Goal: Task Accomplishment & Management: Use online tool/utility

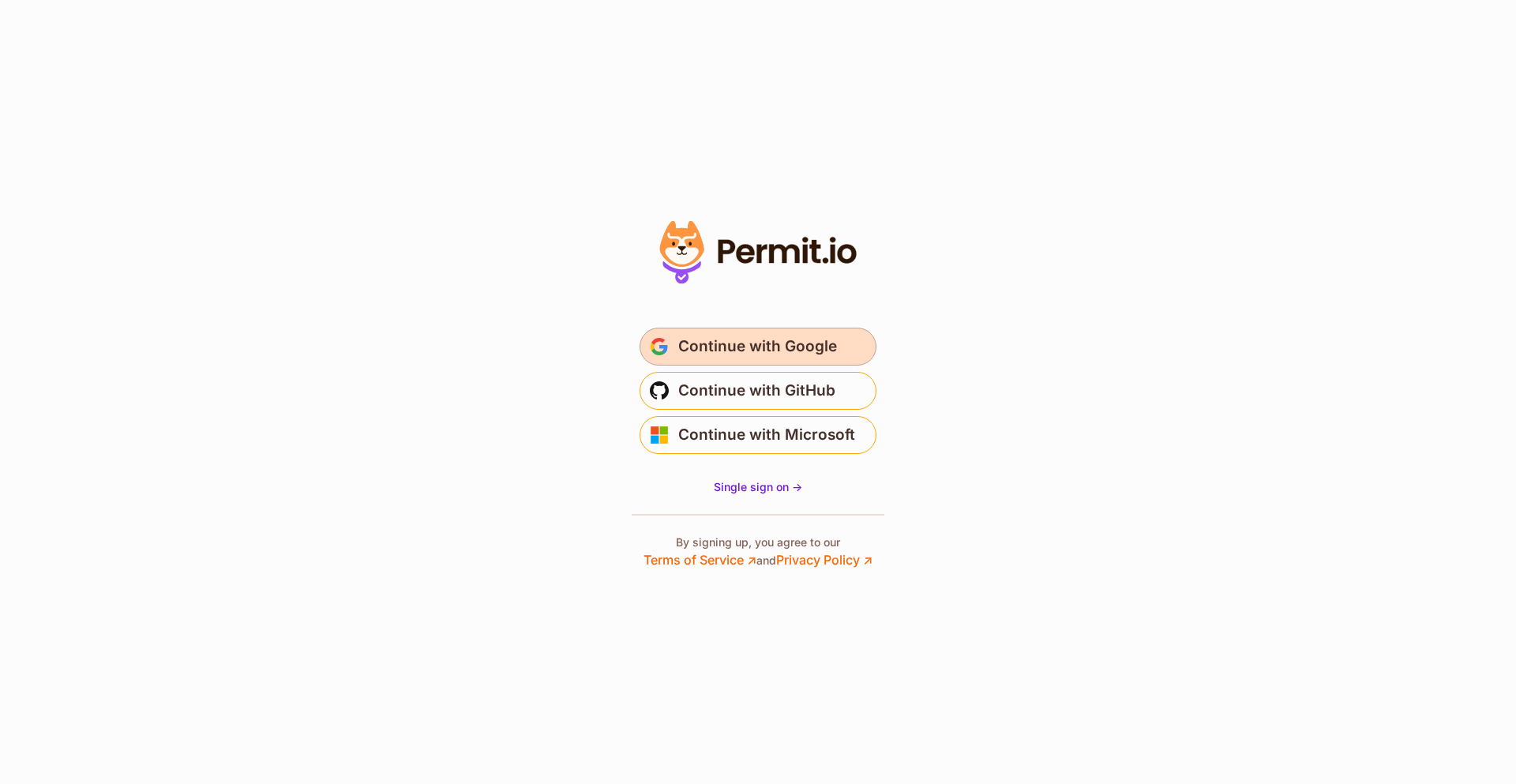
click at [707, 361] on button "Continue with Google" at bounding box center [758, 347] width 237 height 38
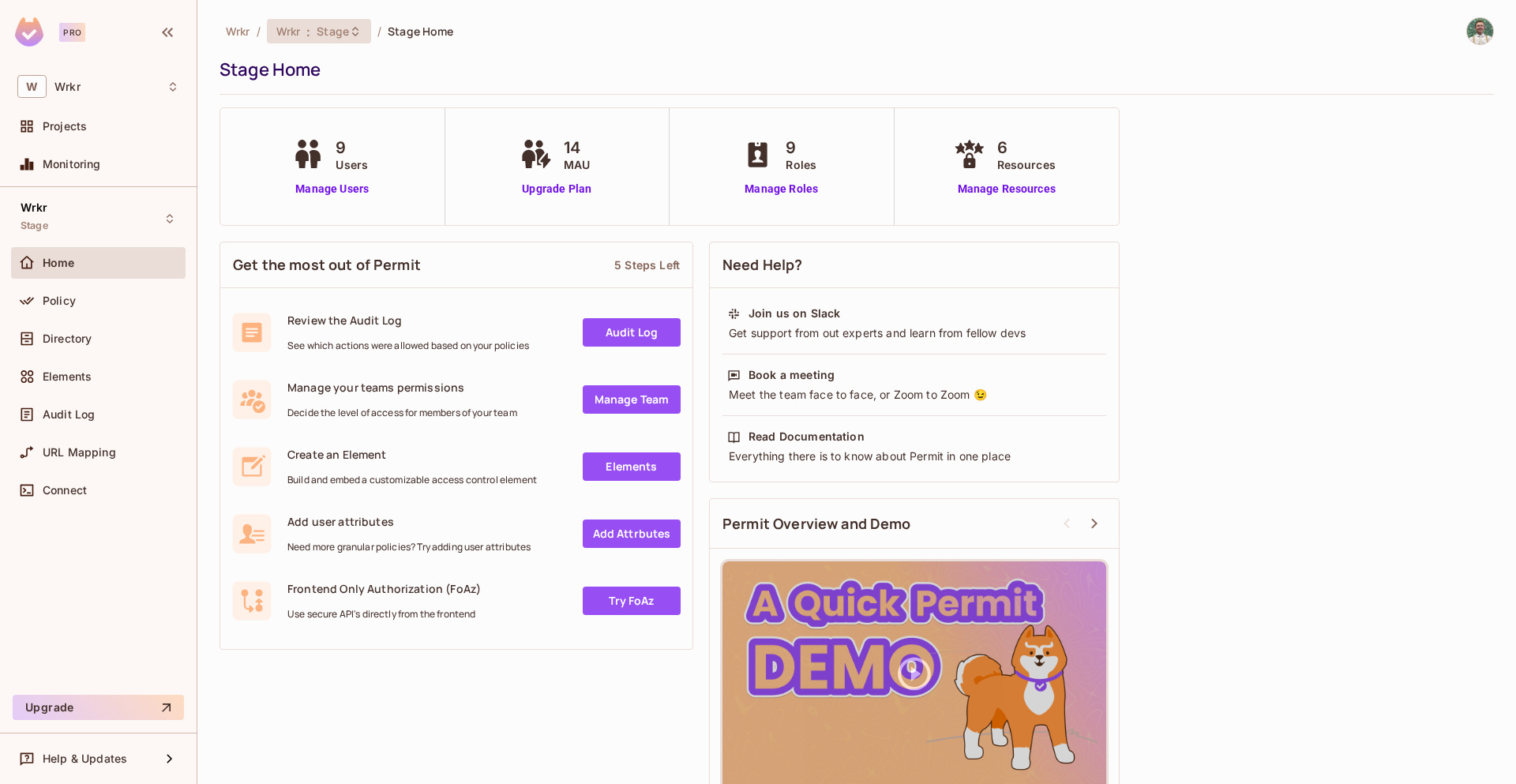
click at [322, 31] on span "Stage" at bounding box center [333, 31] width 32 height 15
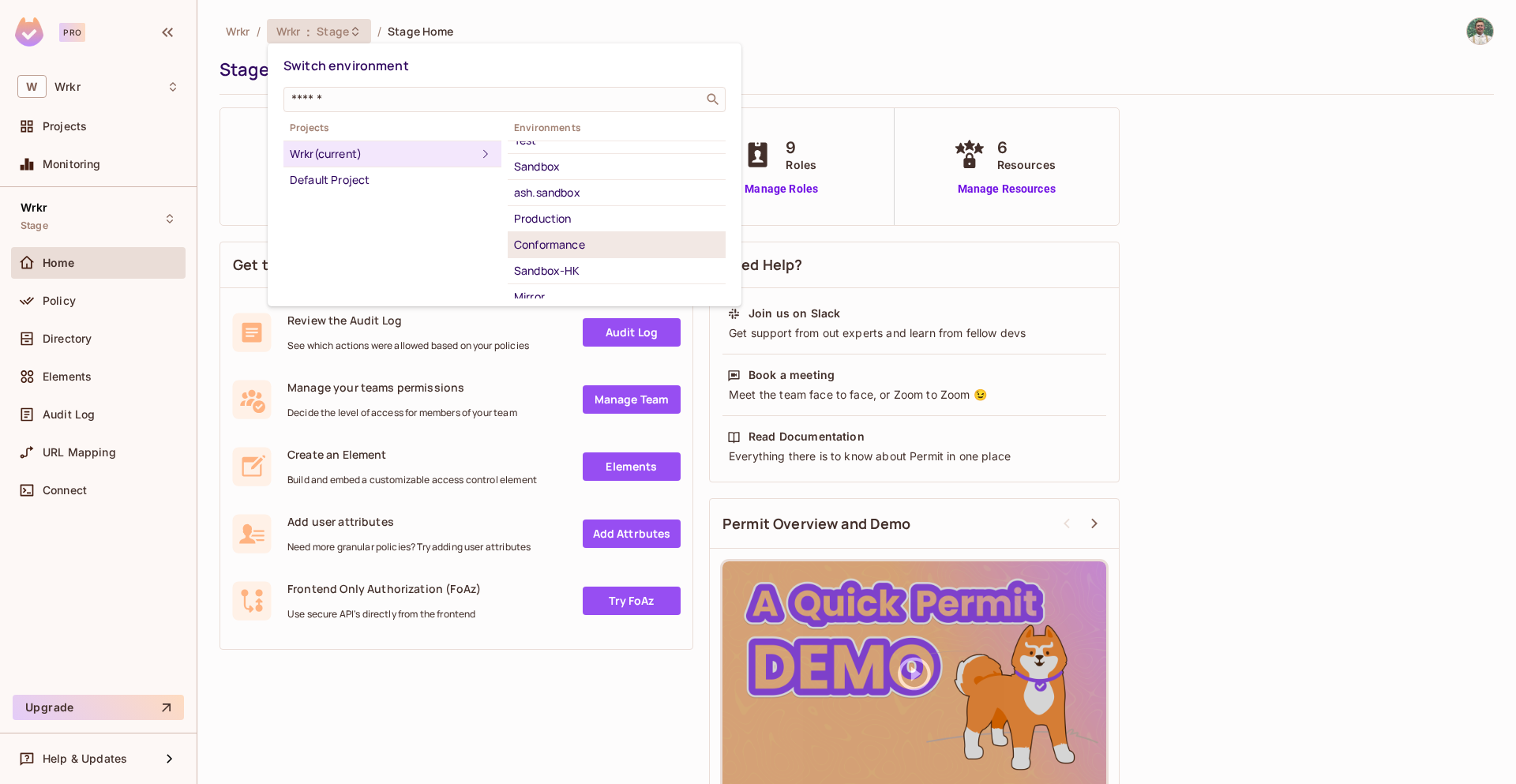
scroll to position [145, 0]
click at [592, 167] on div "Sandbox" at bounding box center [616, 165] width 206 height 19
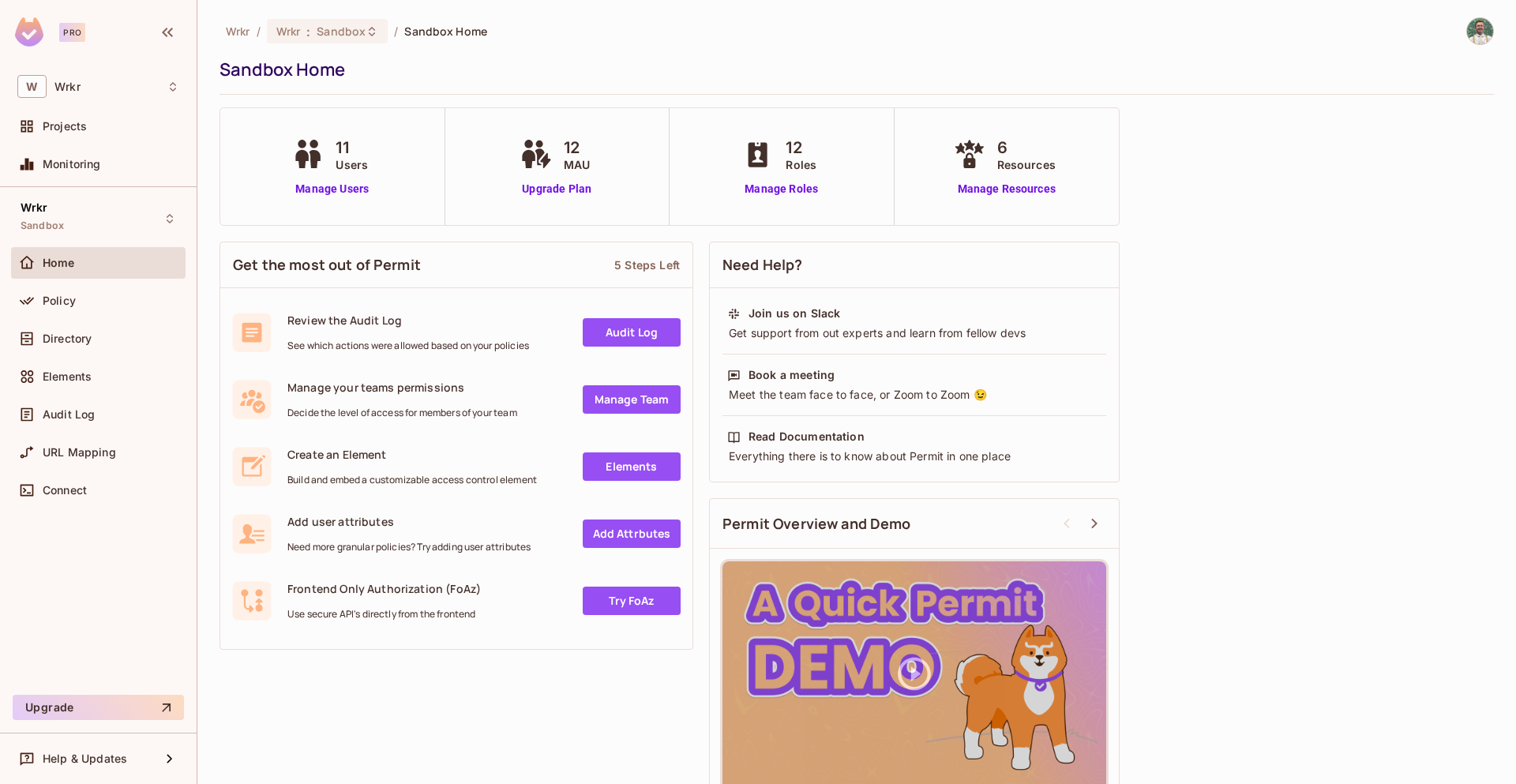
click at [65, 598] on div "Wrkr Sandbox Home Policy Directory Elements Audit Log URL Mapping Connect" at bounding box center [98, 437] width 197 height 501
drag, startPoint x: 76, startPoint y: 564, endPoint x: 75, endPoint y: 571, distance: 7.1
click at [81, 568] on div "Wrkr Sandbox Home Policy Directory Elements Audit Log URL Mapping Connect" at bounding box center [98, 437] width 197 height 501
click at [94, 310] on div "Policy" at bounding box center [98, 300] width 174 height 31
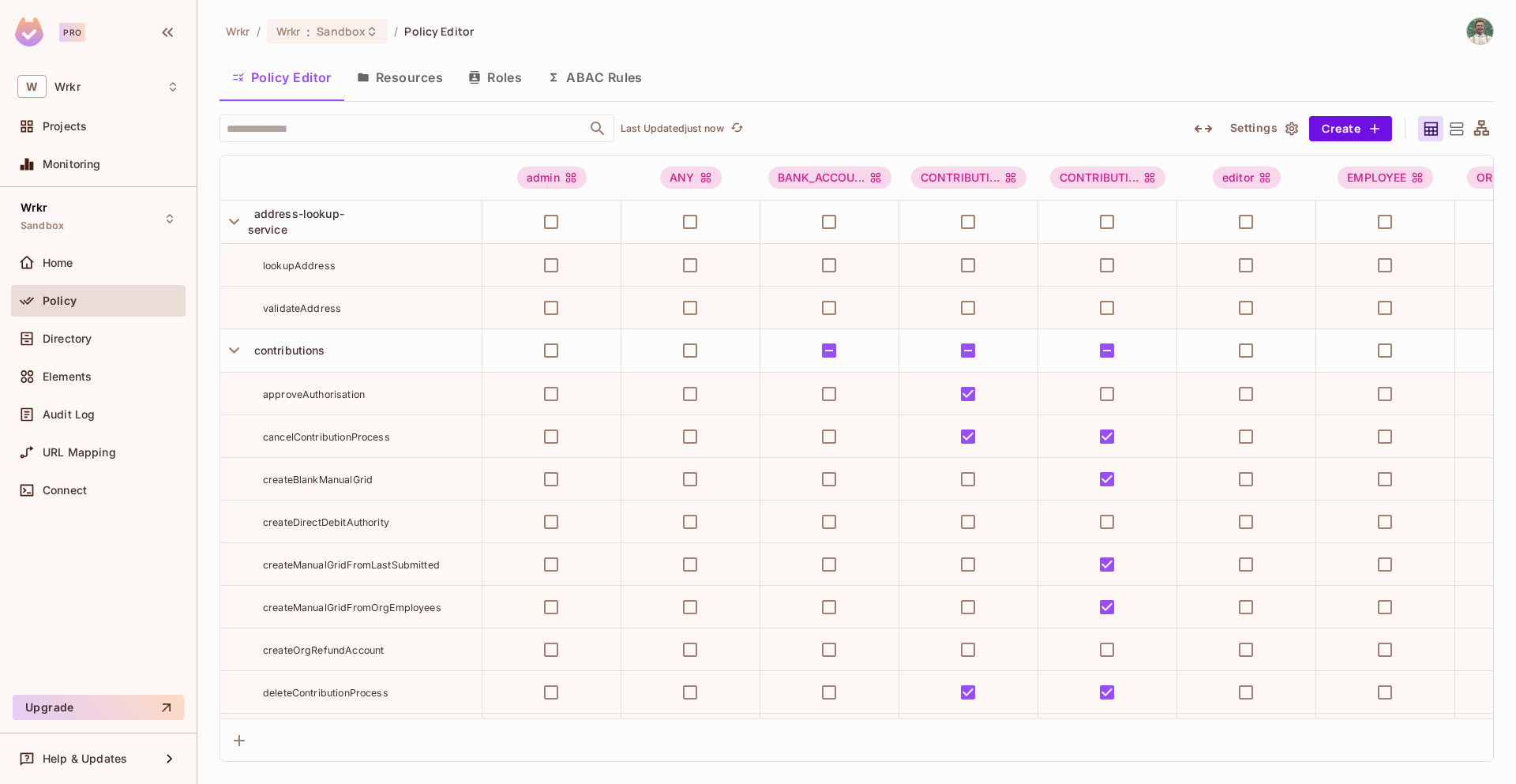
drag, startPoint x: 600, startPoint y: 85, endPoint x: 487, endPoint y: 84, distance: 113.0
click at [599, 85] on button "ABAC Rules" at bounding box center [595, 77] width 121 height 40
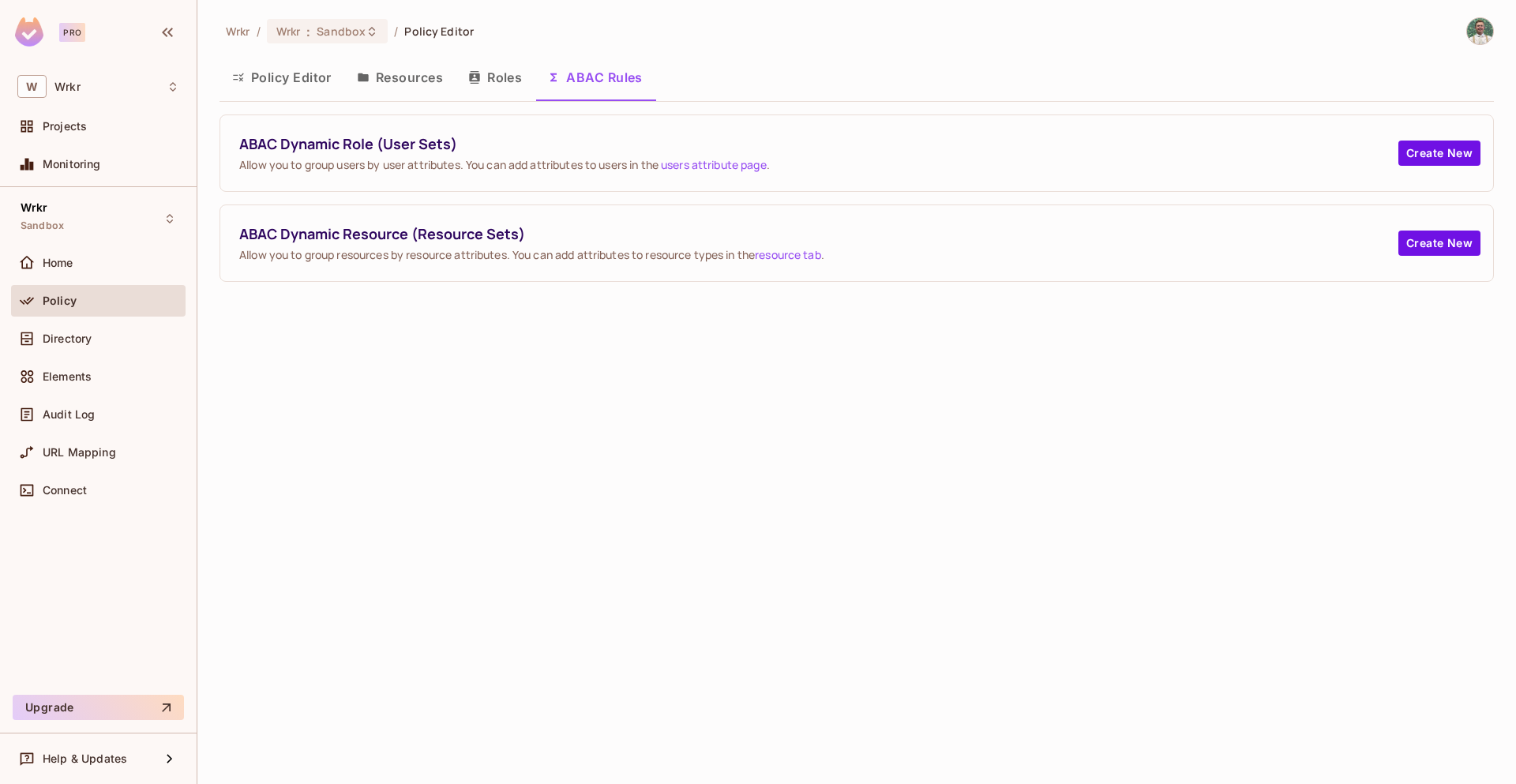
drag, startPoint x: 491, startPoint y: 78, endPoint x: 467, endPoint y: 82, distance: 24.3
click at [491, 78] on button "Roles" at bounding box center [495, 77] width 79 height 40
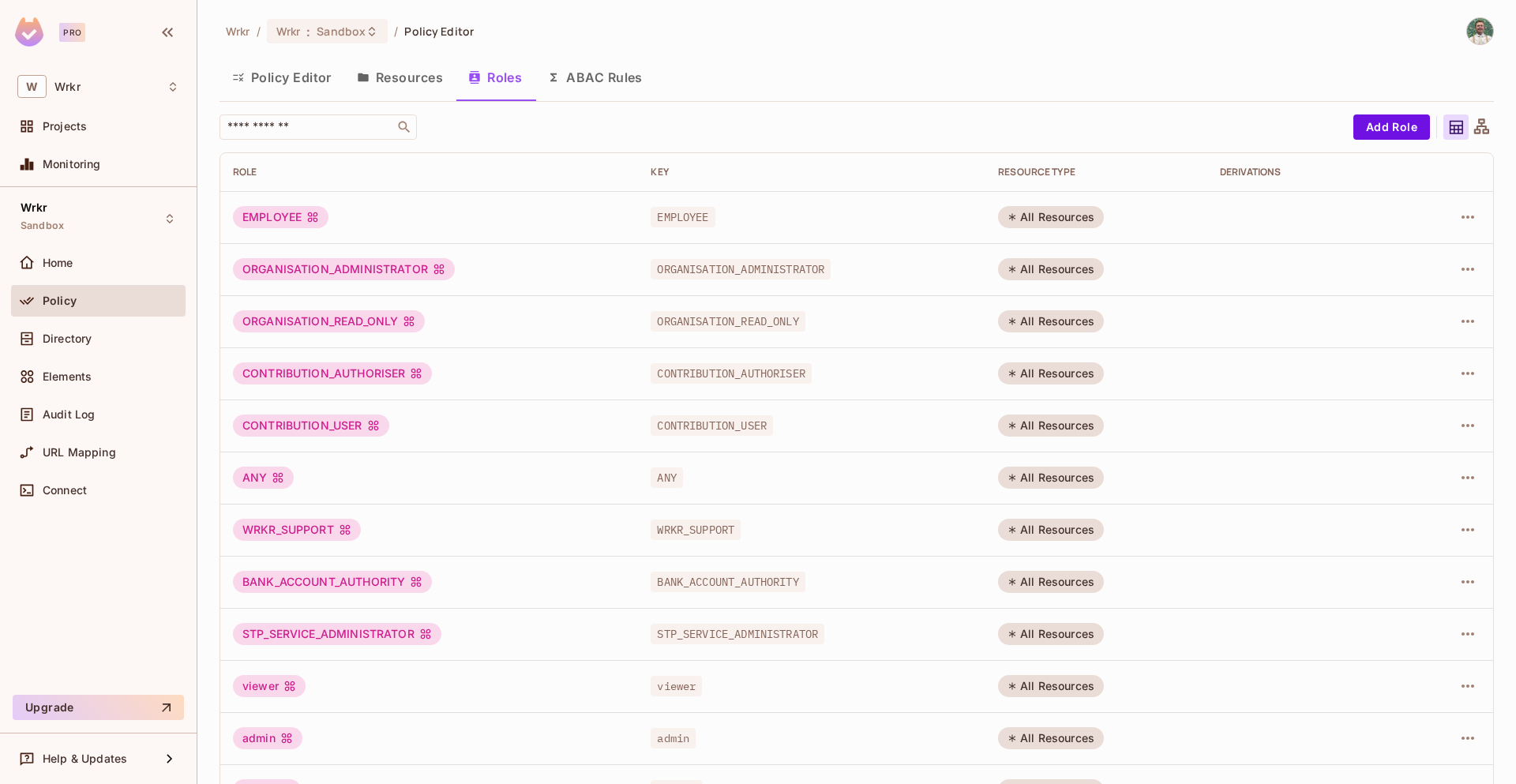
click at [414, 76] on button "Resources" at bounding box center [400, 77] width 111 height 40
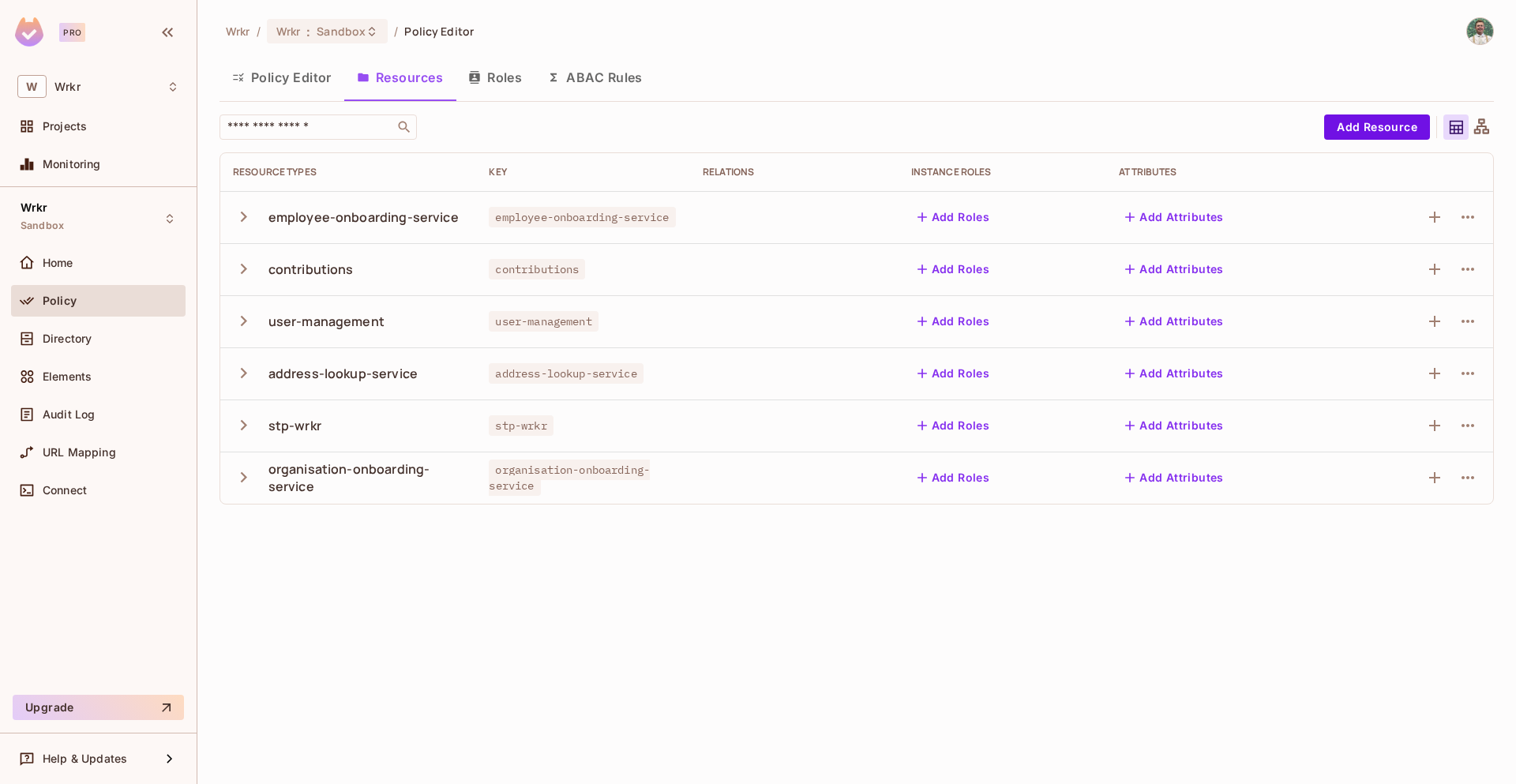
click at [243, 219] on icon "button" at bounding box center [243, 216] width 22 height 22
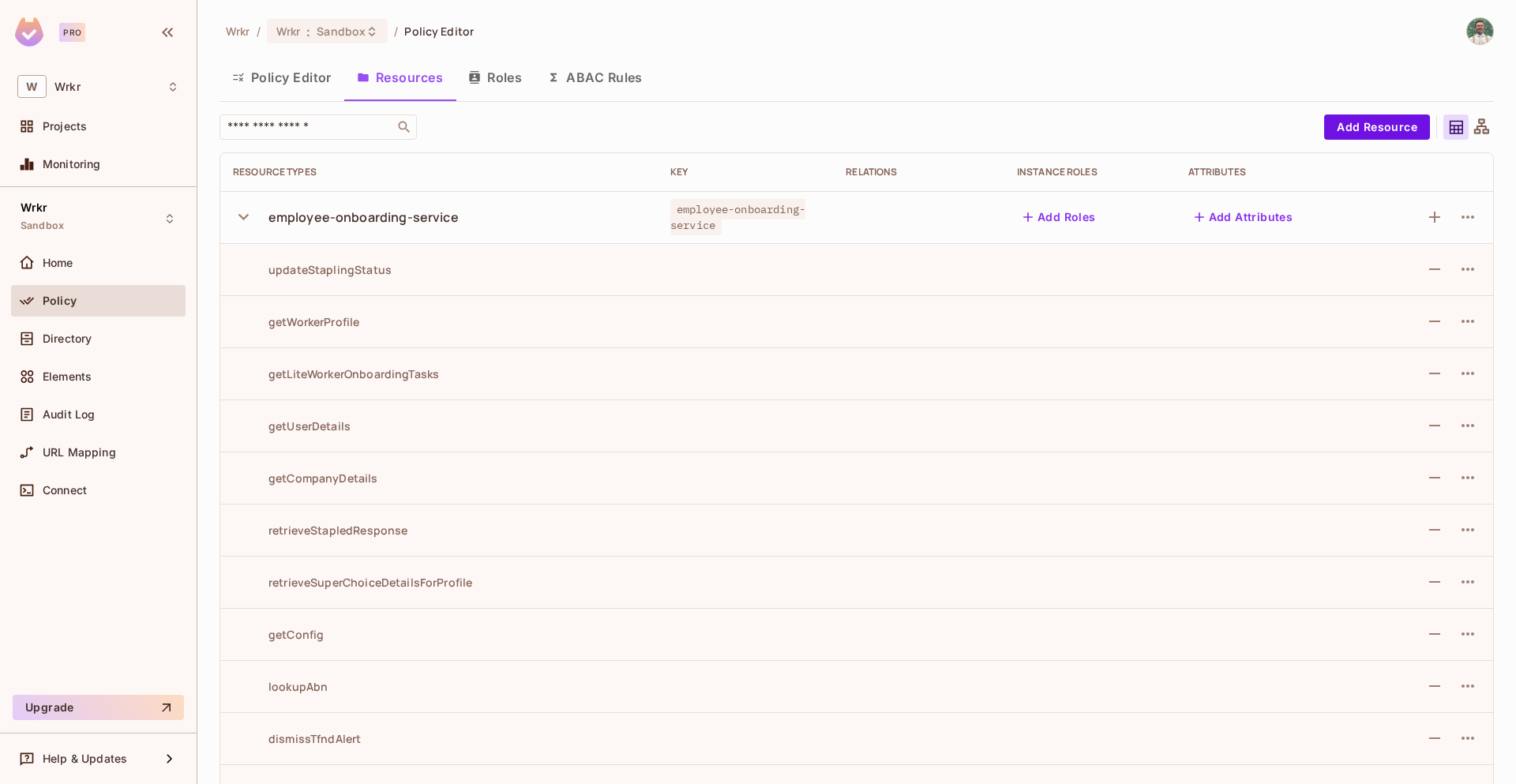
click at [292, 269] on div "updateStaplingStatus" at bounding box center [312, 269] width 159 height 15
click at [1459, 271] on icon "button" at bounding box center [1468, 269] width 19 height 19
drag, startPoint x: 1150, startPoint y: 308, endPoint x: 1381, endPoint y: 263, distance: 235.3
click at [1159, 306] on div at bounding box center [758, 392] width 1516 height 784
click at [62, 355] on div "Directory" at bounding box center [98, 342] width 174 height 38
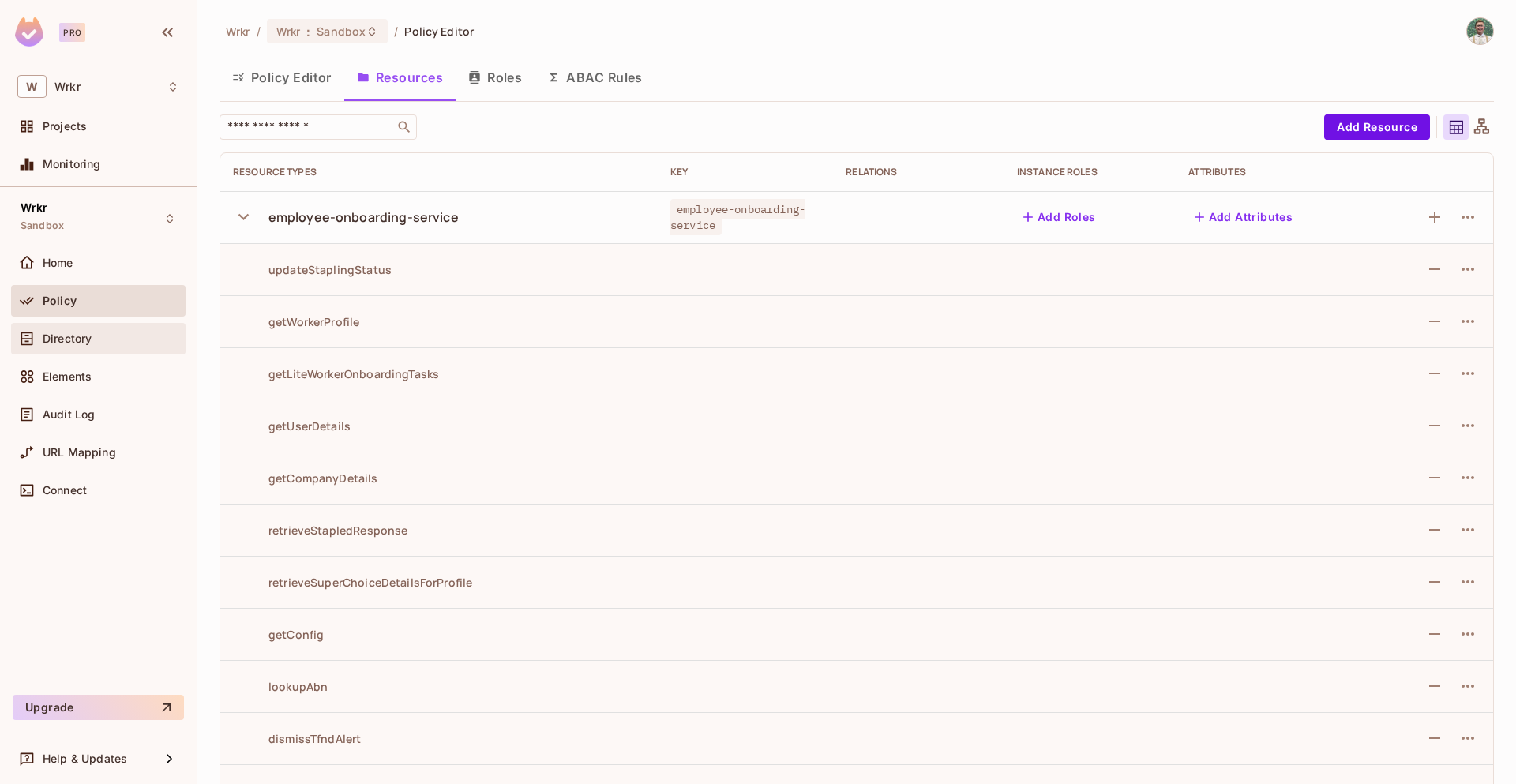
click at [83, 332] on span "Directory" at bounding box center [66, 339] width 49 height 13
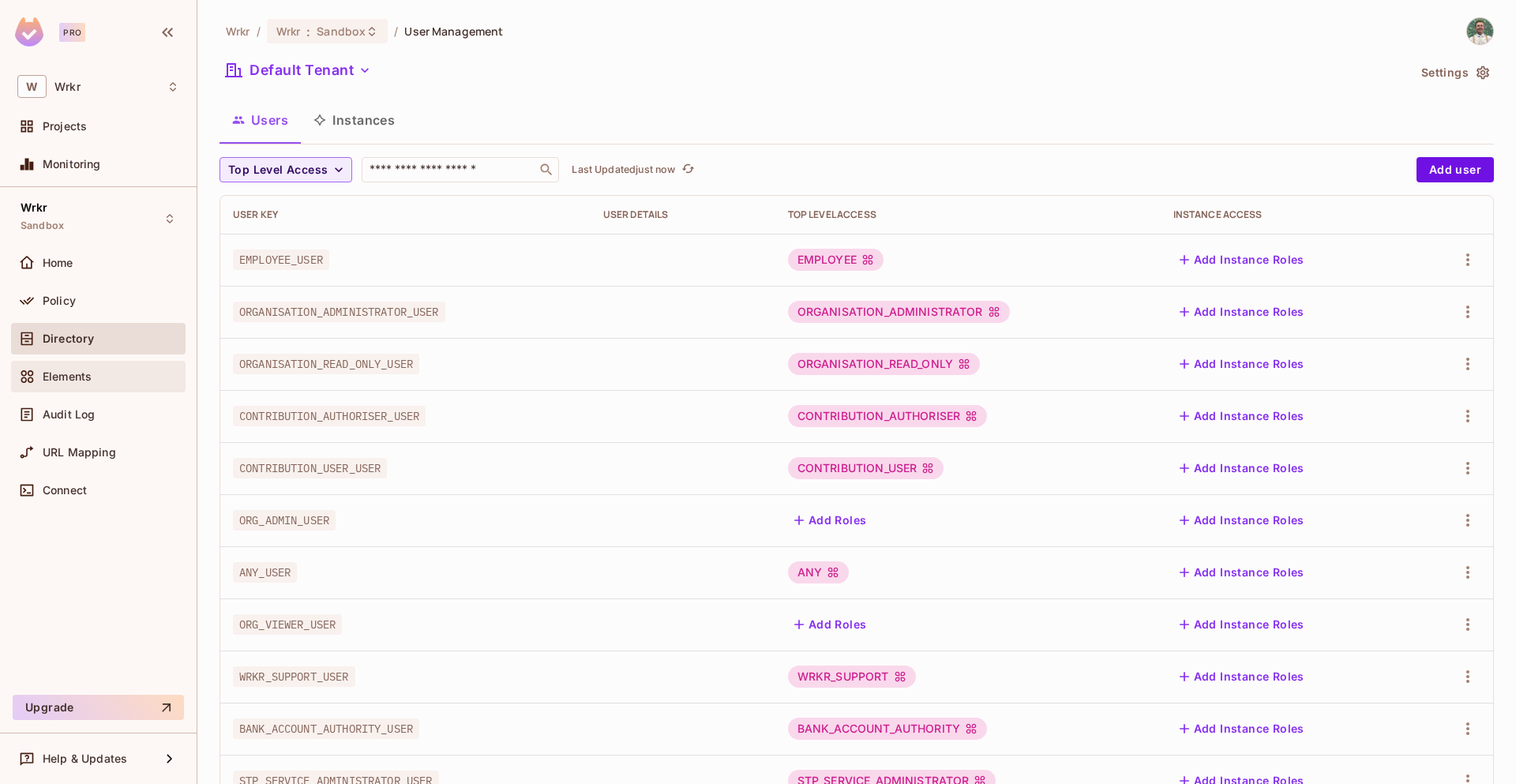
click at [96, 384] on div "Elements" at bounding box center [98, 376] width 162 height 19
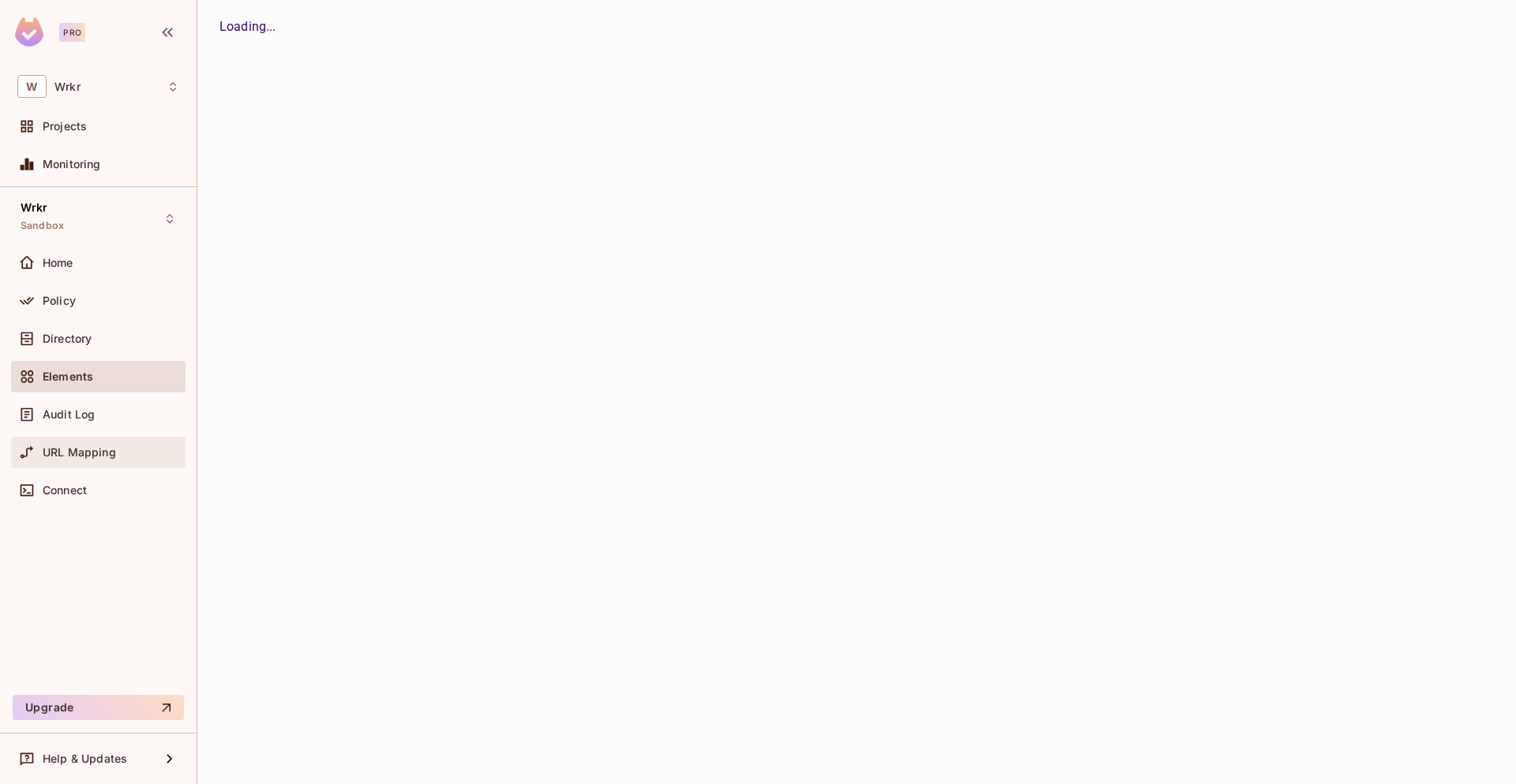
click at [106, 438] on div "URL Mapping" at bounding box center [98, 452] width 174 height 31
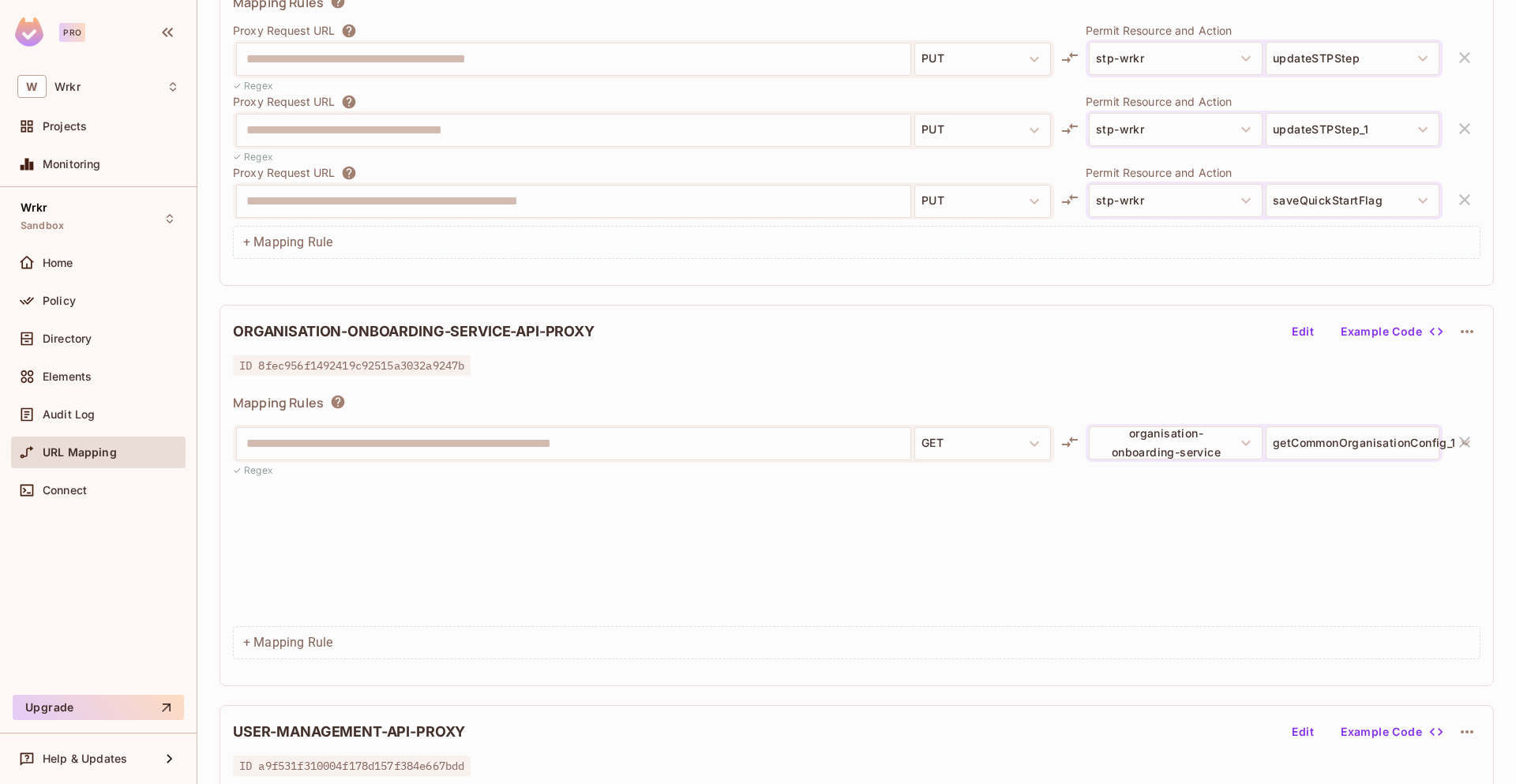
scroll to position [3000, 0]
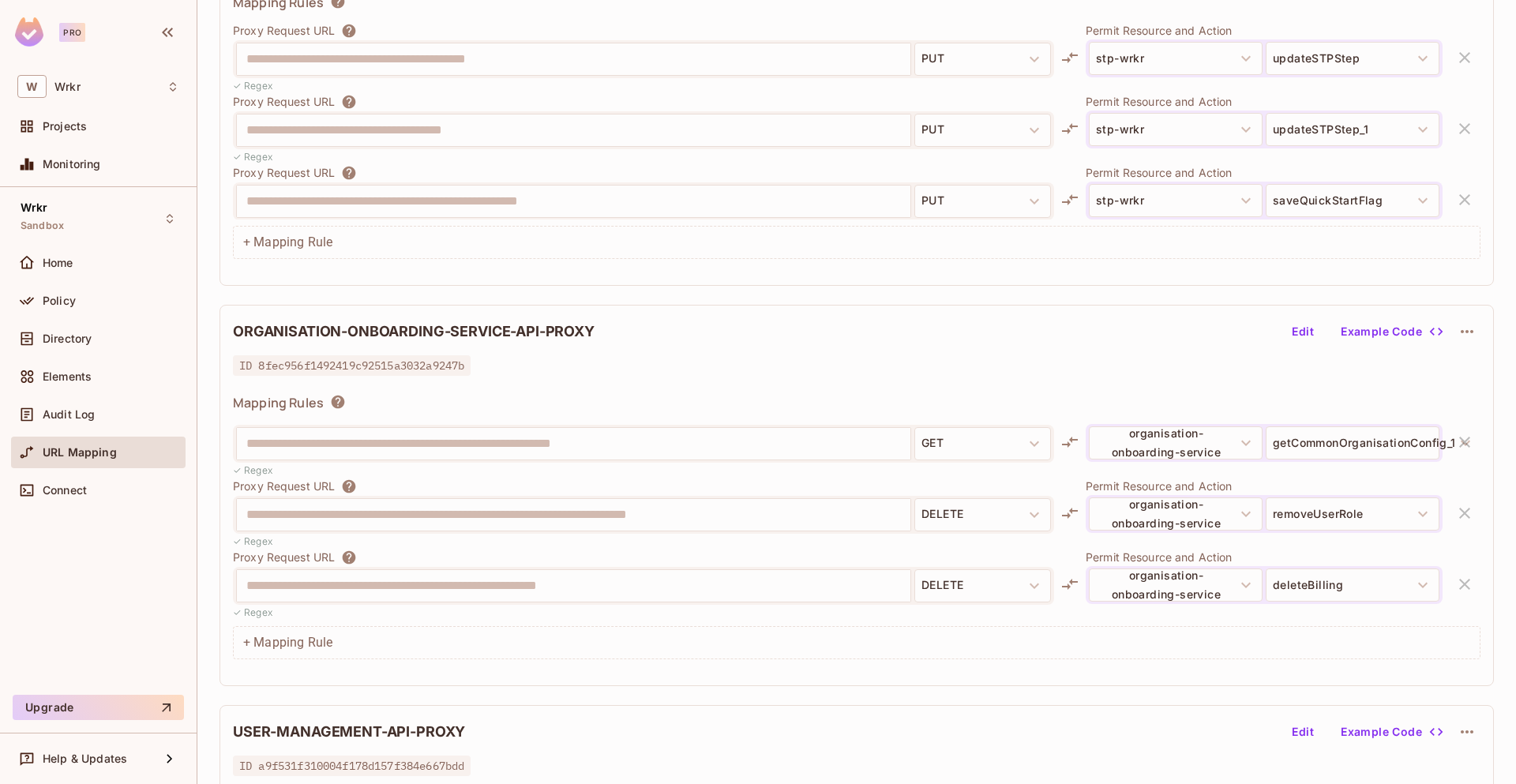
click at [1460, 331] on icon "button" at bounding box center [1467, 331] width 13 height 4
click at [1252, 384] on div at bounding box center [758, 392] width 1516 height 784
click at [1290, 334] on button "Edit" at bounding box center [1302, 331] width 50 height 25
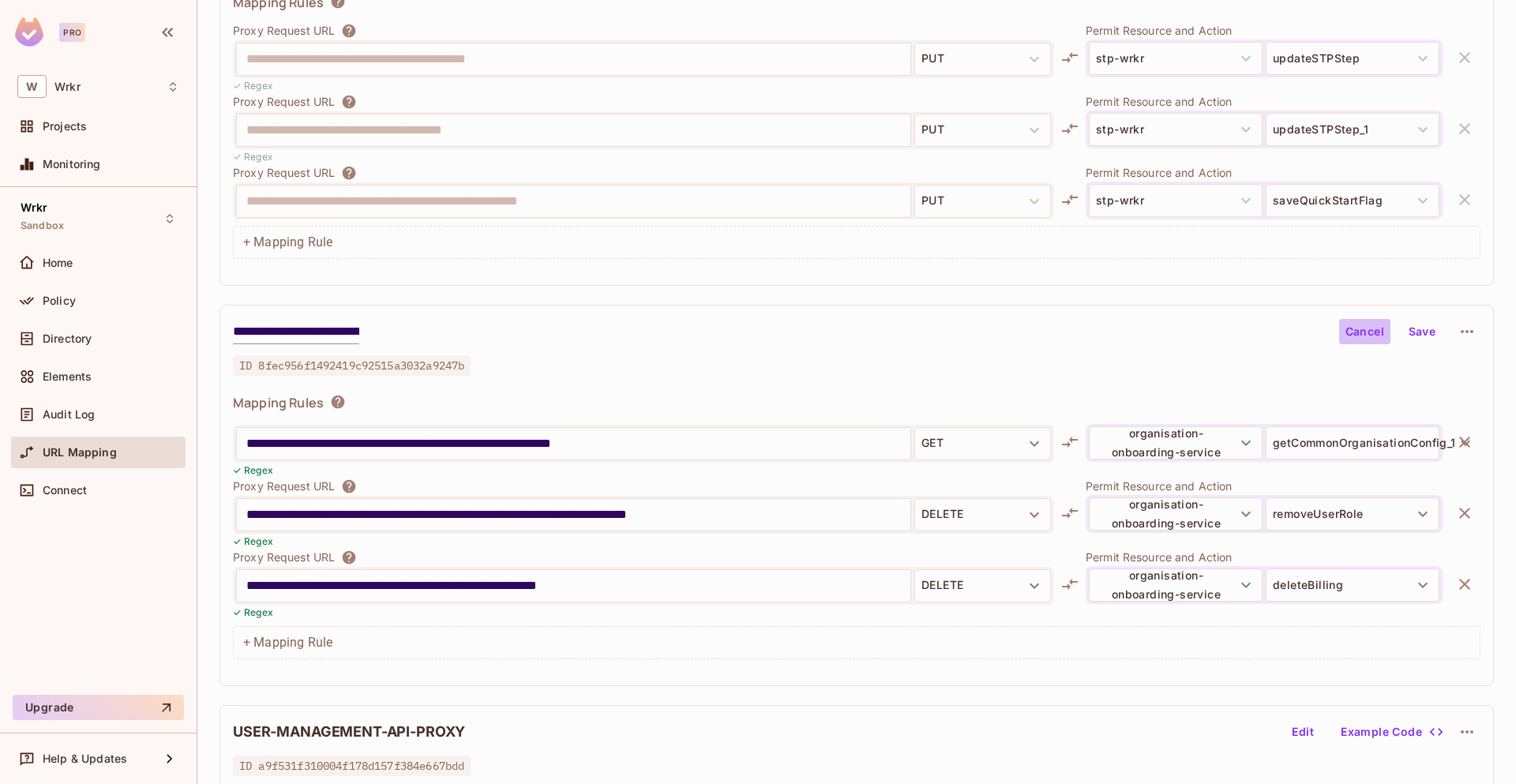
click at [1344, 333] on button "Cancel" at bounding box center [1364, 331] width 51 height 25
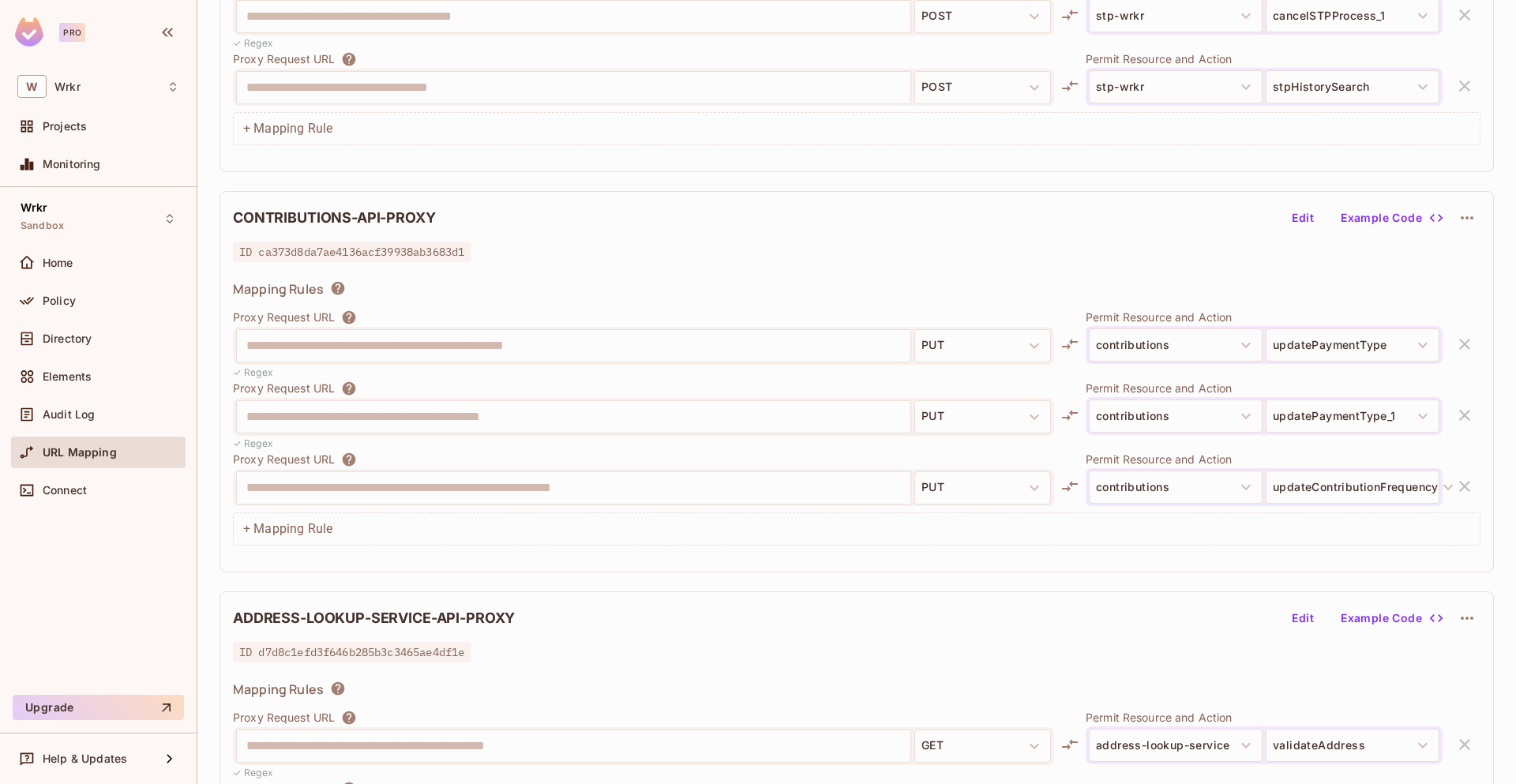
scroll to position [2360, 0]
click at [859, 310] on div "Proxy Request URL" at bounding box center [643, 317] width 821 height 16
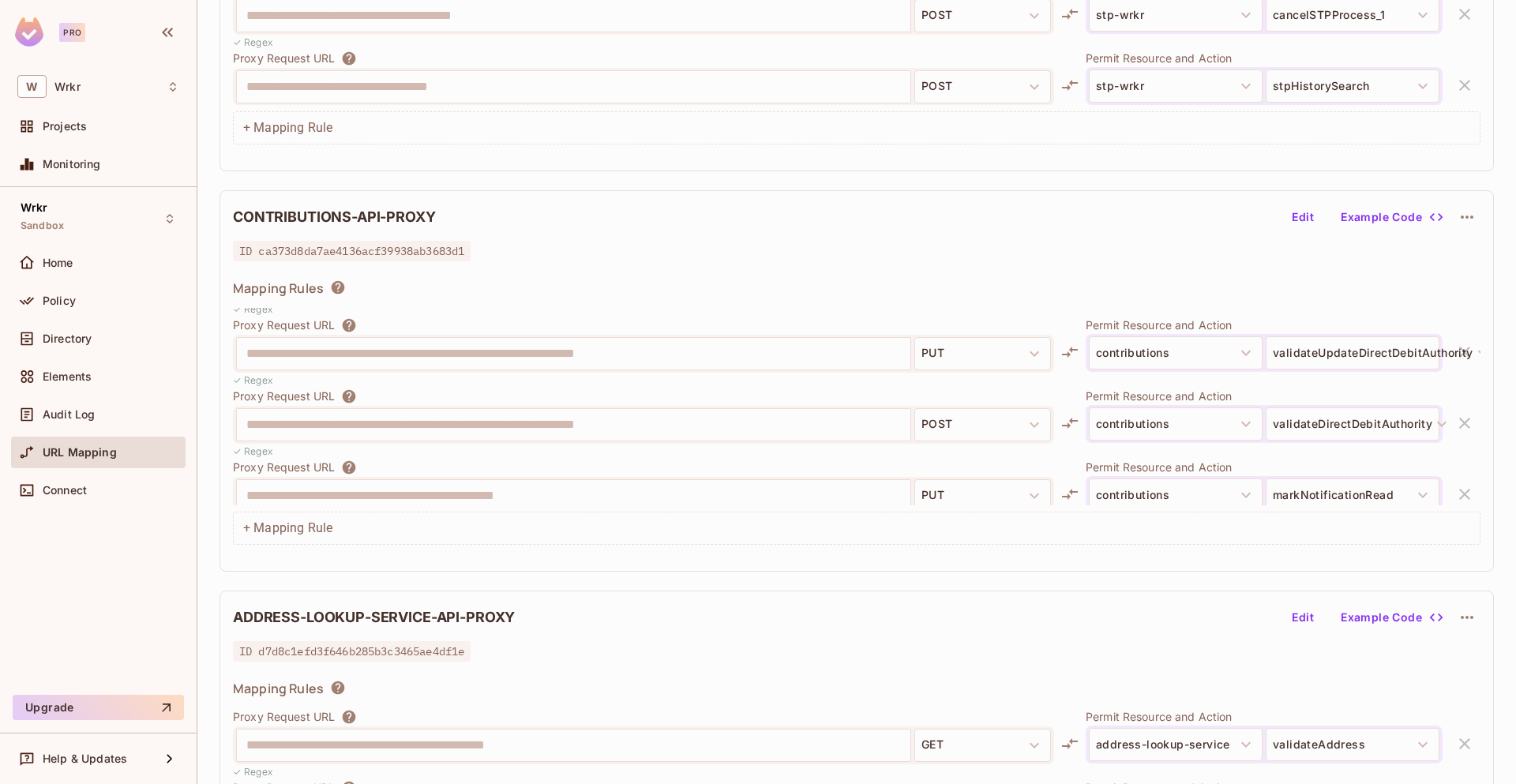
scroll to position [728, 0]
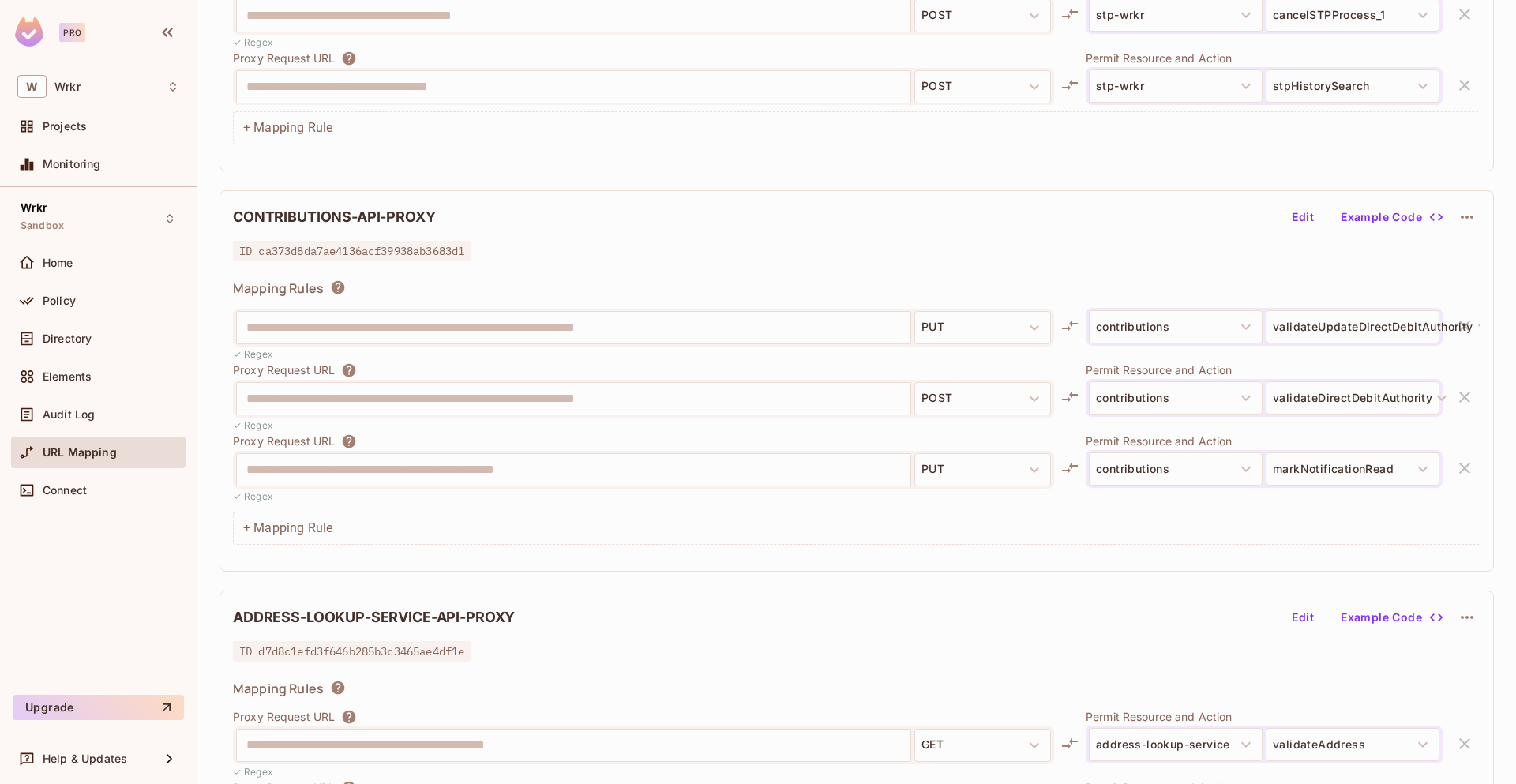
click at [862, 294] on div "Mapping Rules" at bounding box center [856, 290] width 1247 height 22
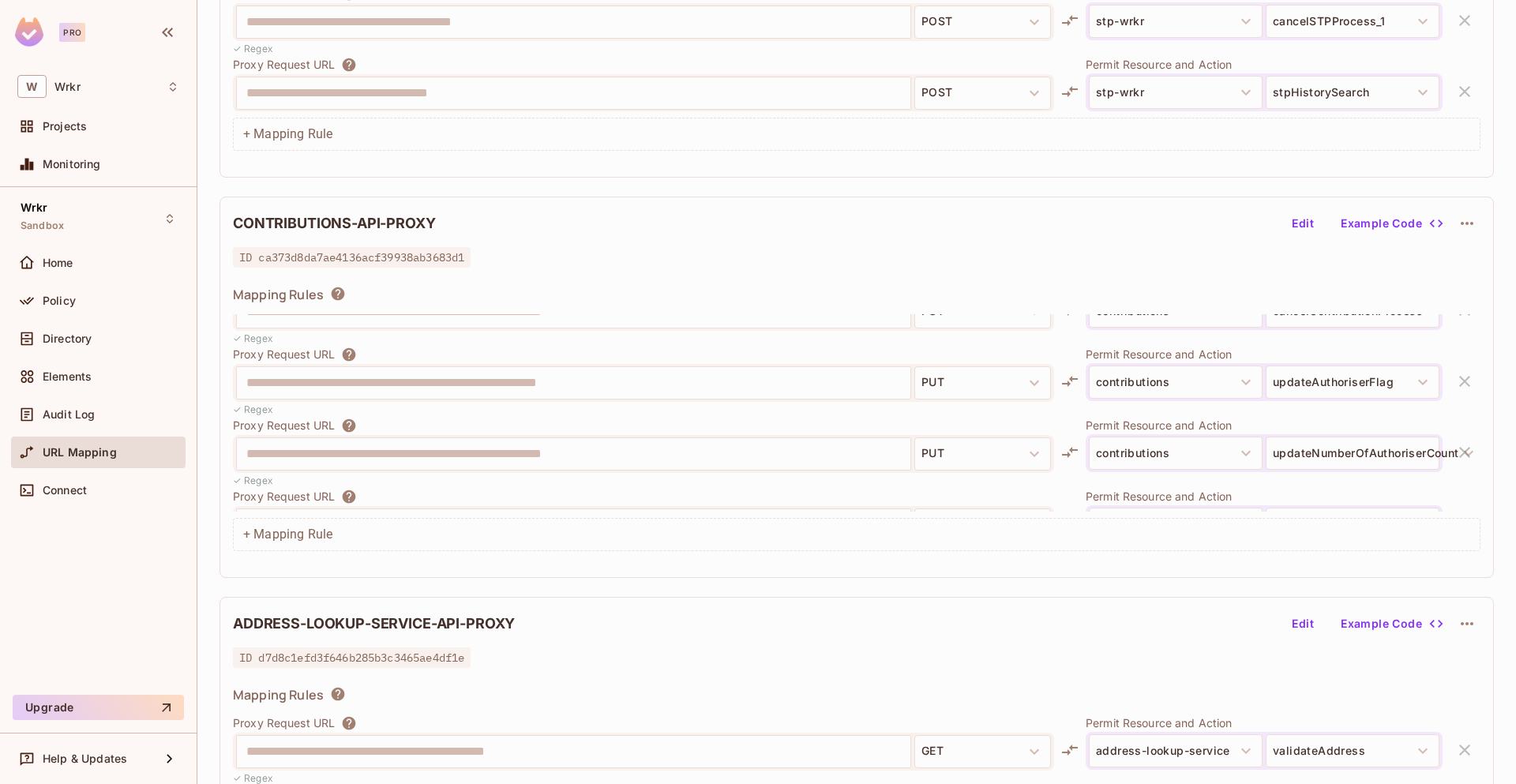
scroll to position [1147, 0]
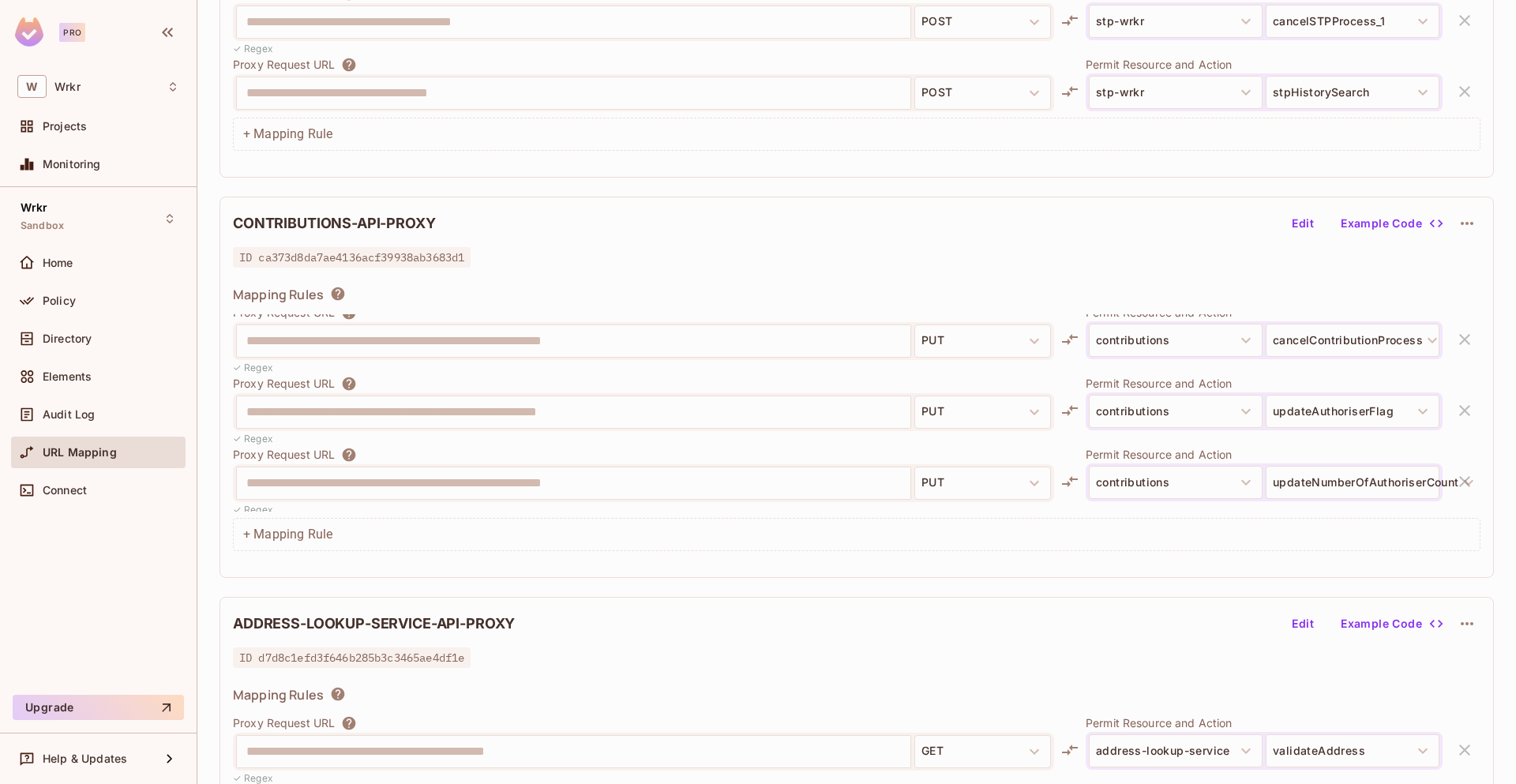
click at [1293, 225] on button "Edit" at bounding box center [1302, 224] width 50 height 25
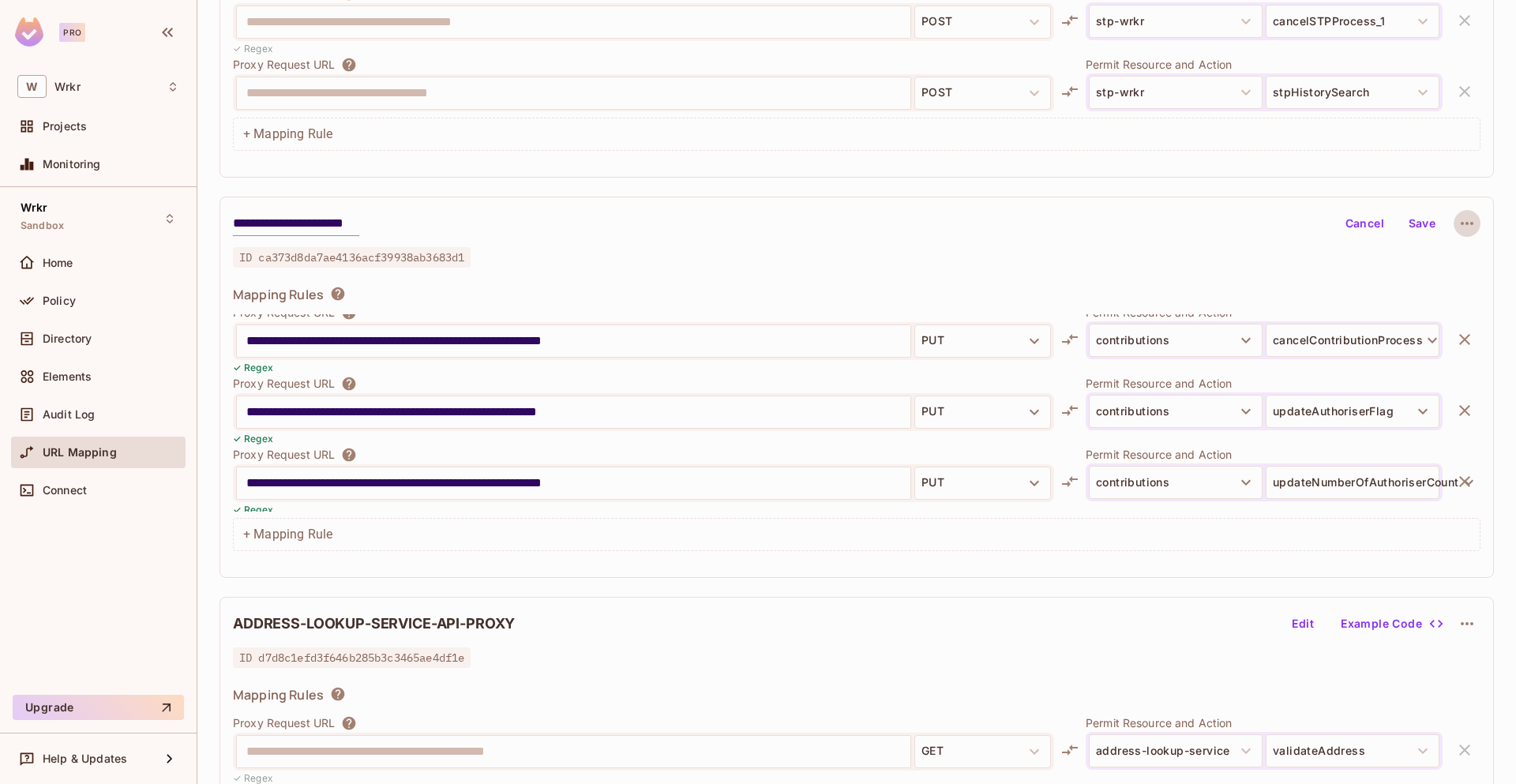
click at [1458, 221] on icon "button" at bounding box center [1467, 223] width 19 height 19
drag, startPoint x: 1369, startPoint y: 258, endPoint x: 1388, endPoint y: 244, distance: 23.6
click at [1368, 258] on div at bounding box center [758, 392] width 1516 height 784
click at [1409, 225] on button "Save" at bounding box center [1422, 224] width 50 height 25
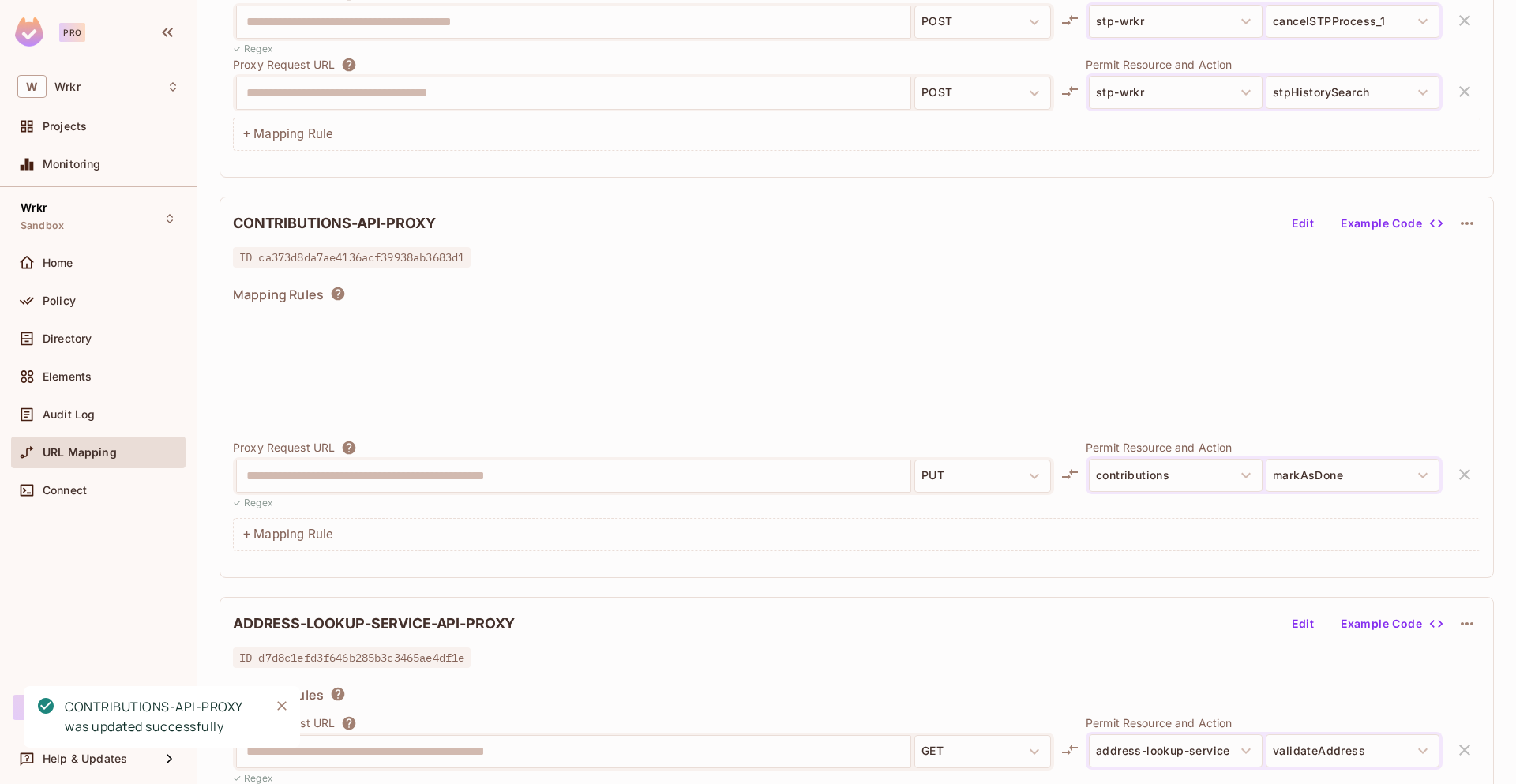
scroll to position [5558, 0]
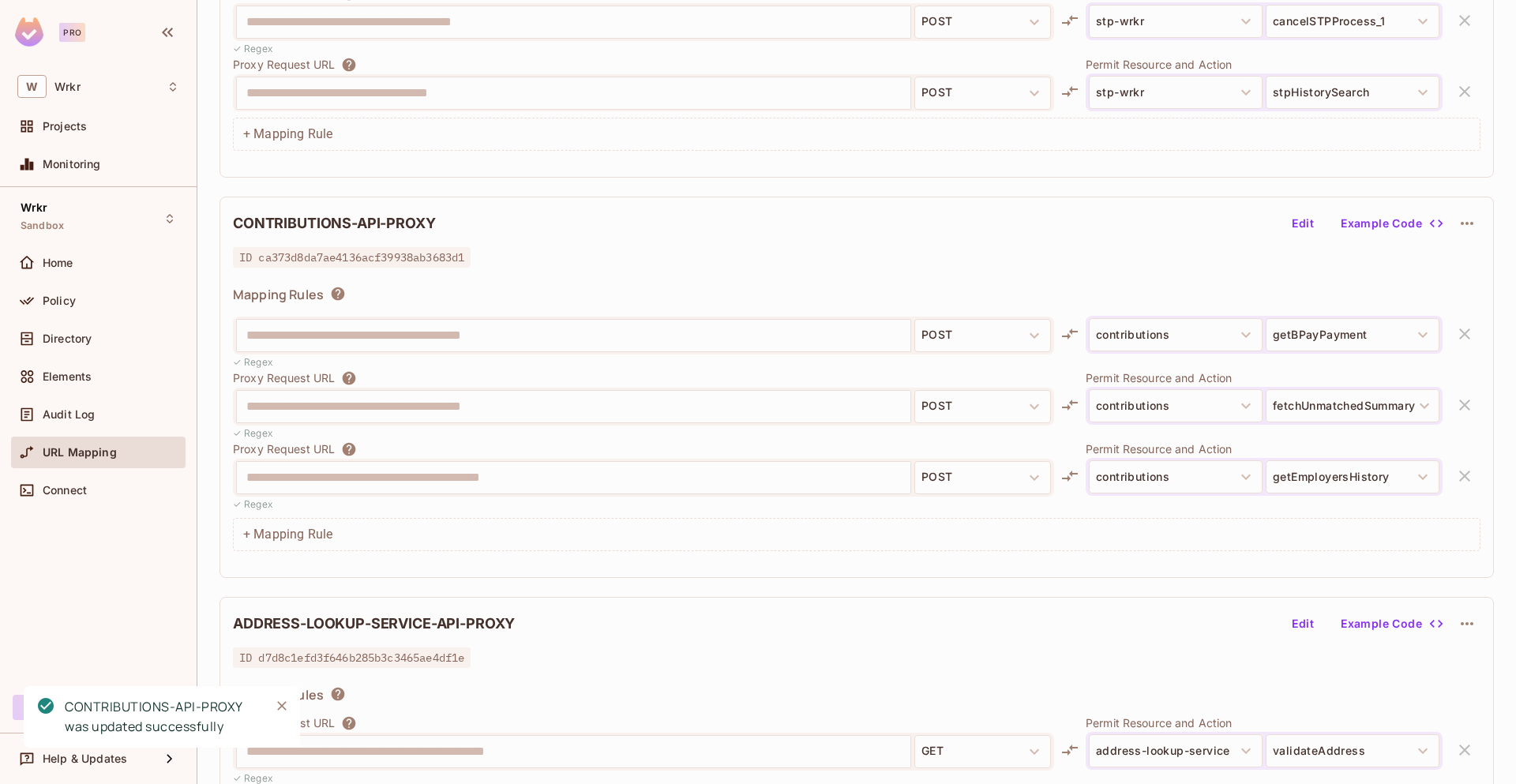
click at [245, 535] on div "+ Mapping Rule" at bounding box center [856, 534] width 1247 height 33
click at [270, 533] on div "+ Mapping Rule" at bounding box center [856, 534] width 1247 height 33
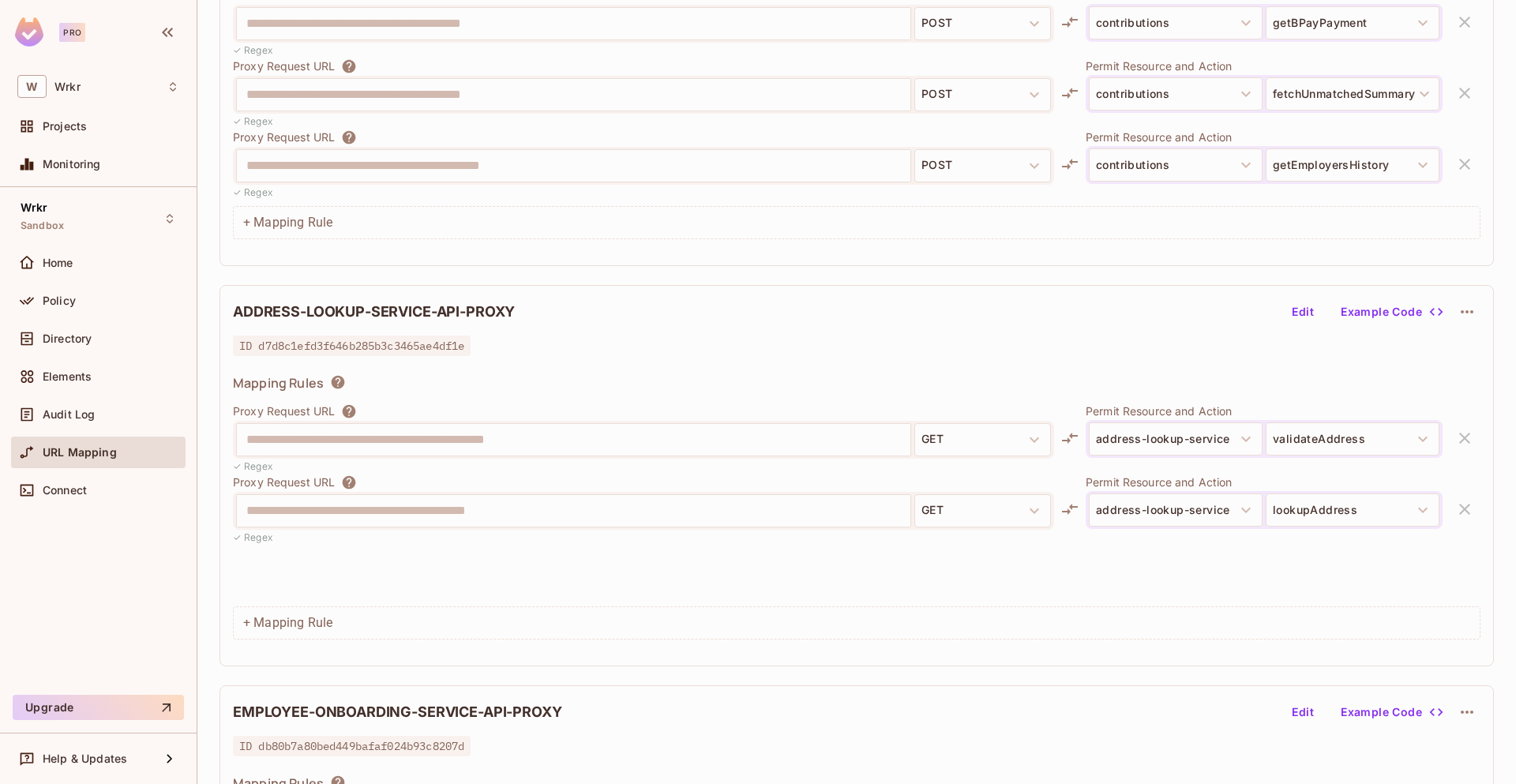
scroll to position [2674, 0]
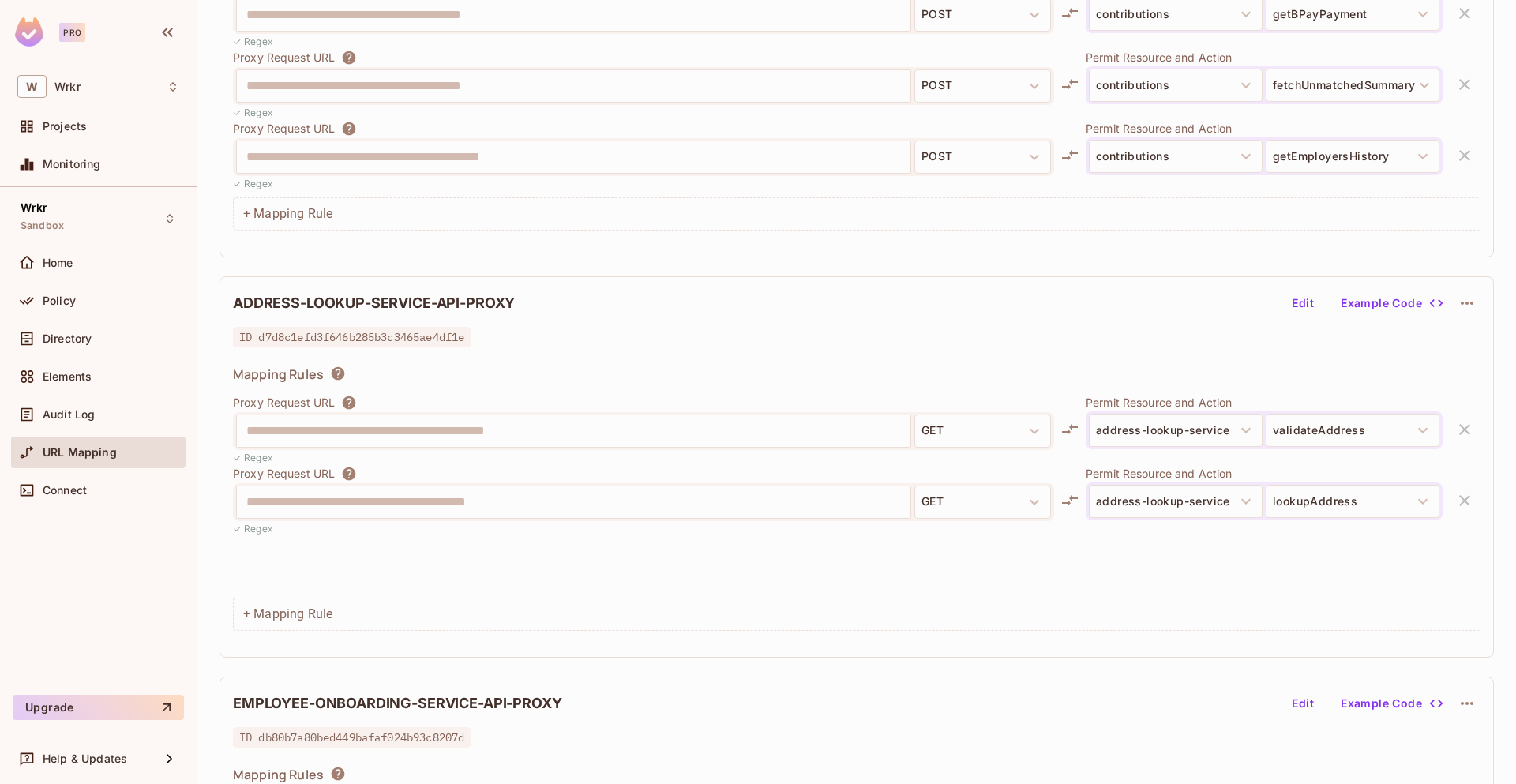
click at [249, 616] on div "+ Mapping Rule" at bounding box center [856, 613] width 1247 height 33
click at [624, 588] on div "**********" at bounding box center [856, 493] width 1247 height 198
click at [251, 613] on div "+ Mapping Rule" at bounding box center [856, 613] width 1247 height 33
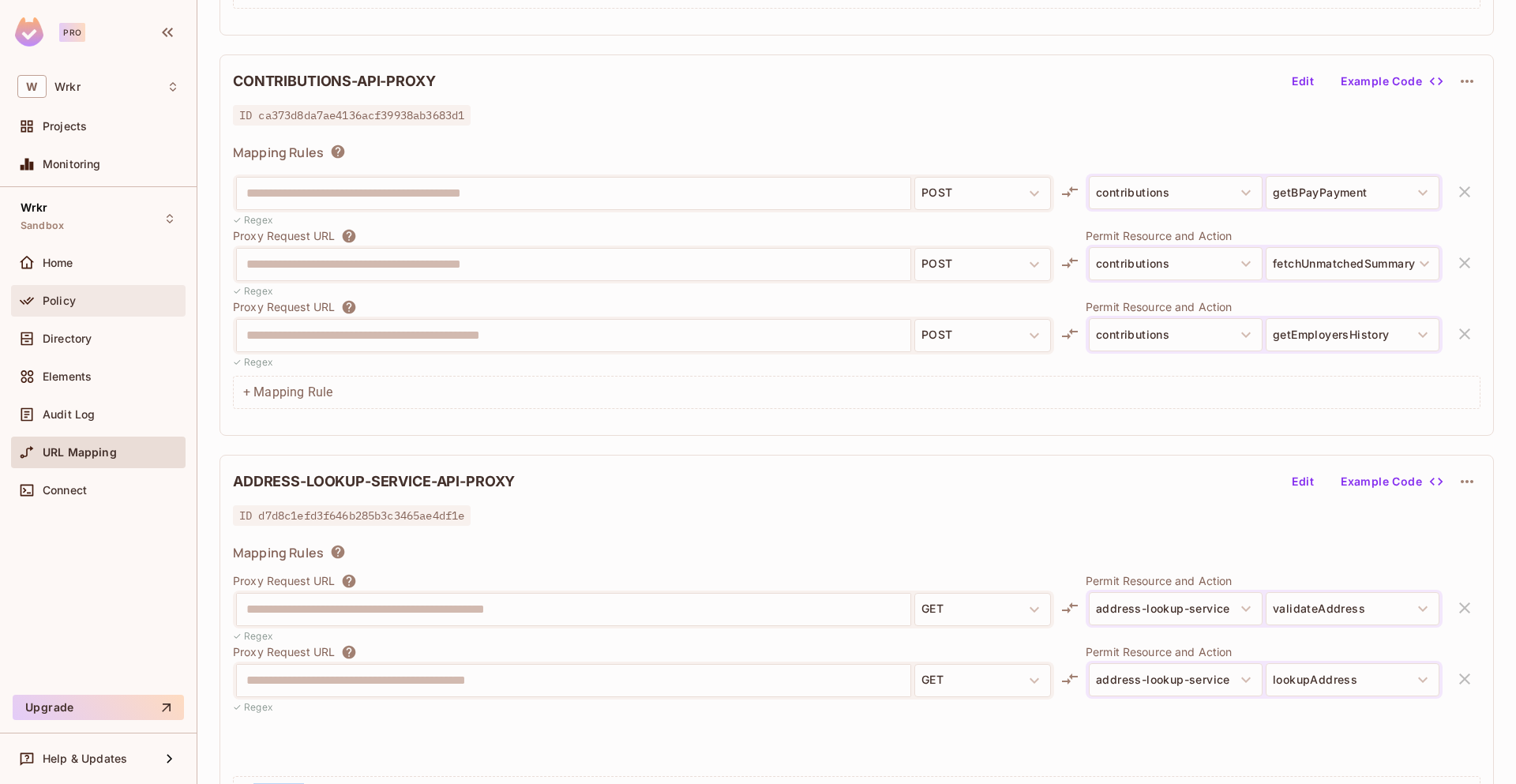
scroll to position [2320, 0]
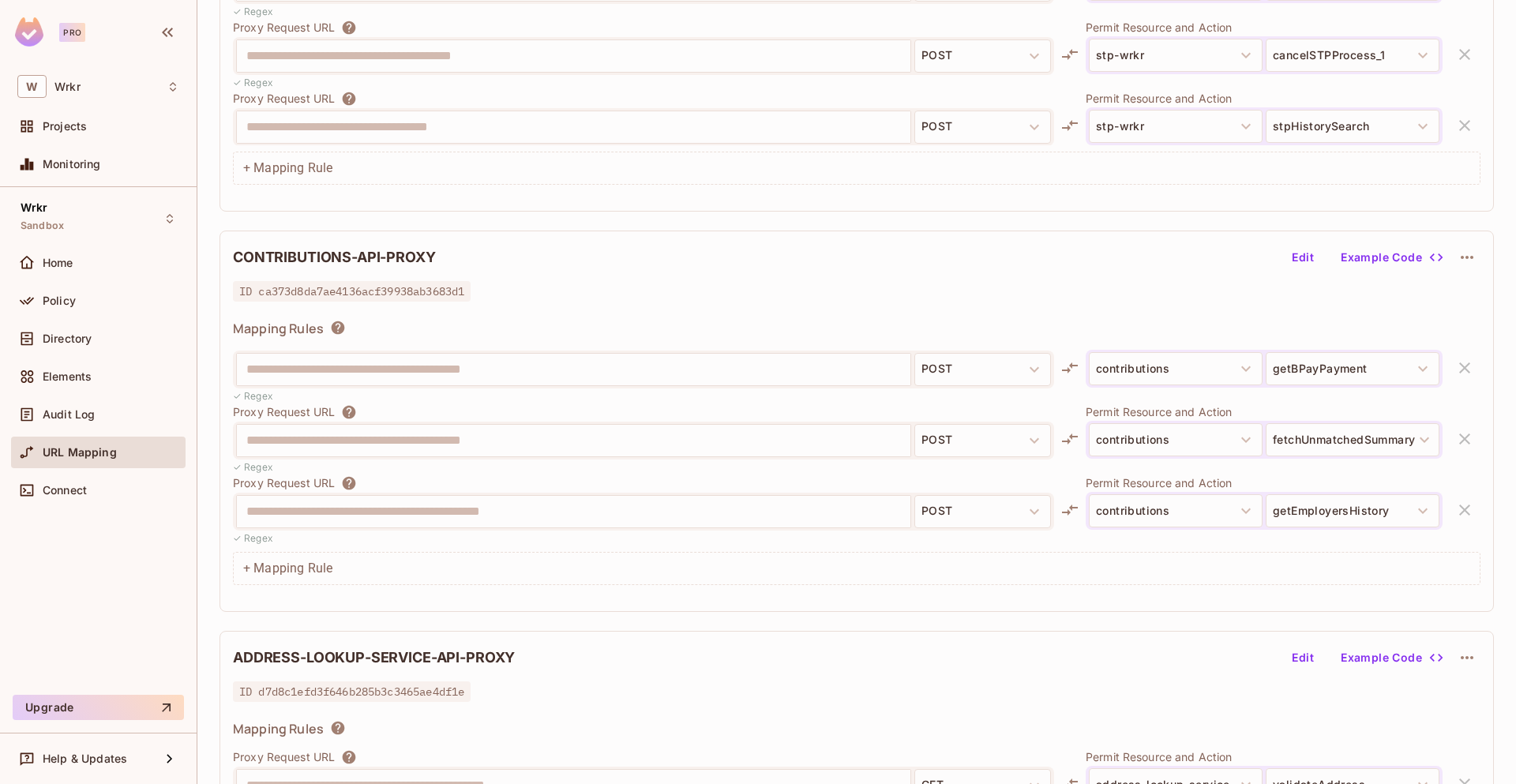
click at [249, 560] on div "+ Mapping Rule" at bounding box center [856, 568] width 1247 height 33
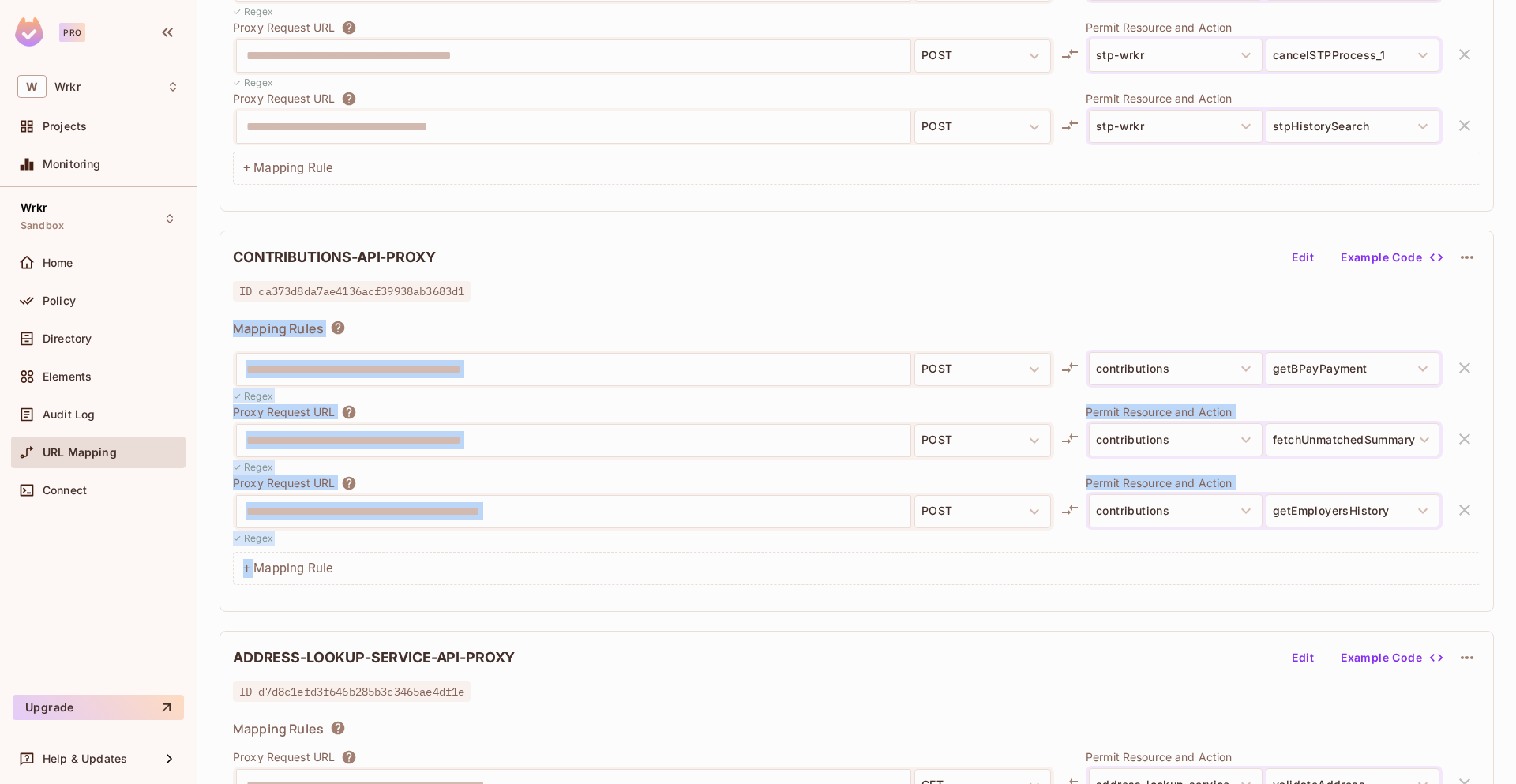
drag, startPoint x: 258, startPoint y: 563, endPoint x: 371, endPoint y: 569, distance: 113.2
click at [370, 570] on div "+ Mapping Rule" at bounding box center [856, 568] width 1247 height 33
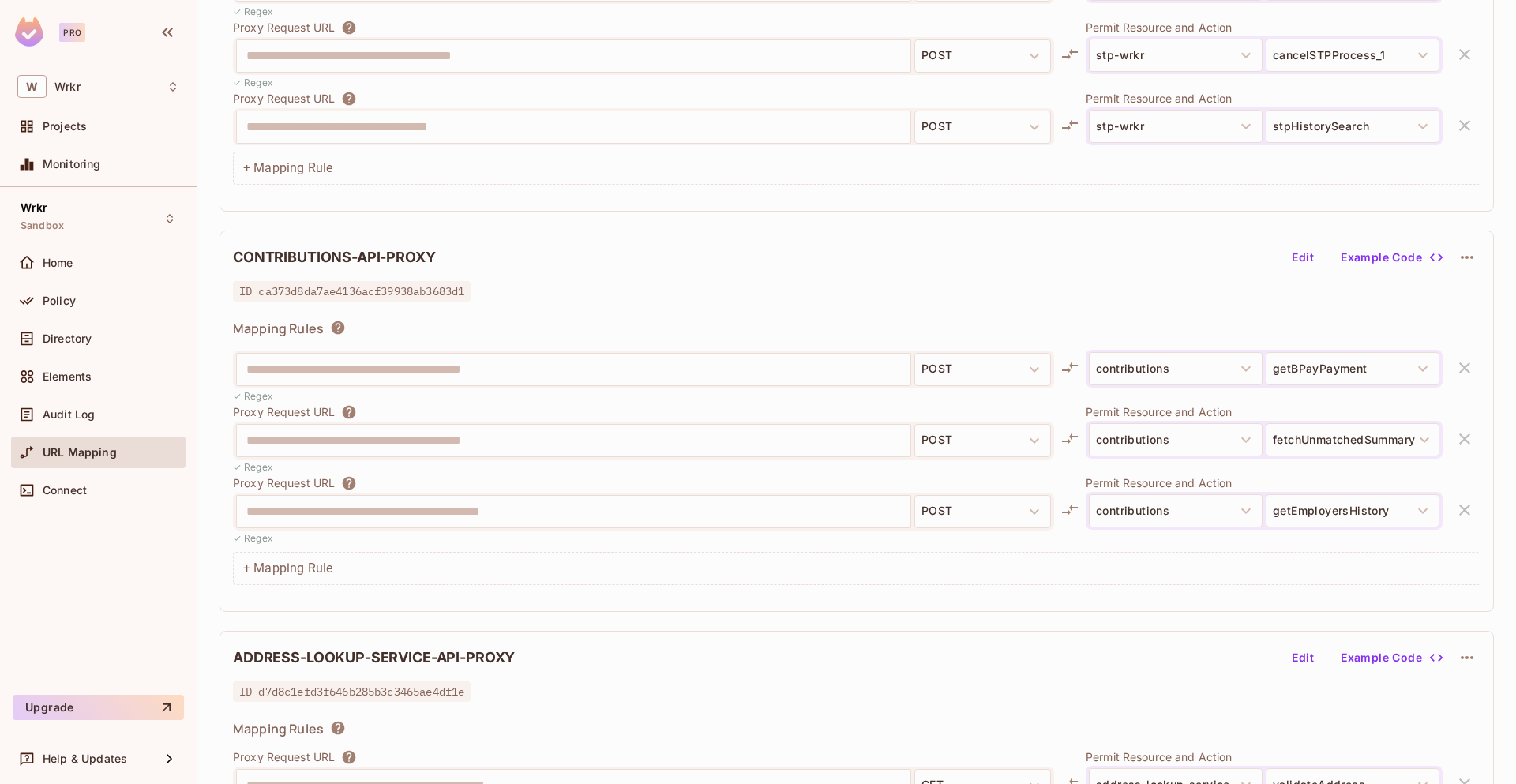
drag, startPoint x: 371, startPoint y: 568, endPoint x: 919, endPoint y: 565, distance: 548.0
click at [372, 568] on div "+ Mapping Rule" at bounding box center [856, 568] width 1247 height 33
click at [1395, 556] on div "+ Mapping Rule" at bounding box center [856, 568] width 1247 height 33
click at [245, 569] on div "+ Mapping Rule" at bounding box center [856, 568] width 1247 height 33
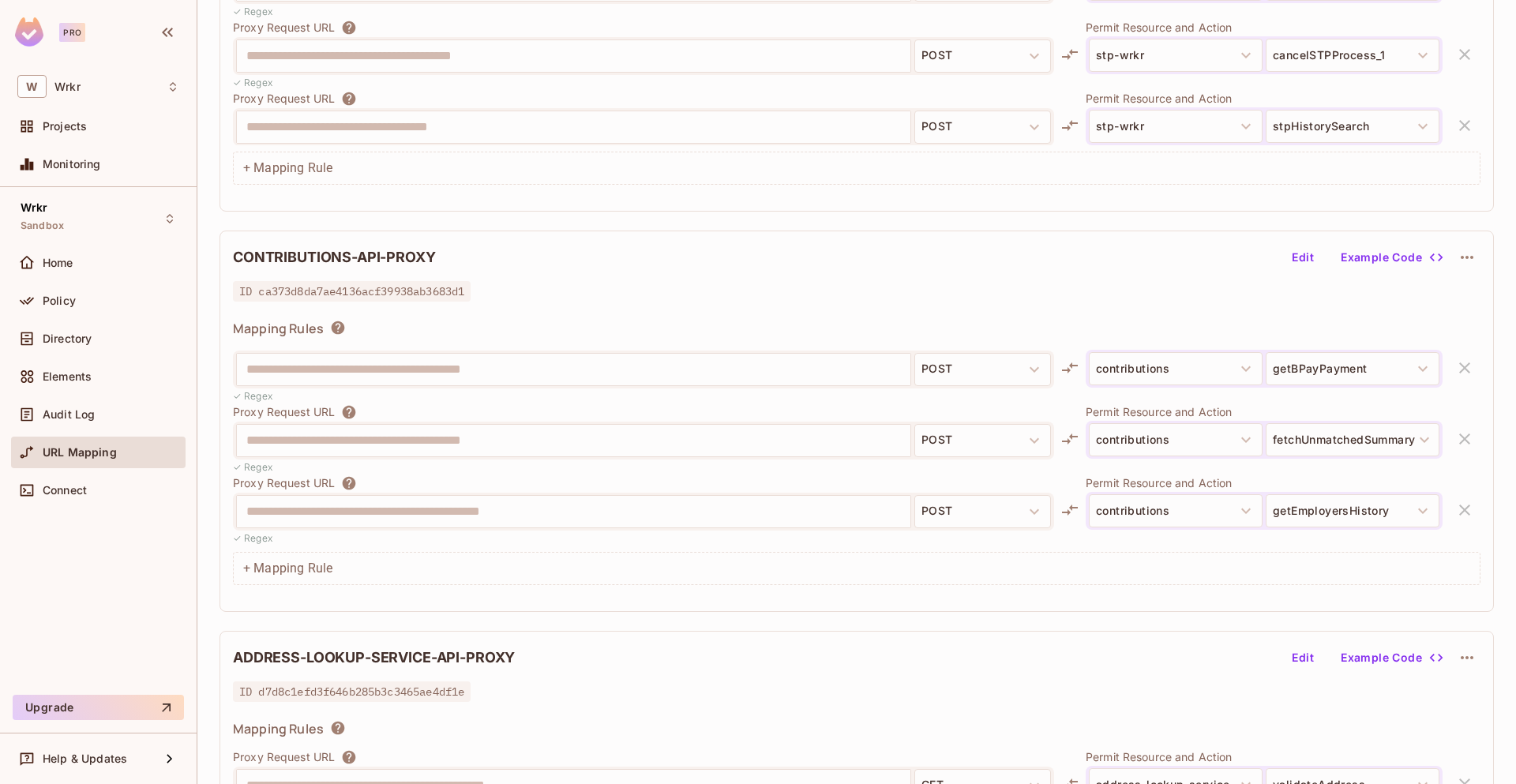
click at [258, 568] on div "+ Mapping Rule" at bounding box center [856, 568] width 1247 height 33
click at [658, 472] on div "✓ Regex" at bounding box center [643, 467] width 821 height 15
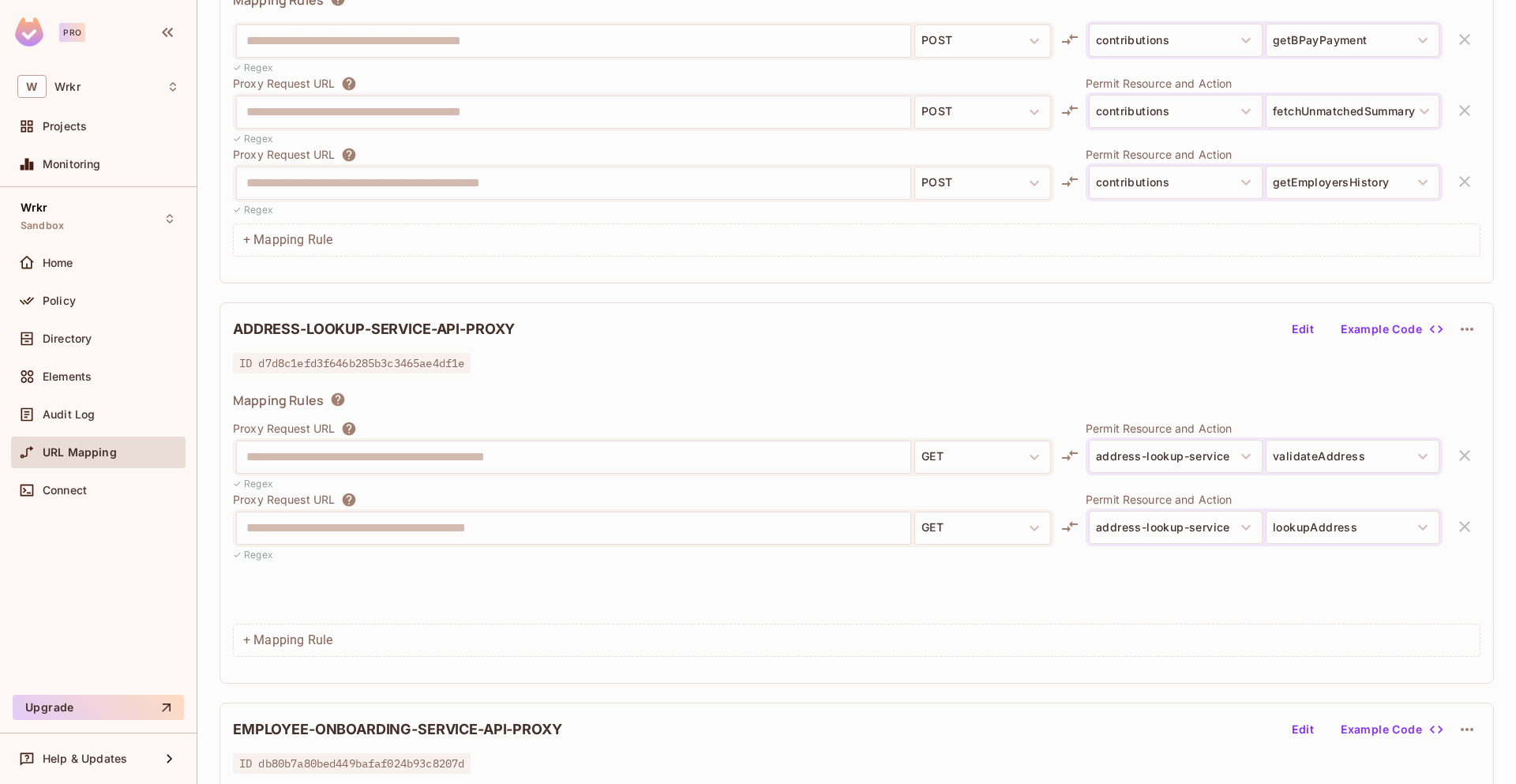
scroll to position [2414, 0]
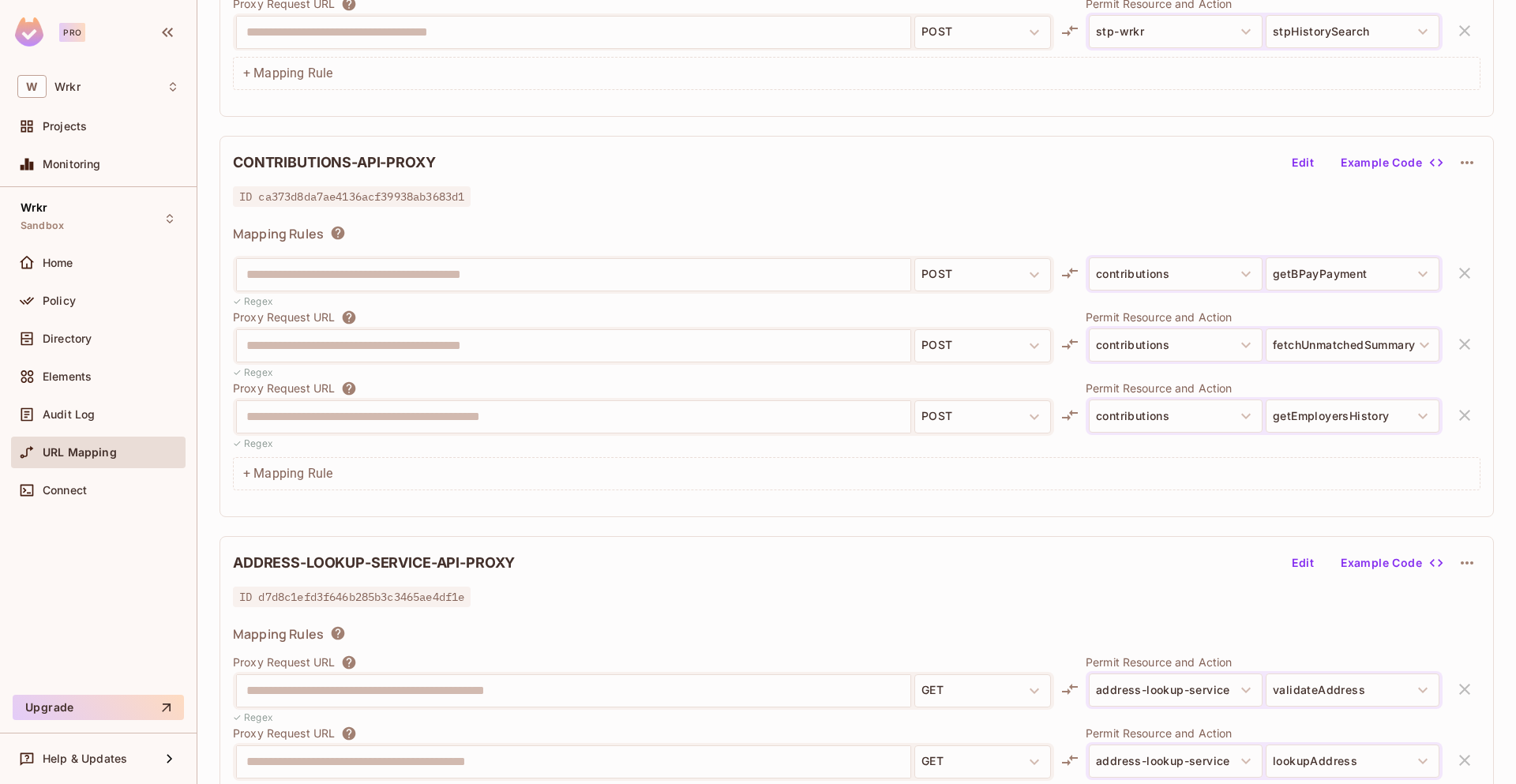
click at [697, 219] on div "**********" at bounding box center [856, 326] width 1274 height 382
click at [698, 218] on div "**********" at bounding box center [856, 326] width 1274 height 382
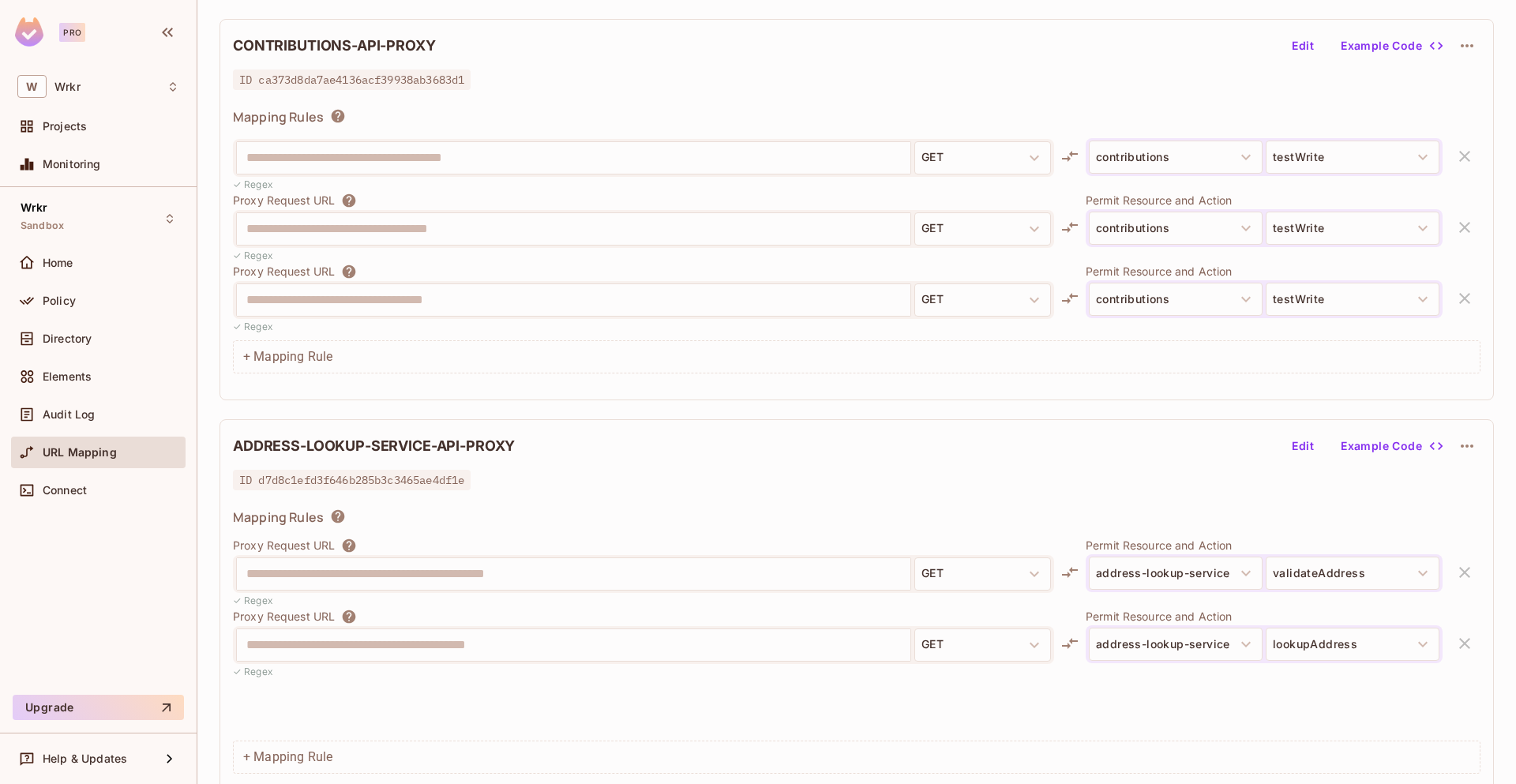
scroll to position [2433, 0]
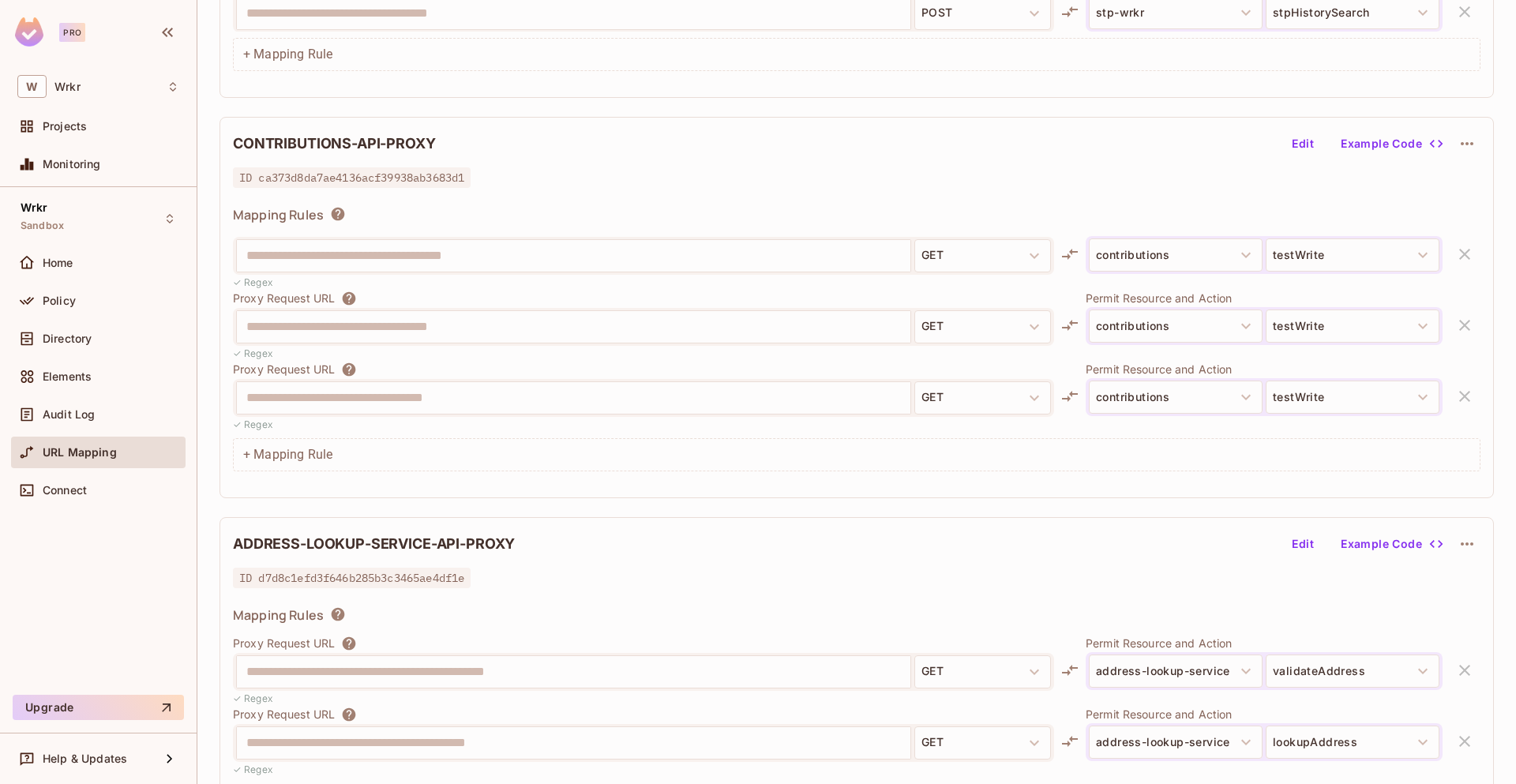
click at [1289, 142] on button "Edit" at bounding box center [1302, 144] width 50 height 25
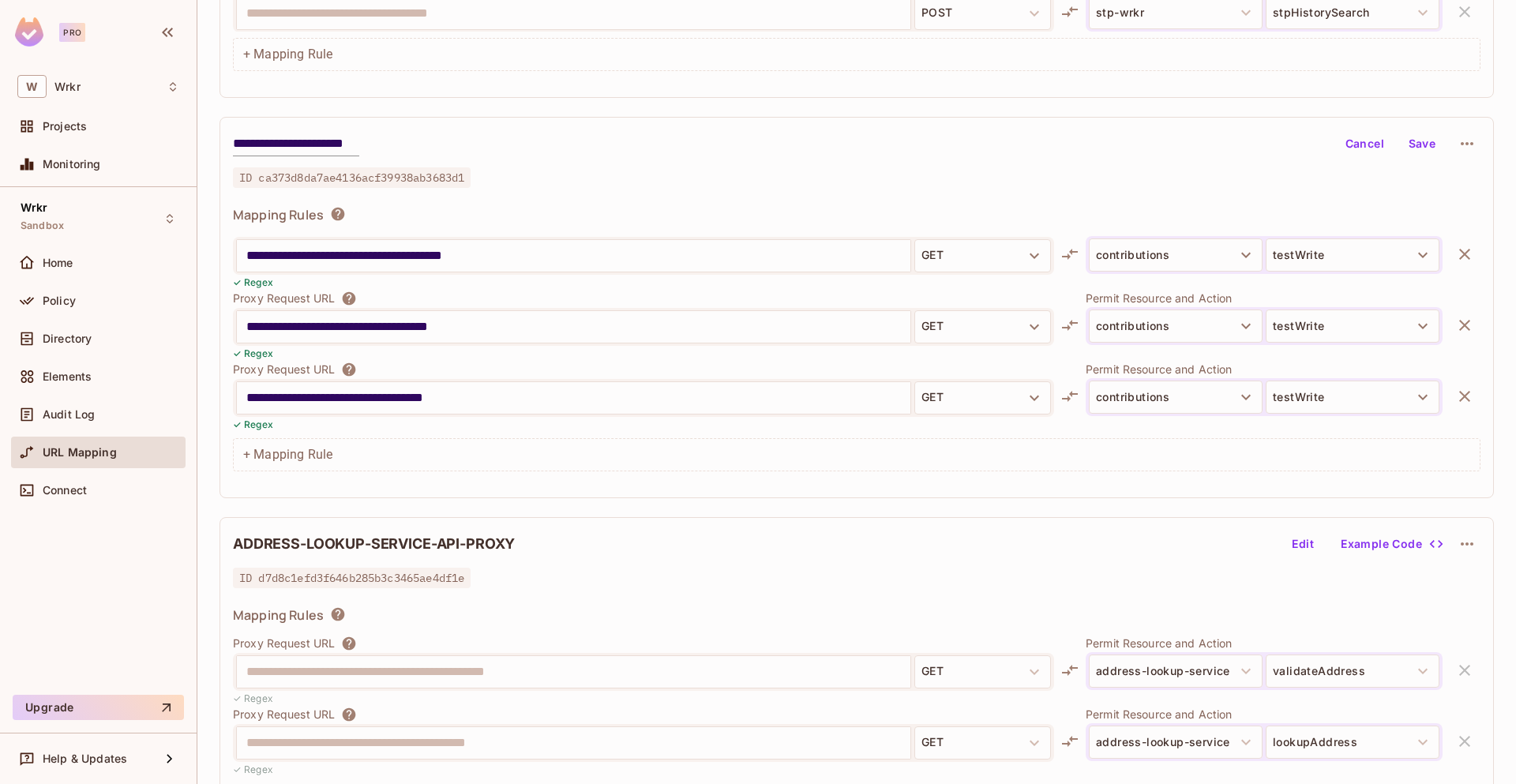
click at [1455, 253] on icon "button" at bounding box center [1464, 254] width 19 height 19
click at [1455, 324] on icon "button" at bounding box center [1464, 325] width 19 height 19
click at [1455, 399] on icon "button" at bounding box center [1464, 396] width 19 height 19
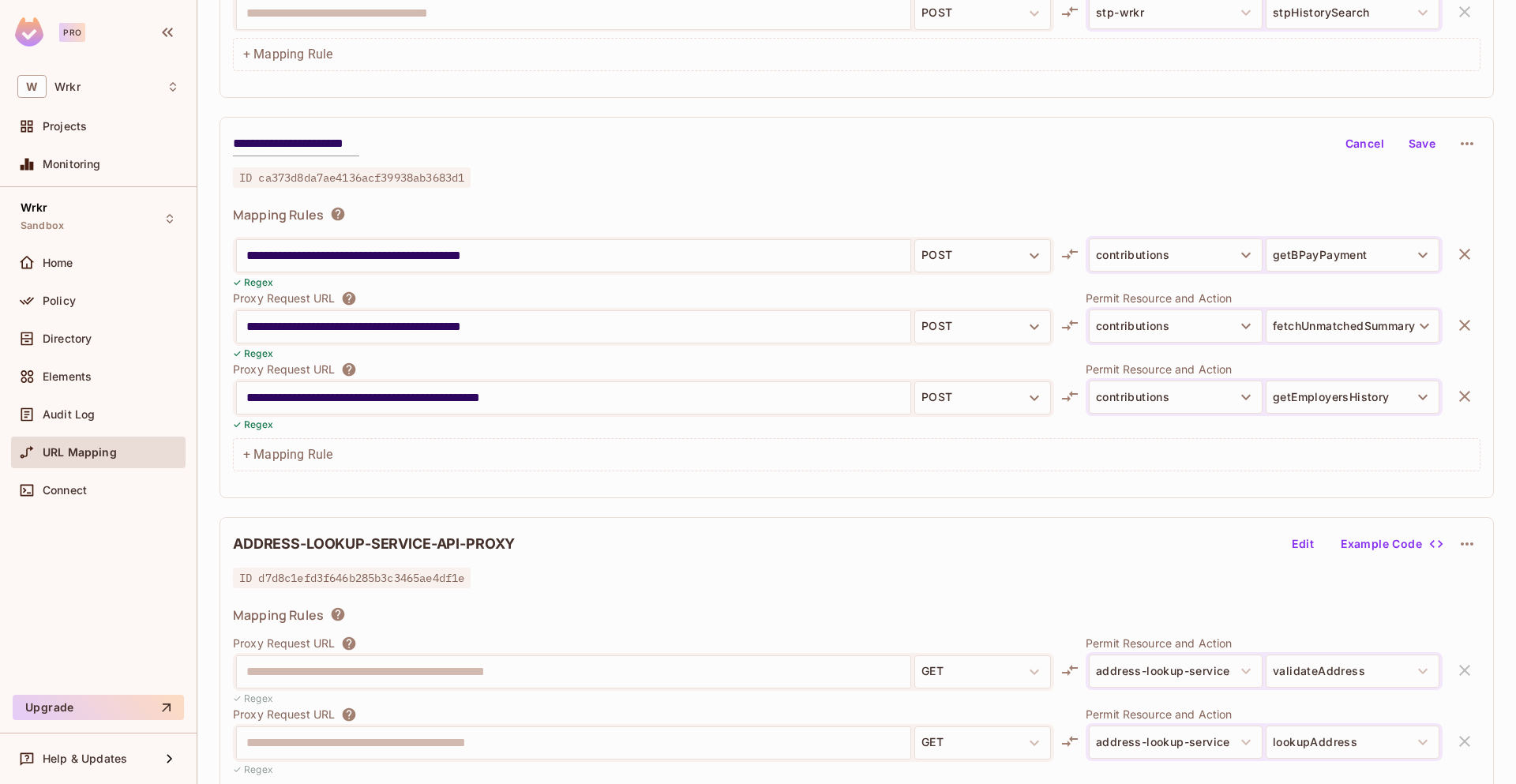
scroll to position [5558, 0]
click at [1411, 146] on button "Save" at bounding box center [1422, 144] width 50 height 25
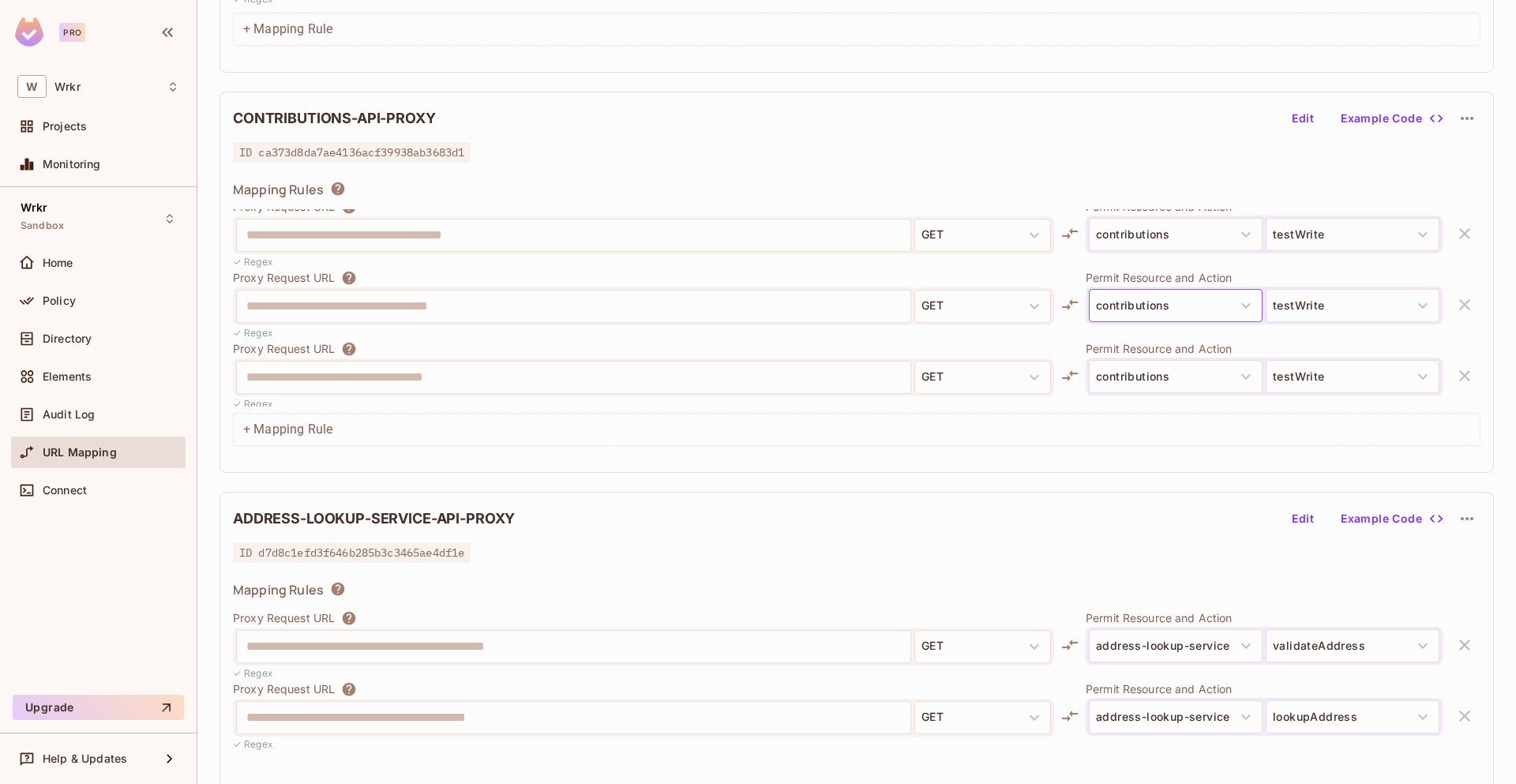
scroll to position [5771, 0]
click at [1433, 372] on div "**********" at bounding box center [856, 371] width 1247 height 71
click at [1440, 371] on div "**********" at bounding box center [856, 371] width 1247 height 71
click at [1458, 121] on icon "button" at bounding box center [1467, 118] width 19 height 19
click at [1306, 160] on div at bounding box center [758, 392] width 1516 height 784
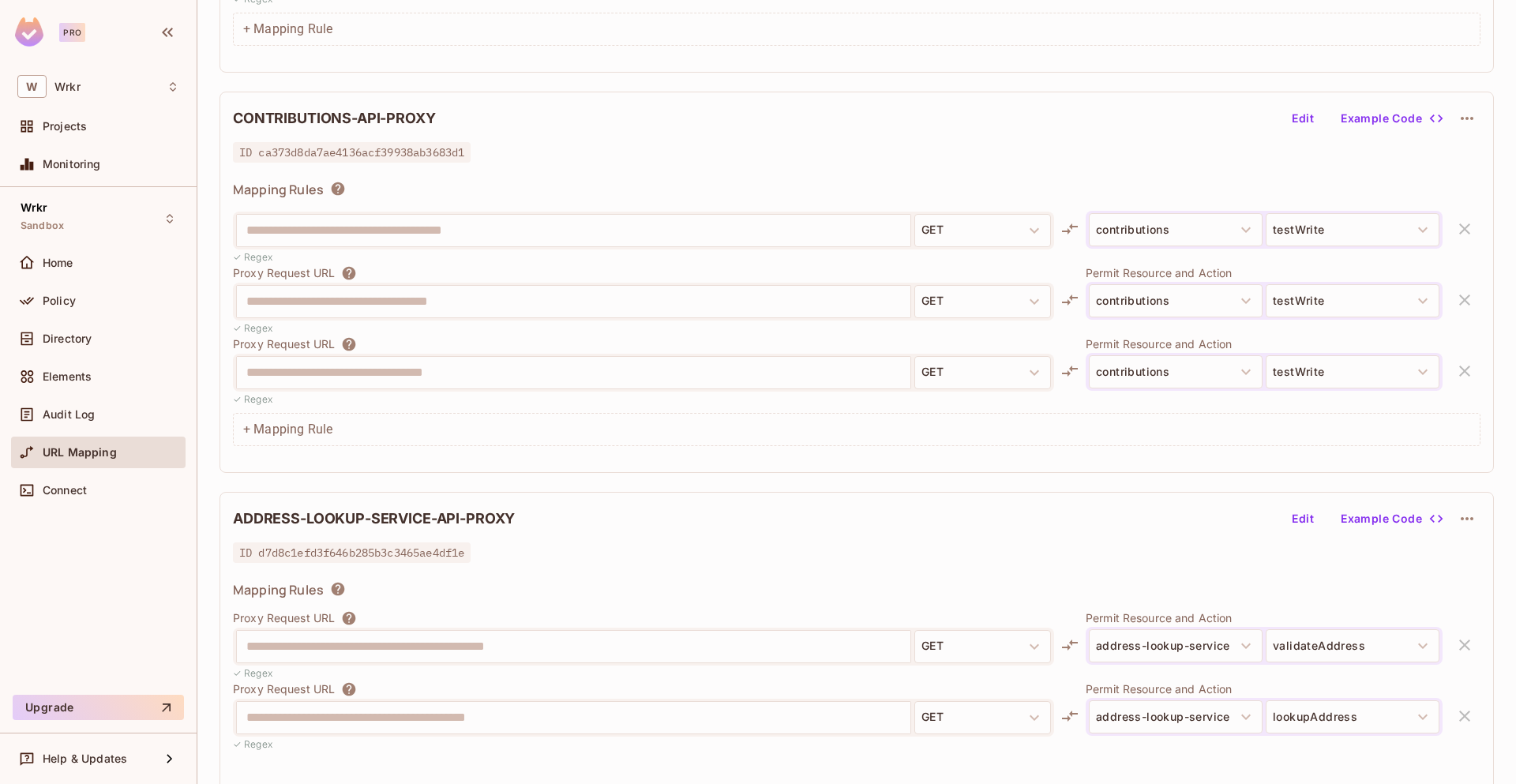
click at [1342, 121] on button "Example Code" at bounding box center [1391, 119] width 113 height 25
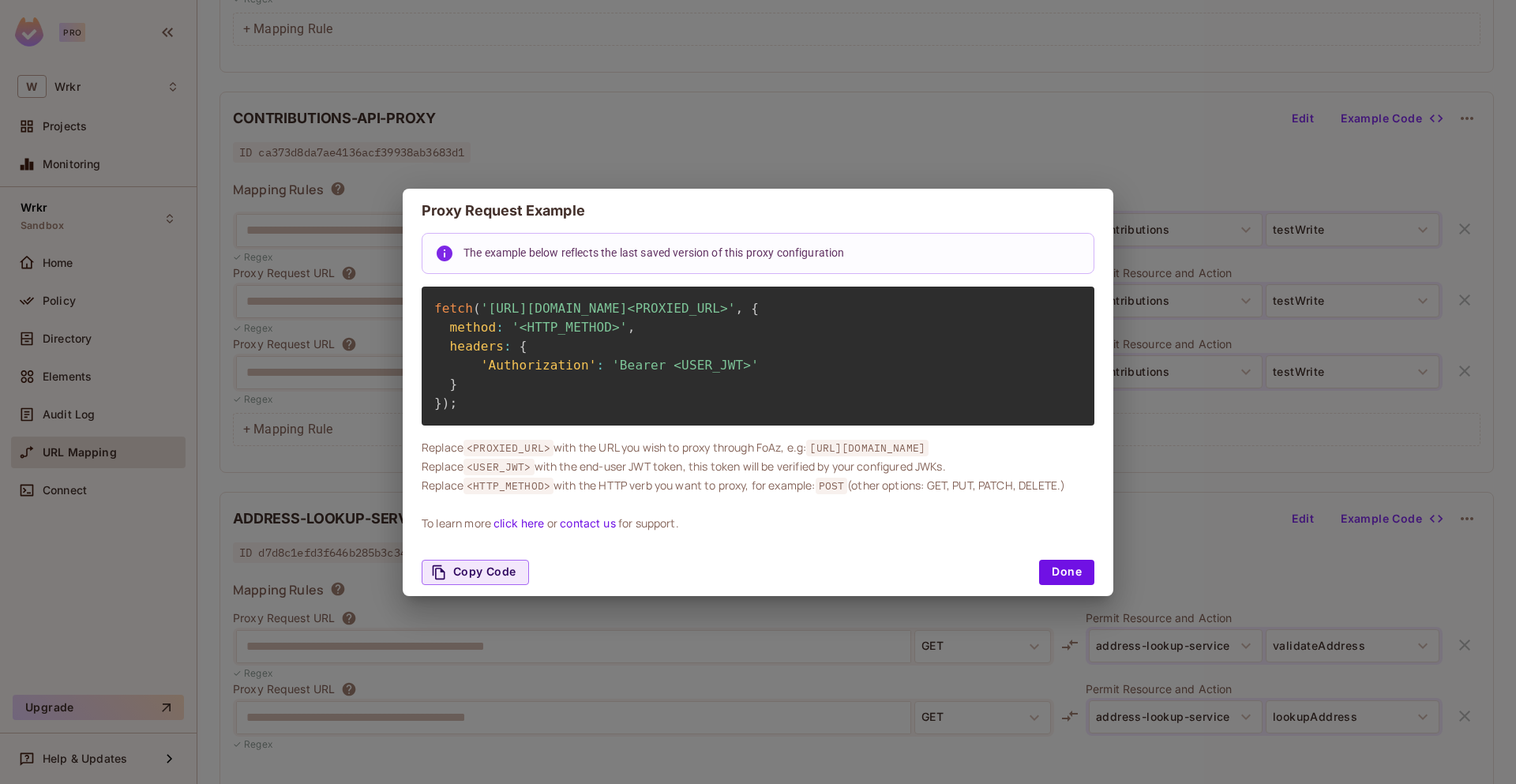
click at [1059, 574] on button "Done" at bounding box center [1067, 572] width 56 height 25
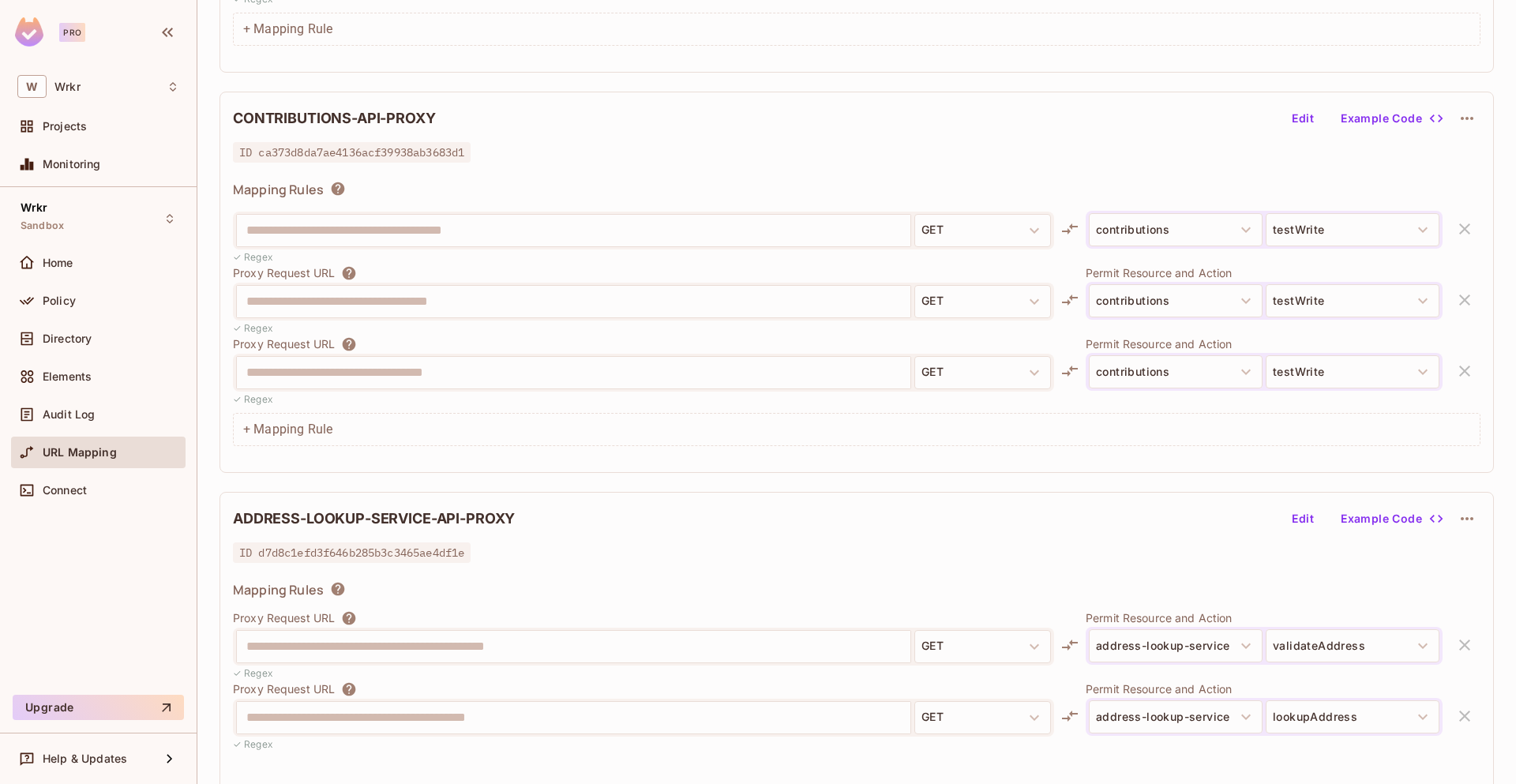
click at [1291, 124] on button "Edit" at bounding box center [1302, 119] width 50 height 25
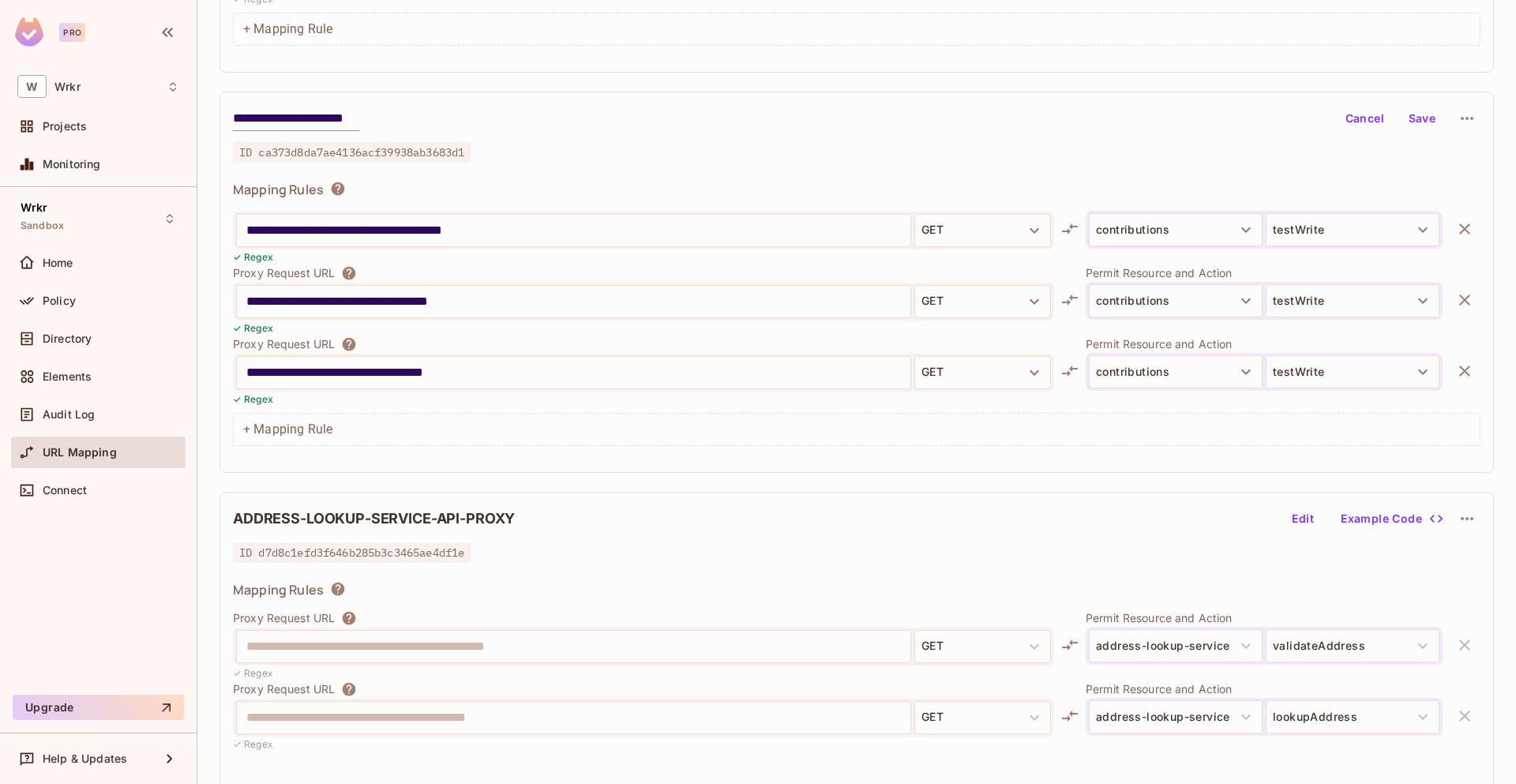
click at [1455, 371] on icon "button" at bounding box center [1464, 371] width 19 height 19
click at [1455, 370] on icon "button" at bounding box center [1464, 371] width 19 height 19
click at [1403, 122] on button "Save" at bounding box center [1422, 119] width 50 height 25
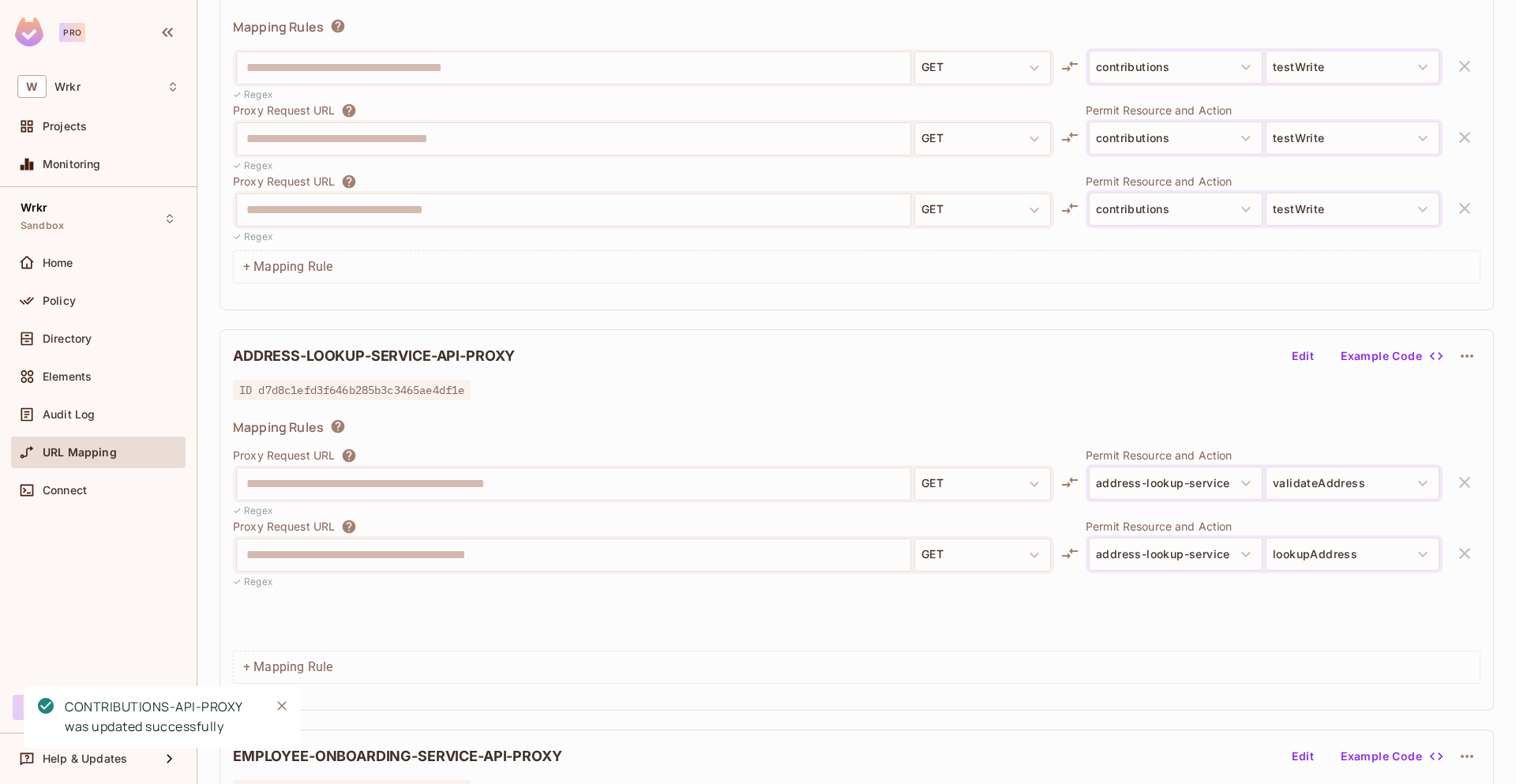
scroll to position [2533, 0]
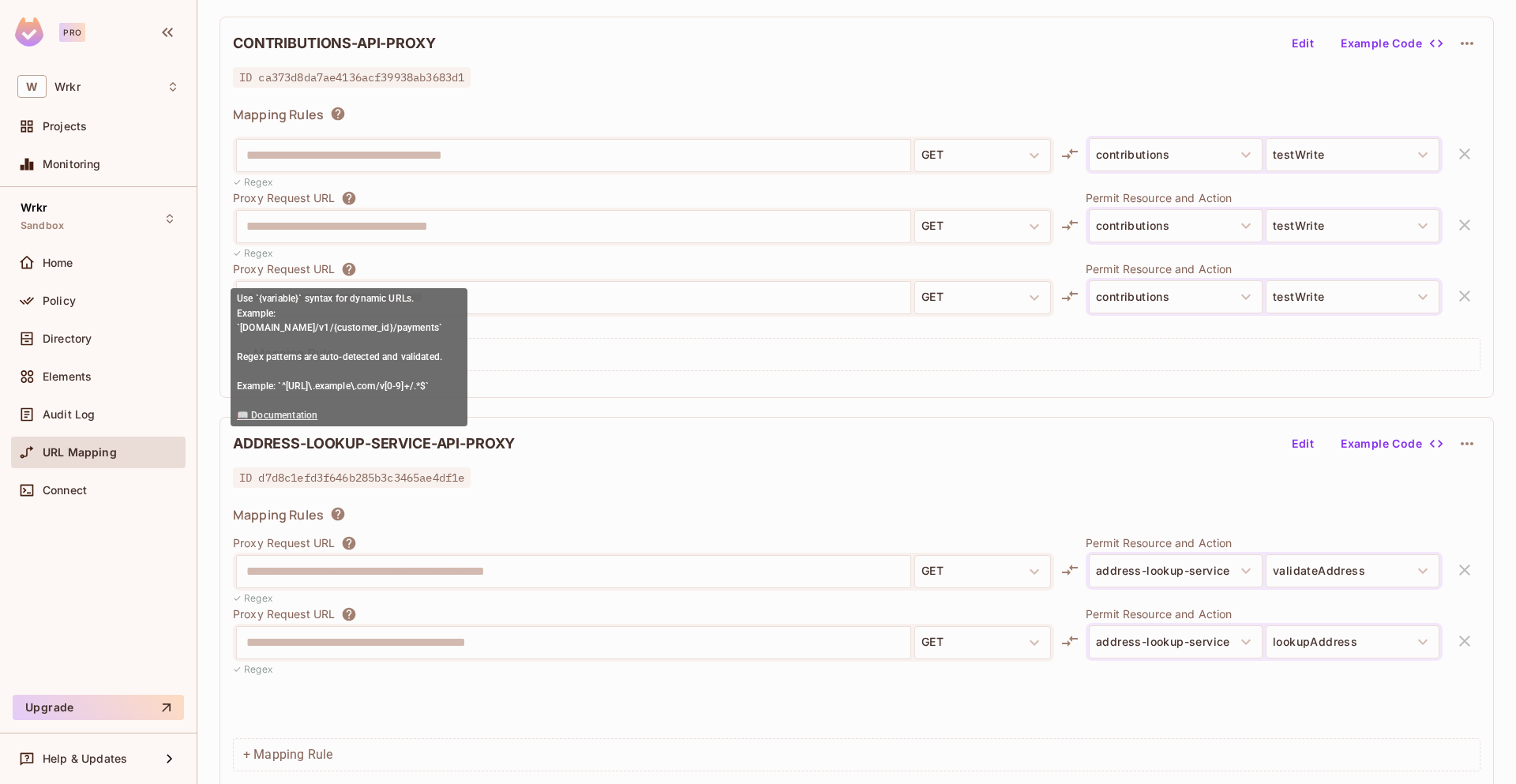
click at [350, 271] on icon at bounding box center [349, 269] width 13 height 13
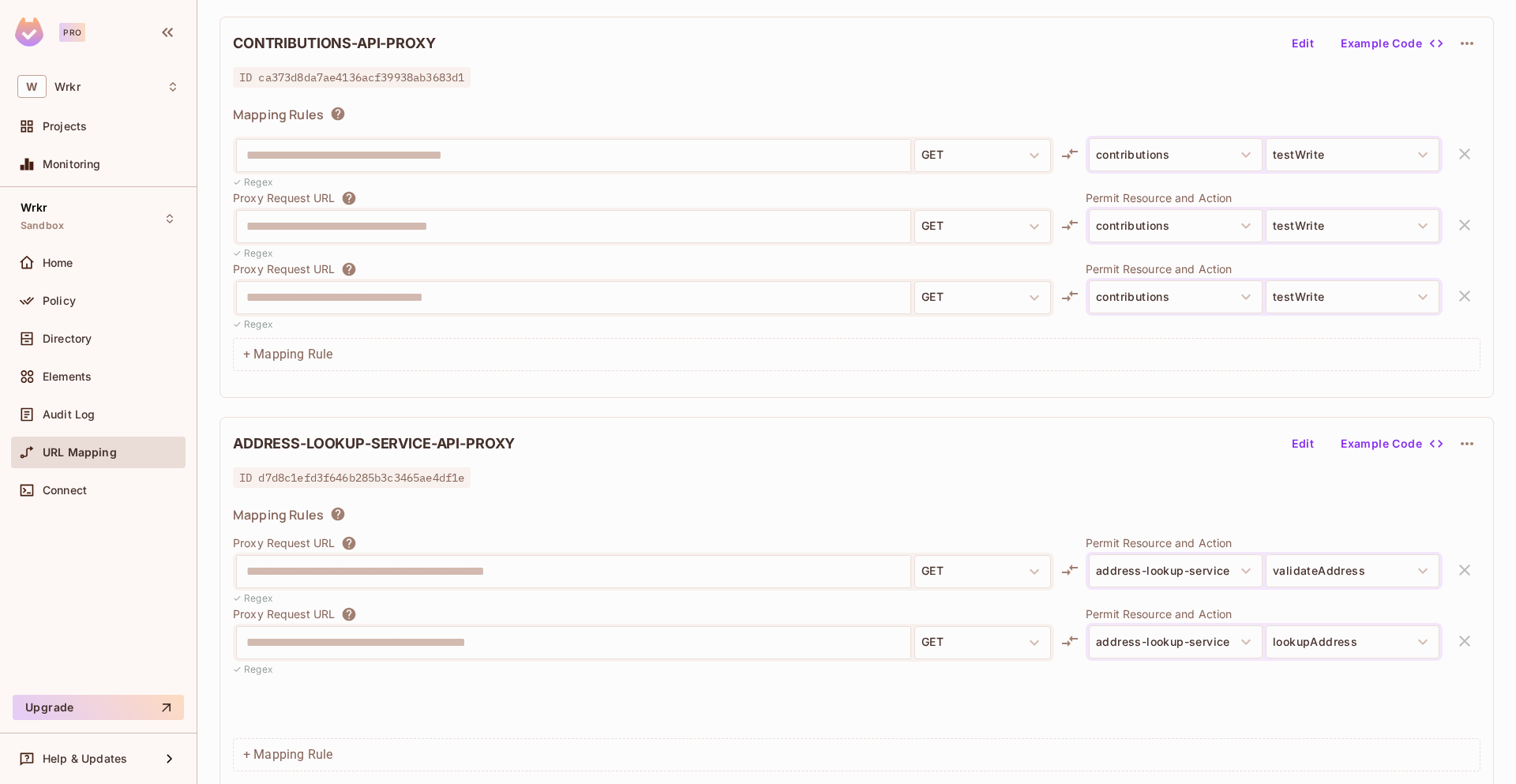
click at [117, 565] on div "Wrkr Sandbox Home Policy Directory Elements Audit Log URL Mapping Connect" at bounding box center [98, 437] width 197 height 501
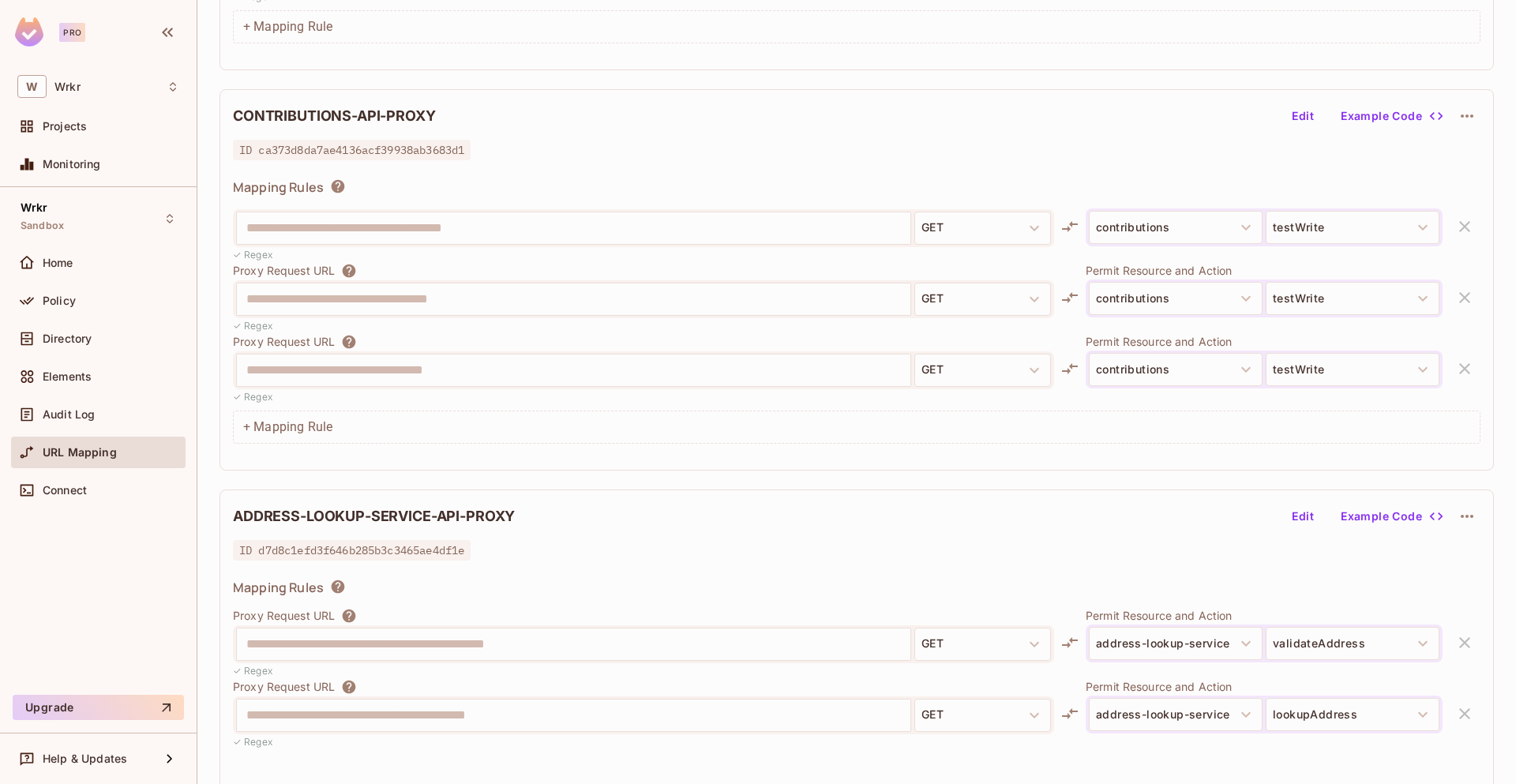
scroll to position [5745, 0]
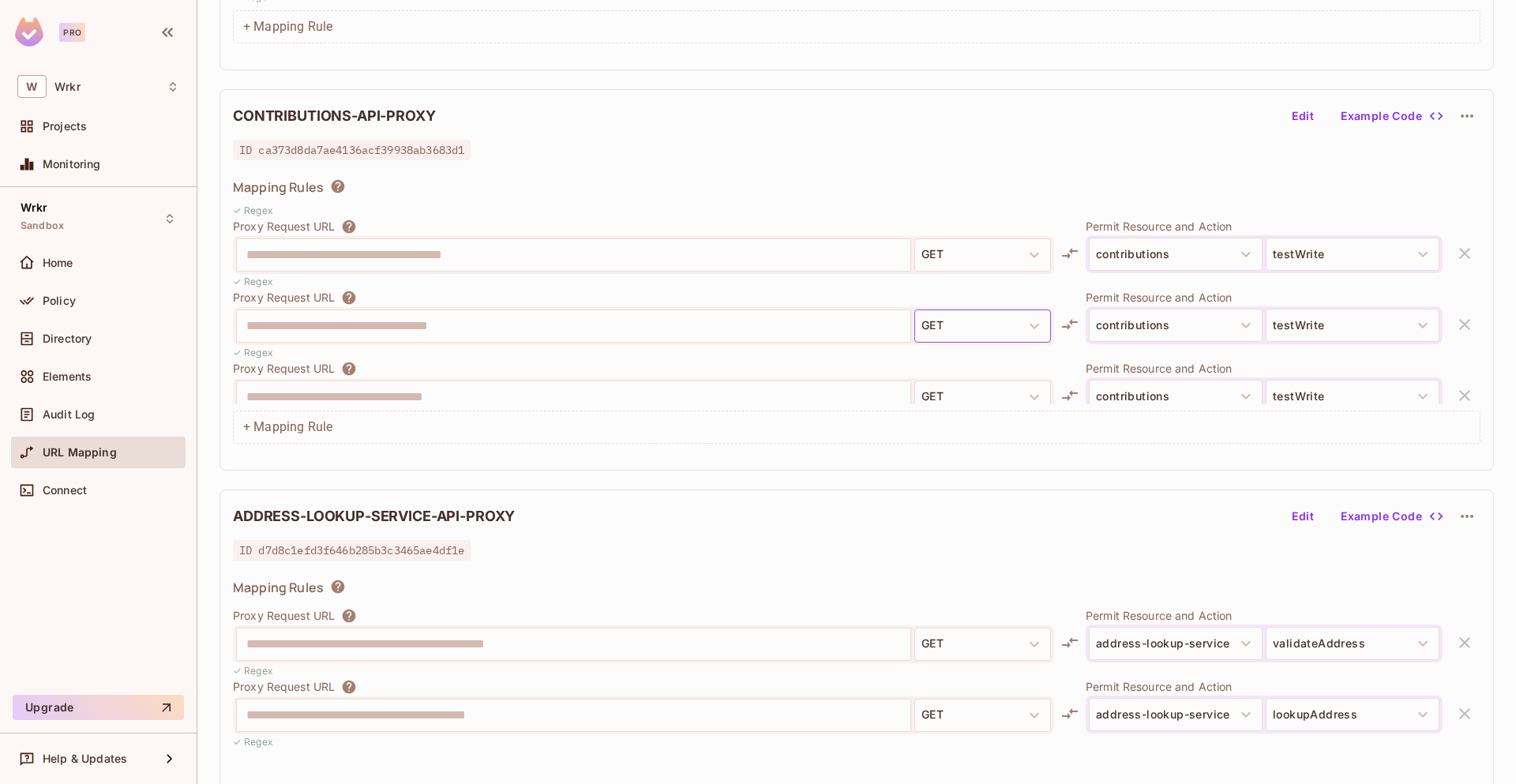
click at [935, 316] on button "GET" at bounding box center [983, 326] width 137 height 33
click at [938, 322] on button "GET" at bounding box center [983, 326] width 137 height 33
click at [1025, 327] on icon "button" at bounding box center [1034, 326] width 19 height 19
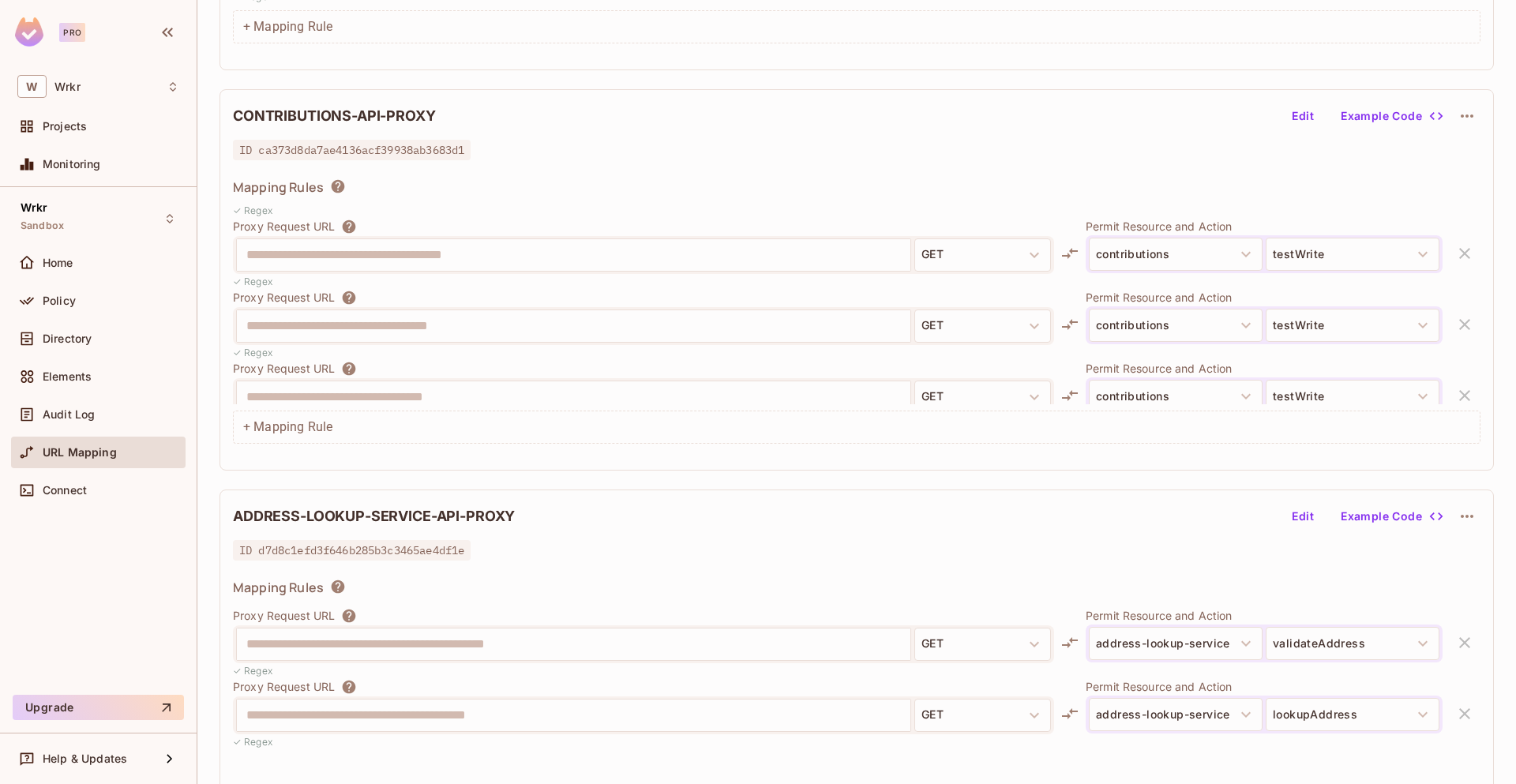
click at [1294, 119] on button "Edit" at bounding box center [1302, 116] width 50 height 25
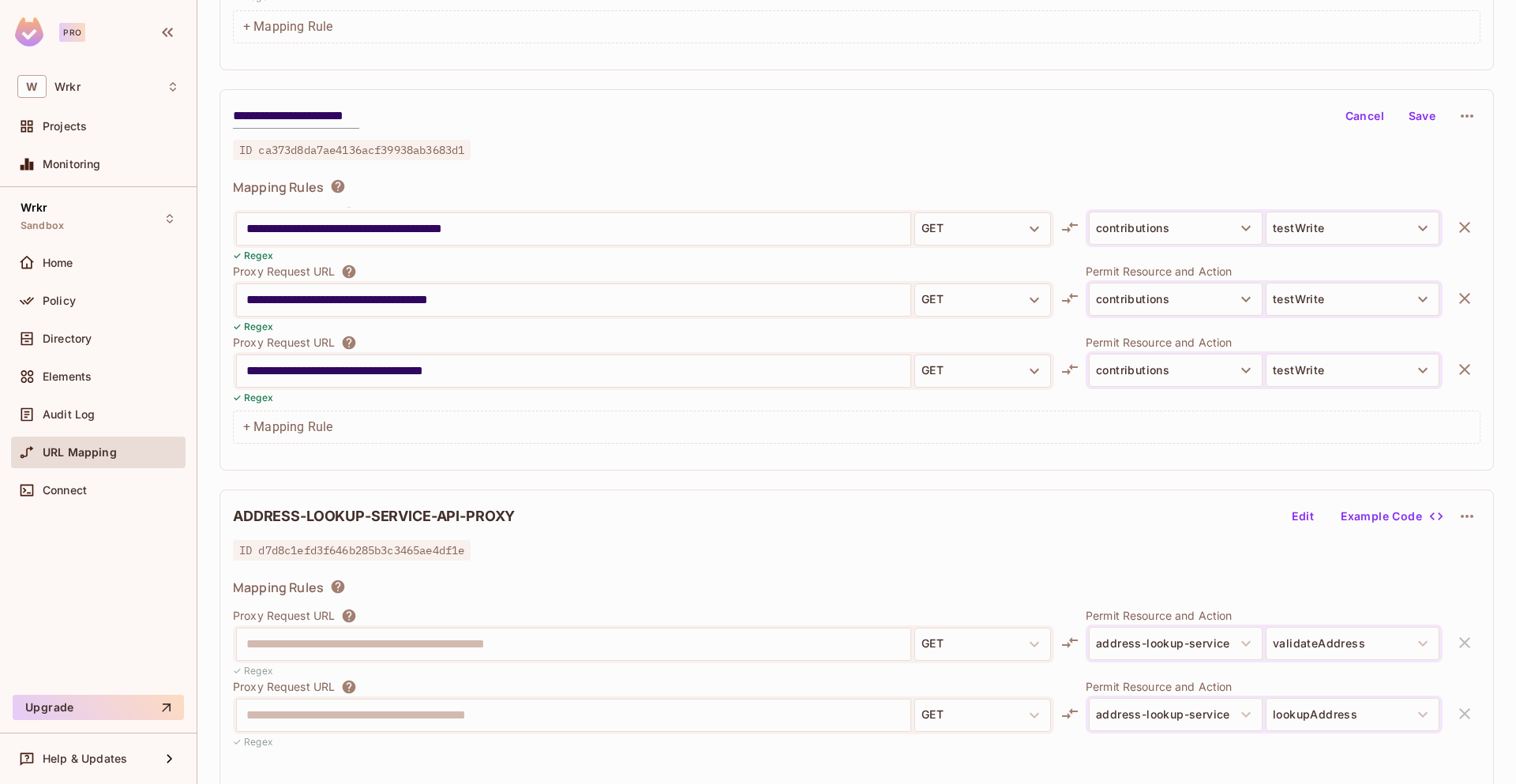
scroll to position [5771, 0]
click at [1182, 359] on button "contributions" at bounding box center [1175, 369] width 173 height 33
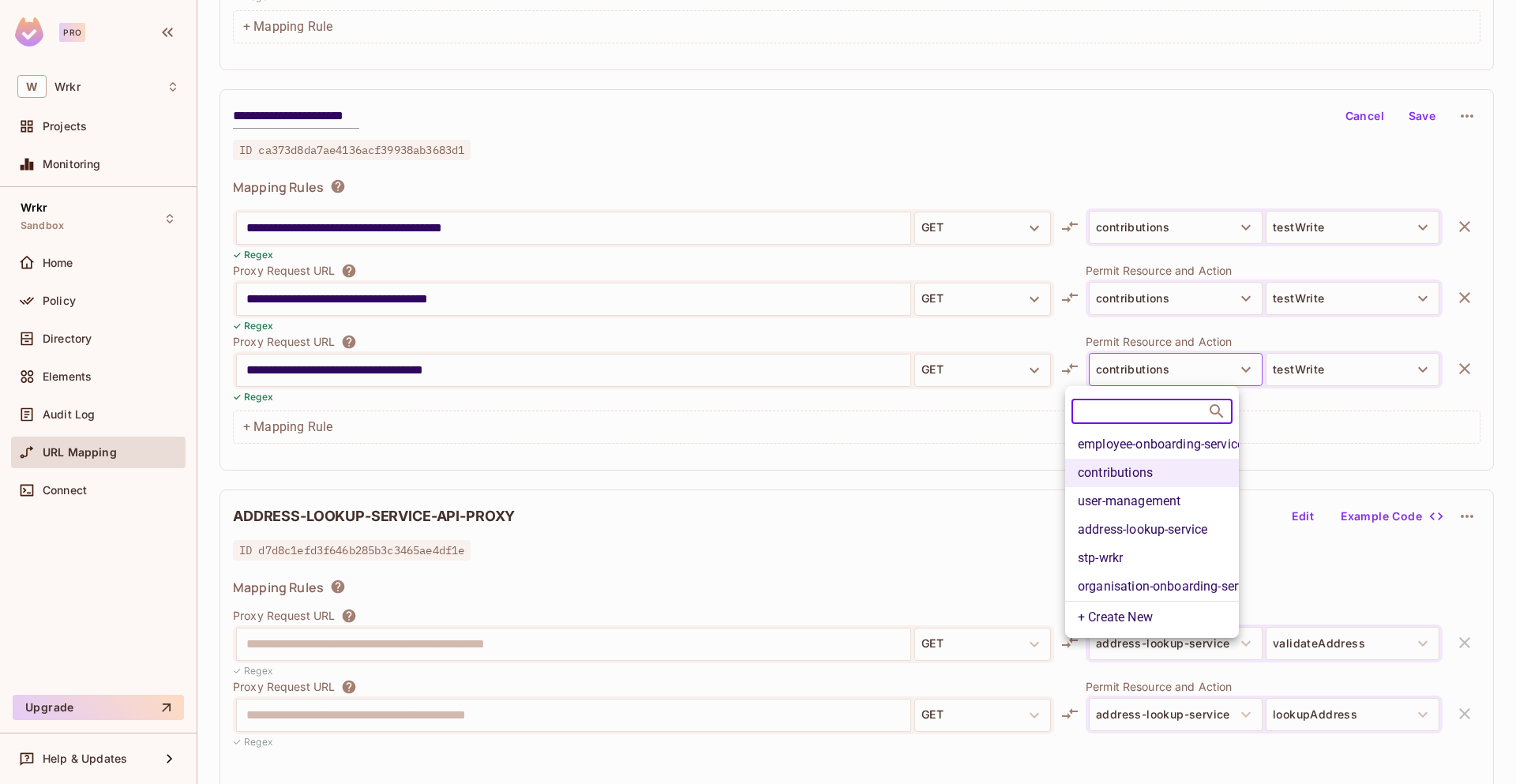
click at [1182, 357] on div at bounding box center [758, 392] width 1516 height 784
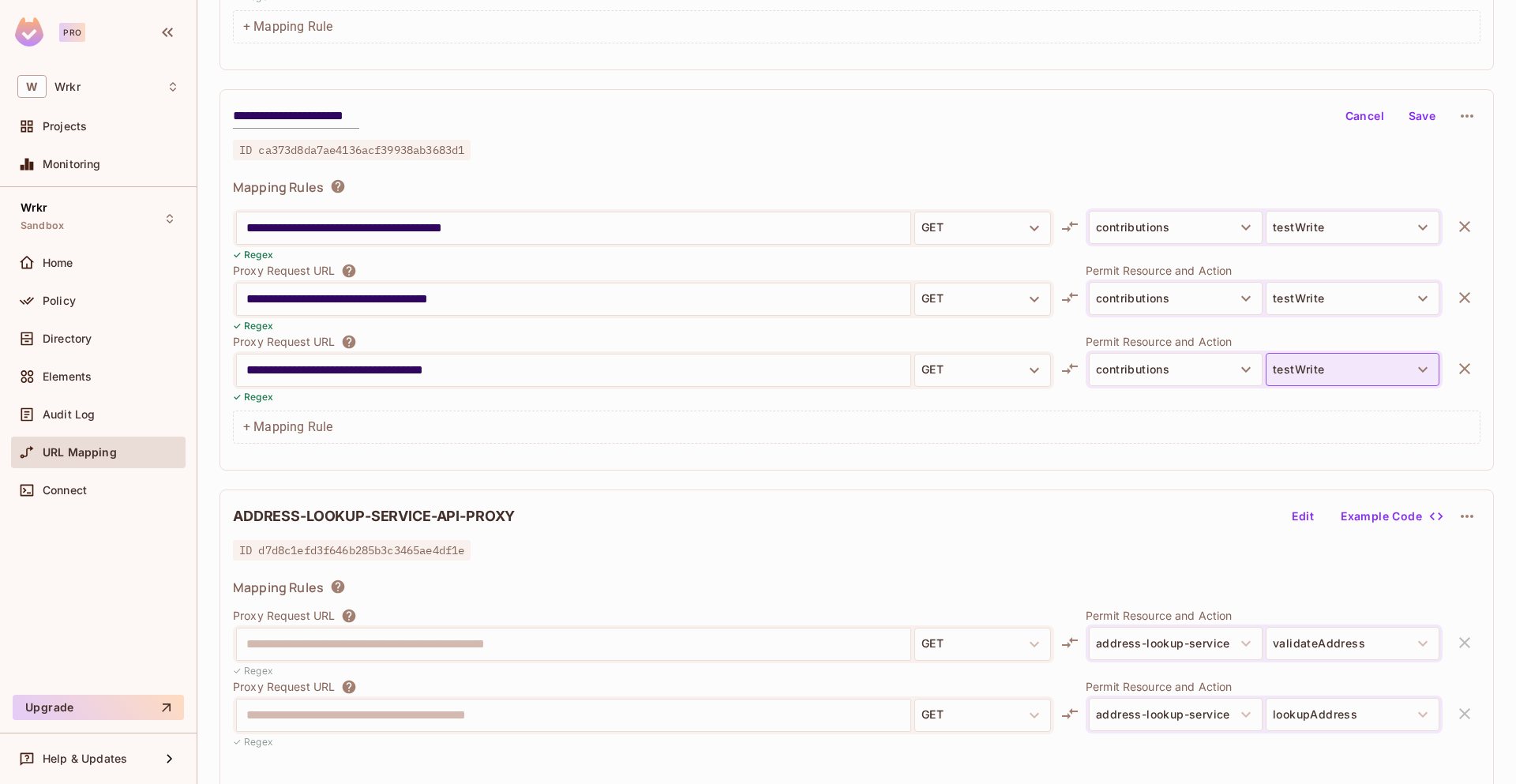
click at [1349, 371] on button "testWrite" at bounding box center [1352, 369] width 173 height 33
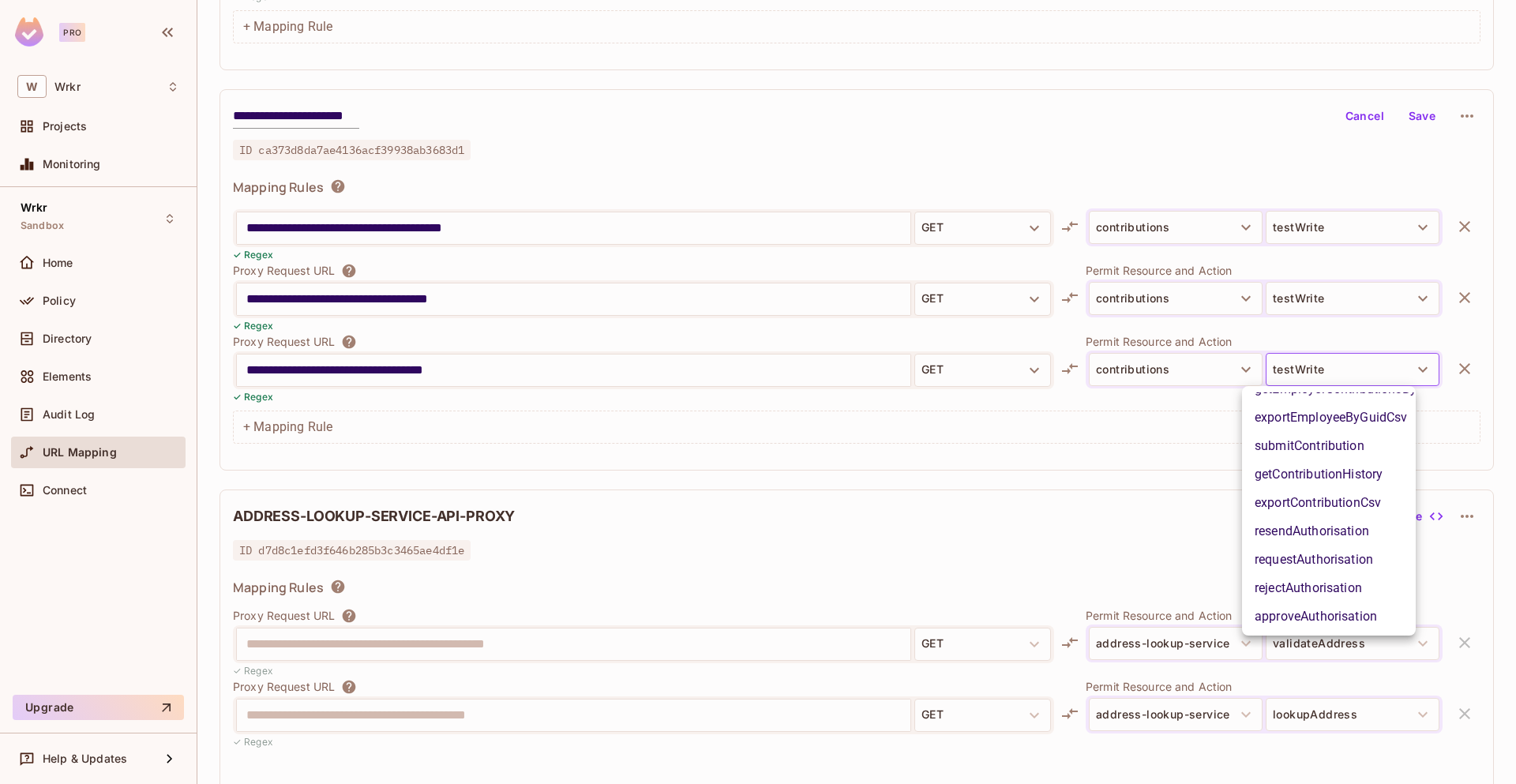
scroll to position [2134, 0]
click at [1329, 572] on li "testWriteTrans" at bounding box center [1328, 586] width 173 height 29
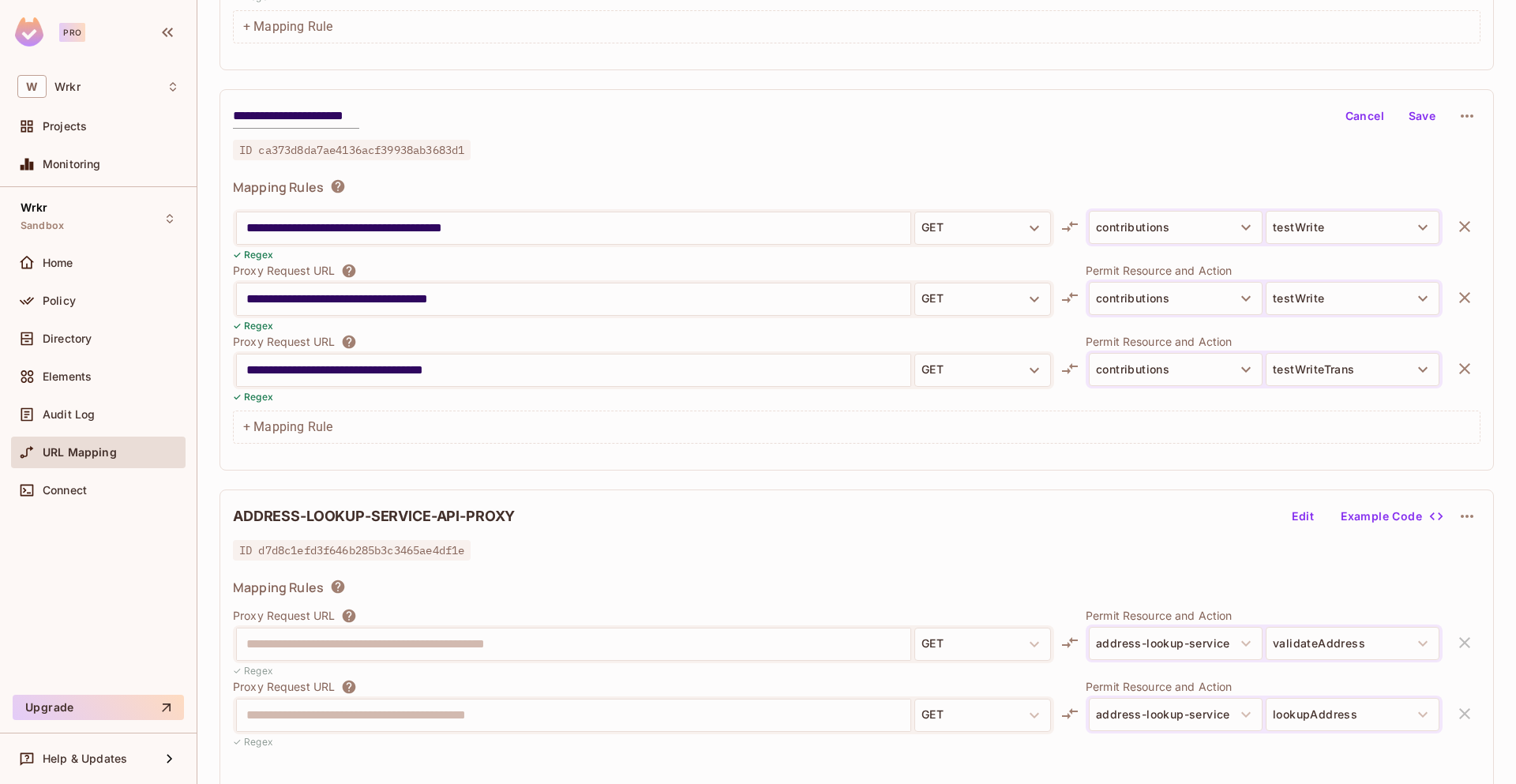
click at [1412, 111] on button "Save" at bounding box center [1422, 116] width 50 height 25
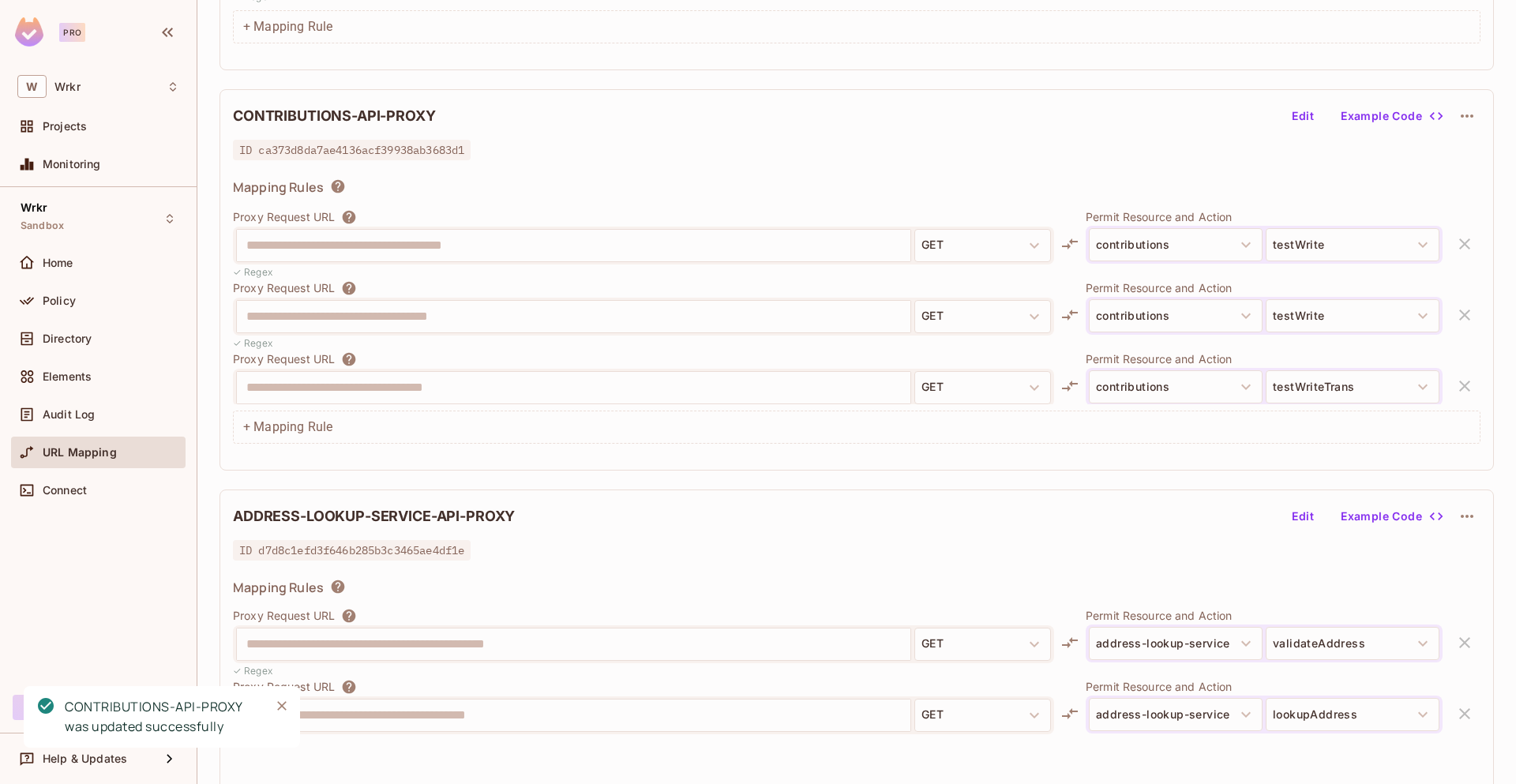
scroll to position [5771, 0]
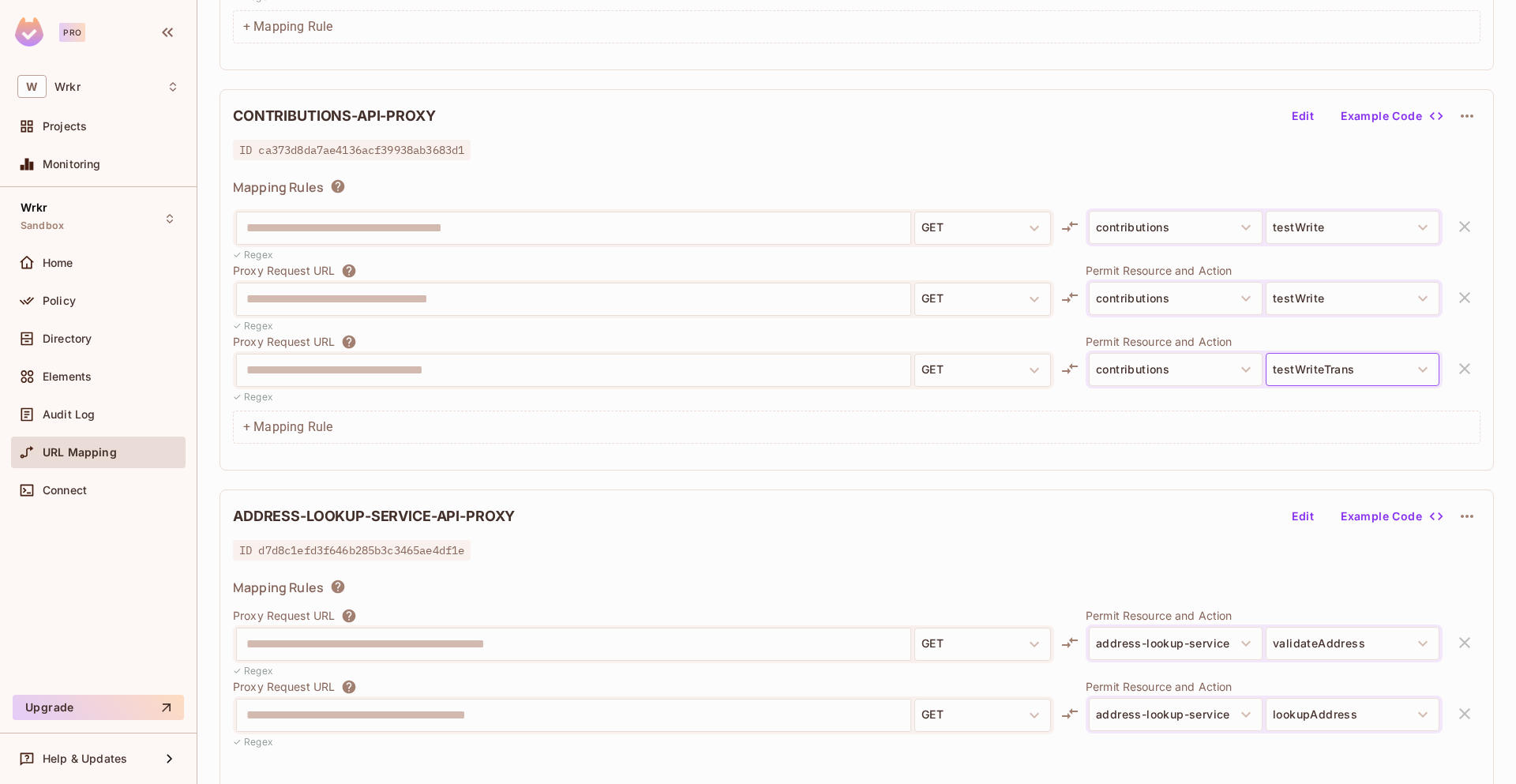
click at [1357, 370] on button "testWriteTrans" at bounding box center [1352, 369] width 173 height 33
click at [1297, 116] on button "Edit" at bounding box center [1302, 116] width 50 height 25
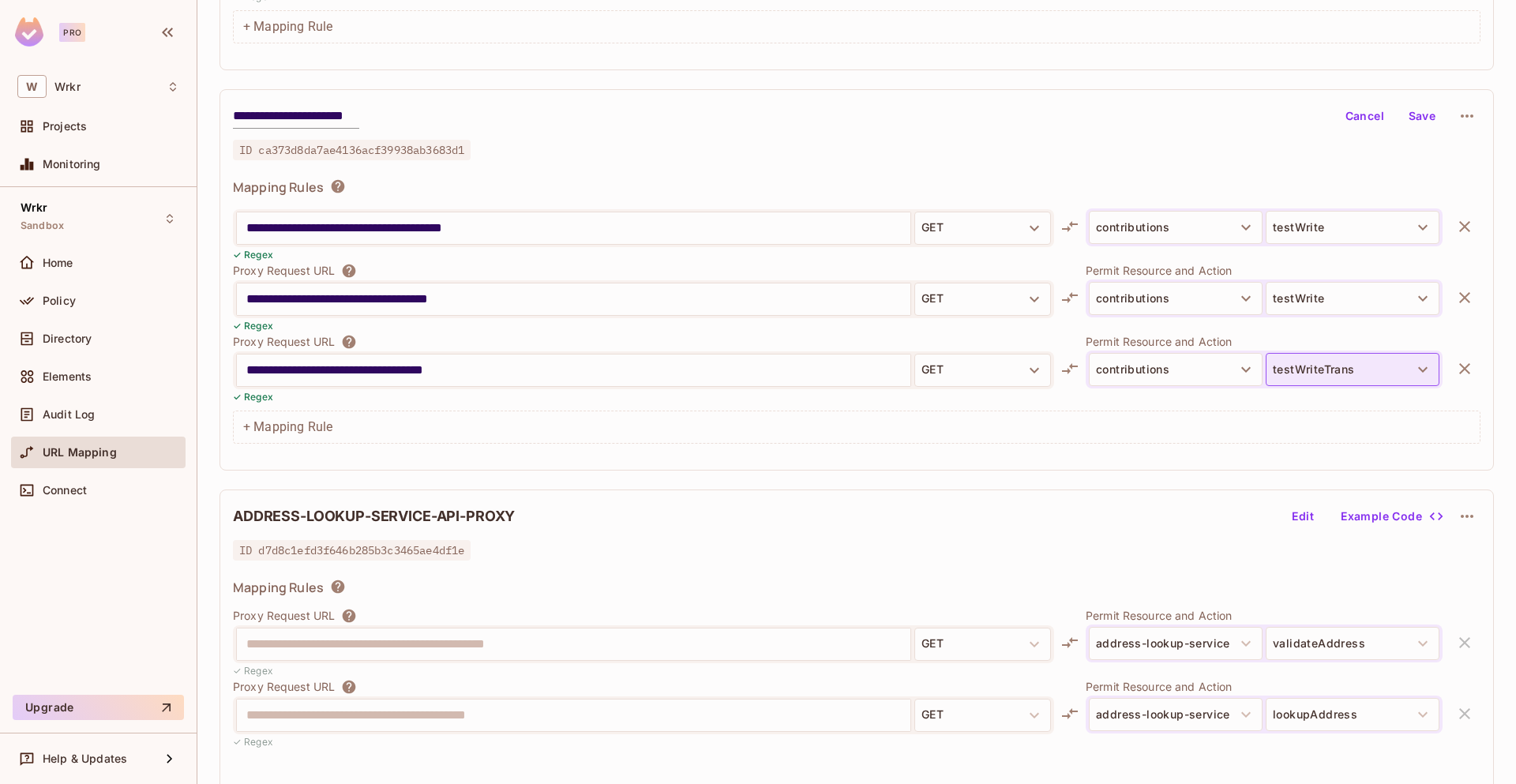
click at [1311, 369] on button "testWriteTrans" at bounding box center [1352, 369] width 173 height 33
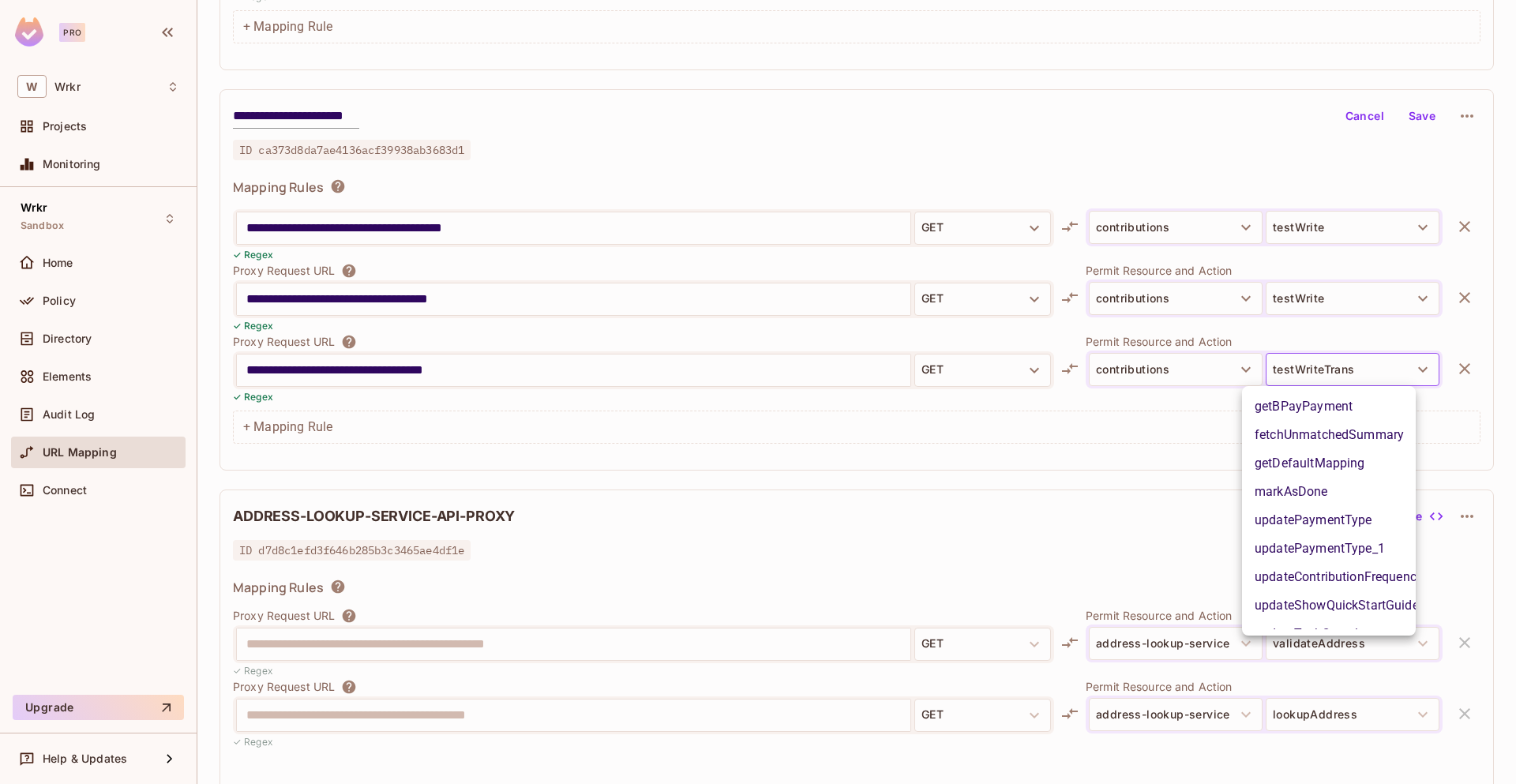
click at [1369, 363] on div at bounding box center [758, 392] width 1516 height 784
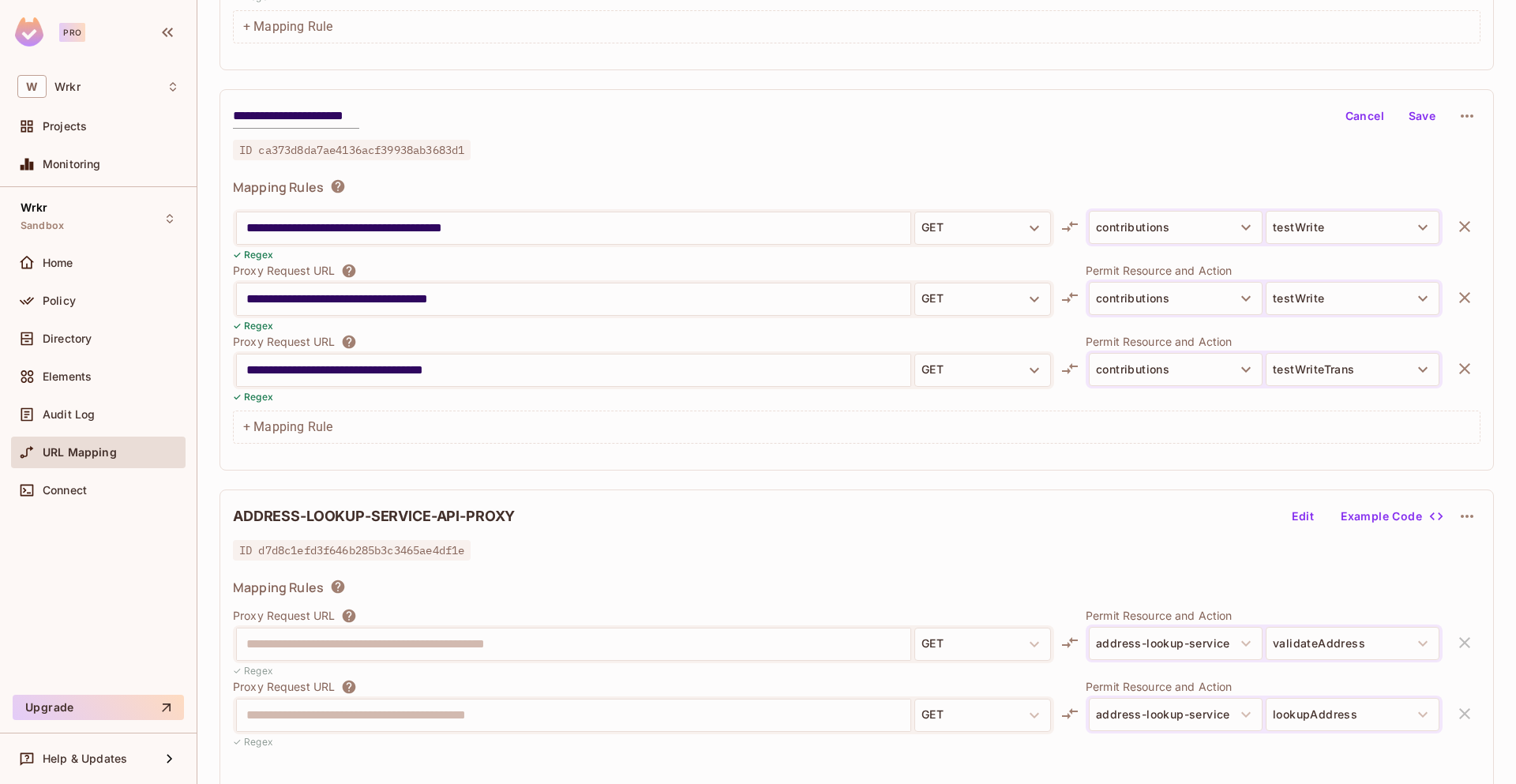
click at [478, 371] on input "**********" at bounding box center [573, 370] width 655 height 25
click at [1323, 376] on button "testWriteTrans" at bounding box center [1352, 369] width 173 height 33
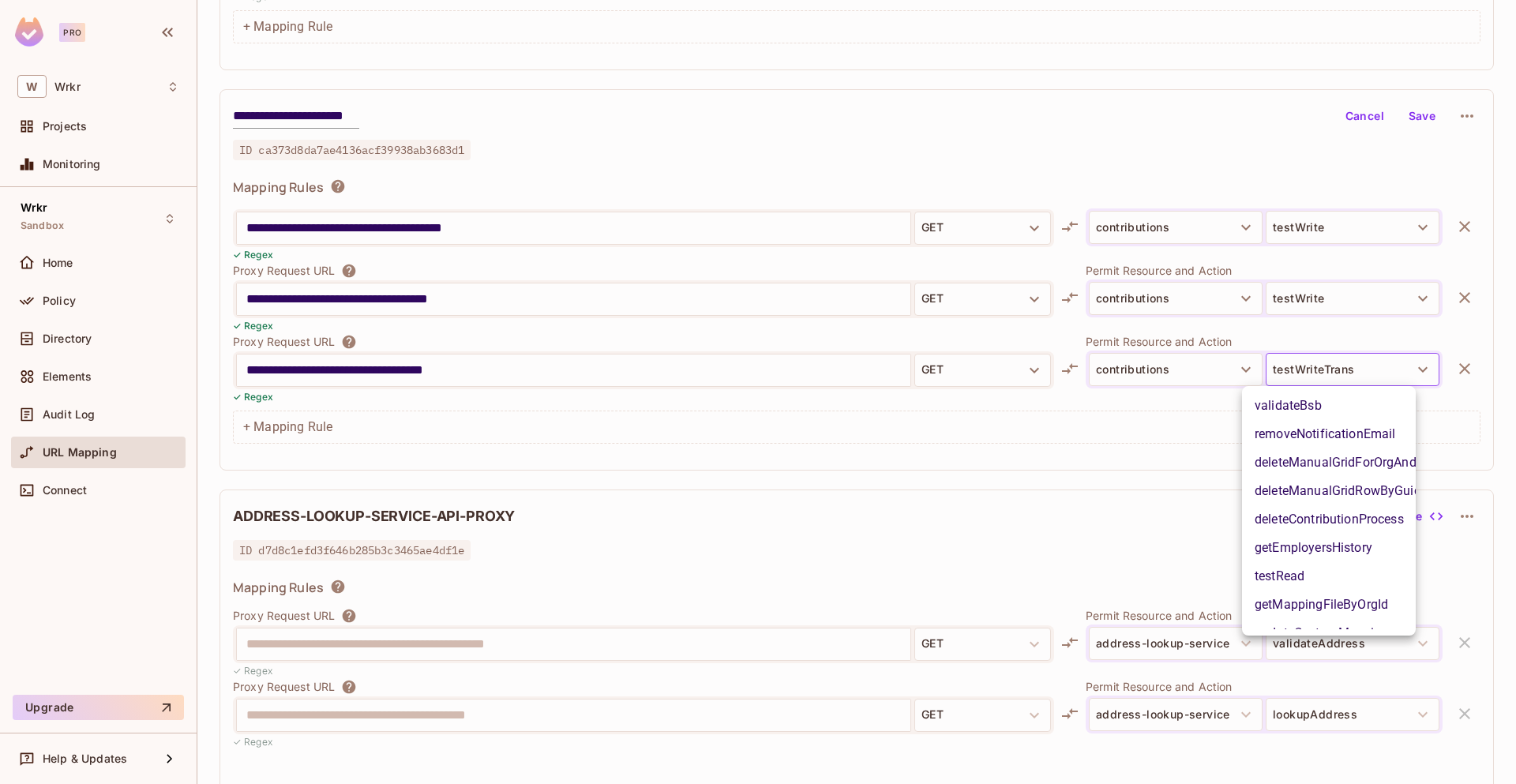
scroll to position [2134, 0]
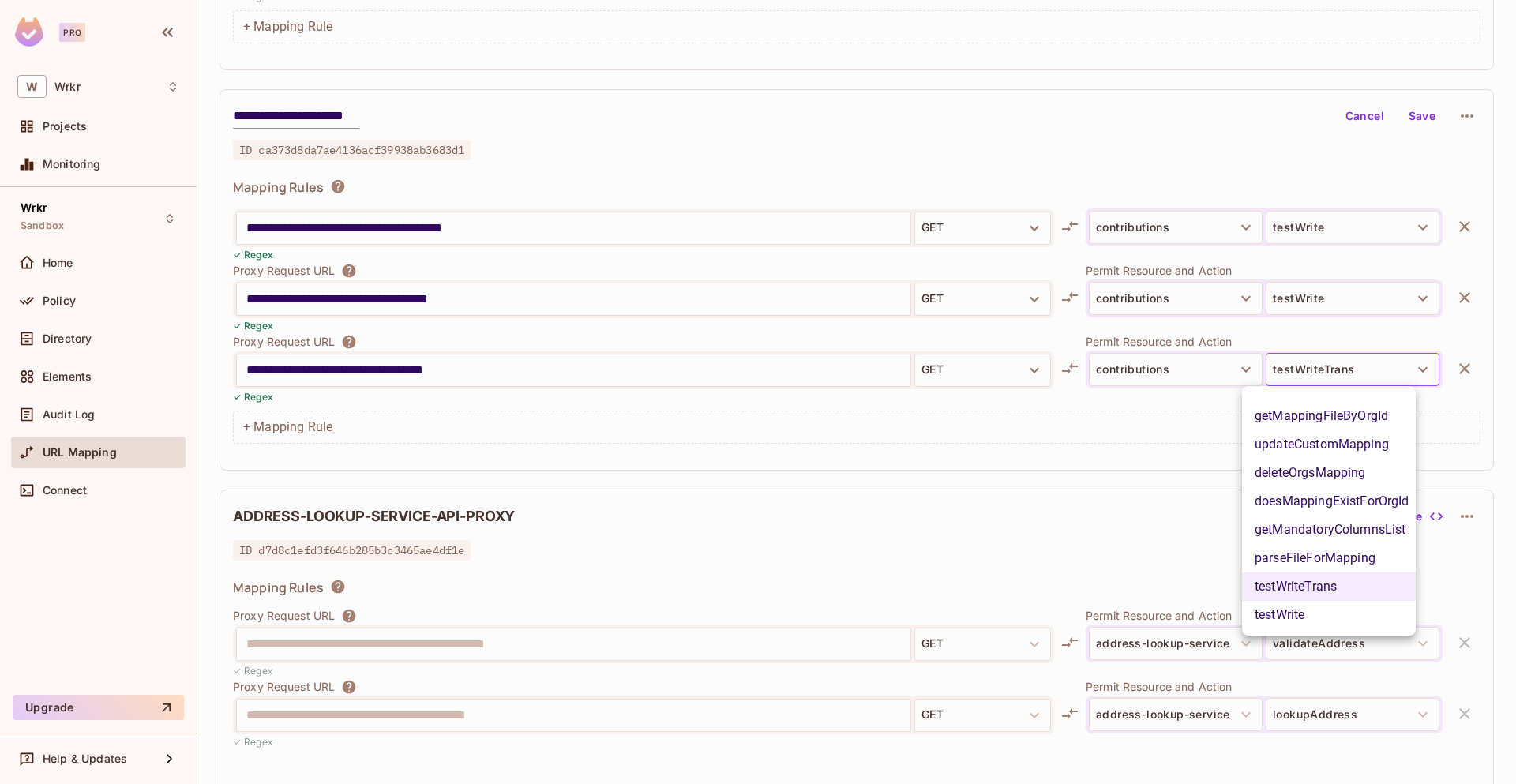
click at [1059, 537] on div at bounding box center [758, 392] width 1516 height 784
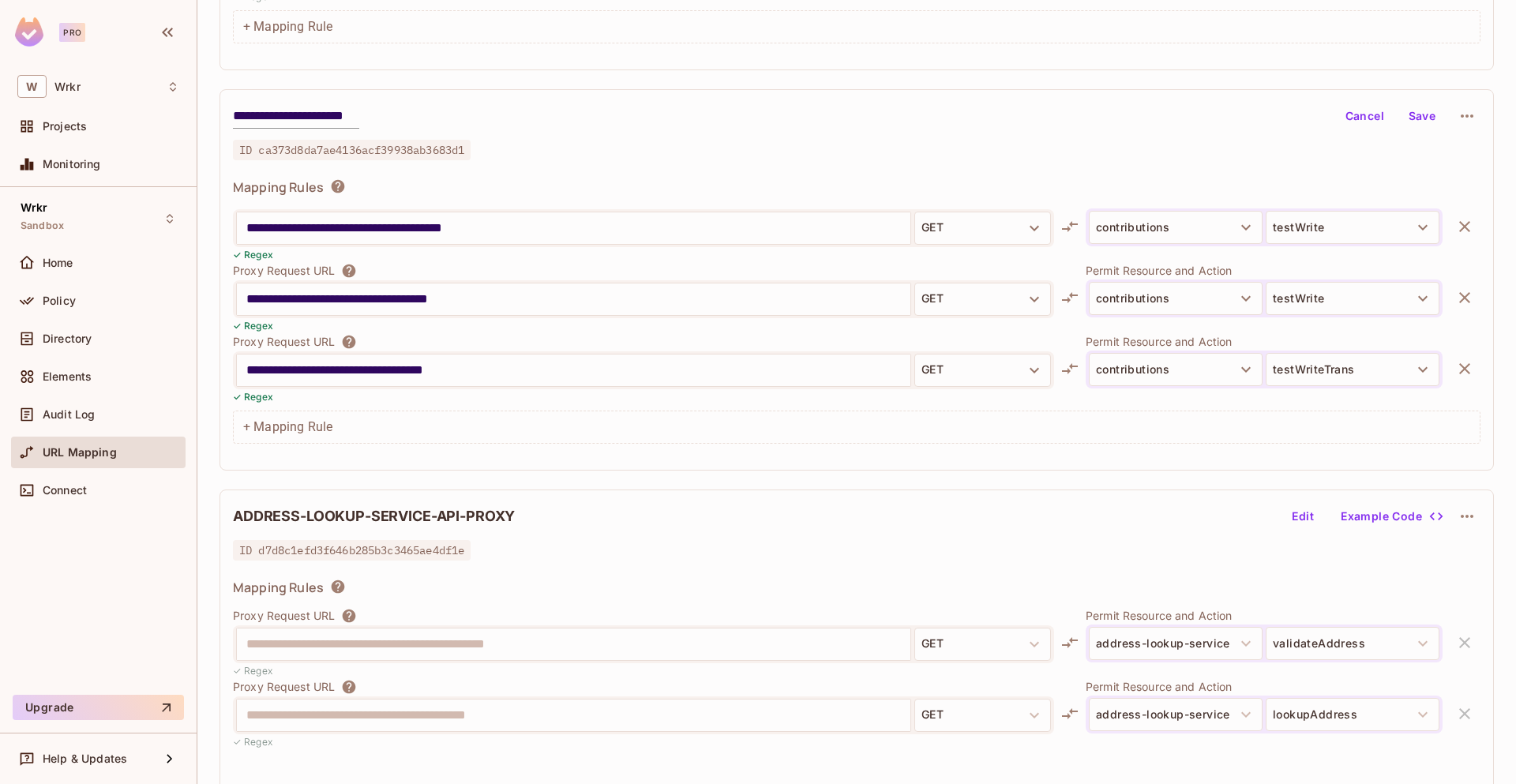
click at [1219, 503] on div "ADDRESS-LOOKUP-SERVICE-API-PROXY Edit Example Code" at bounding box center [856, 516] width 1247 height 27
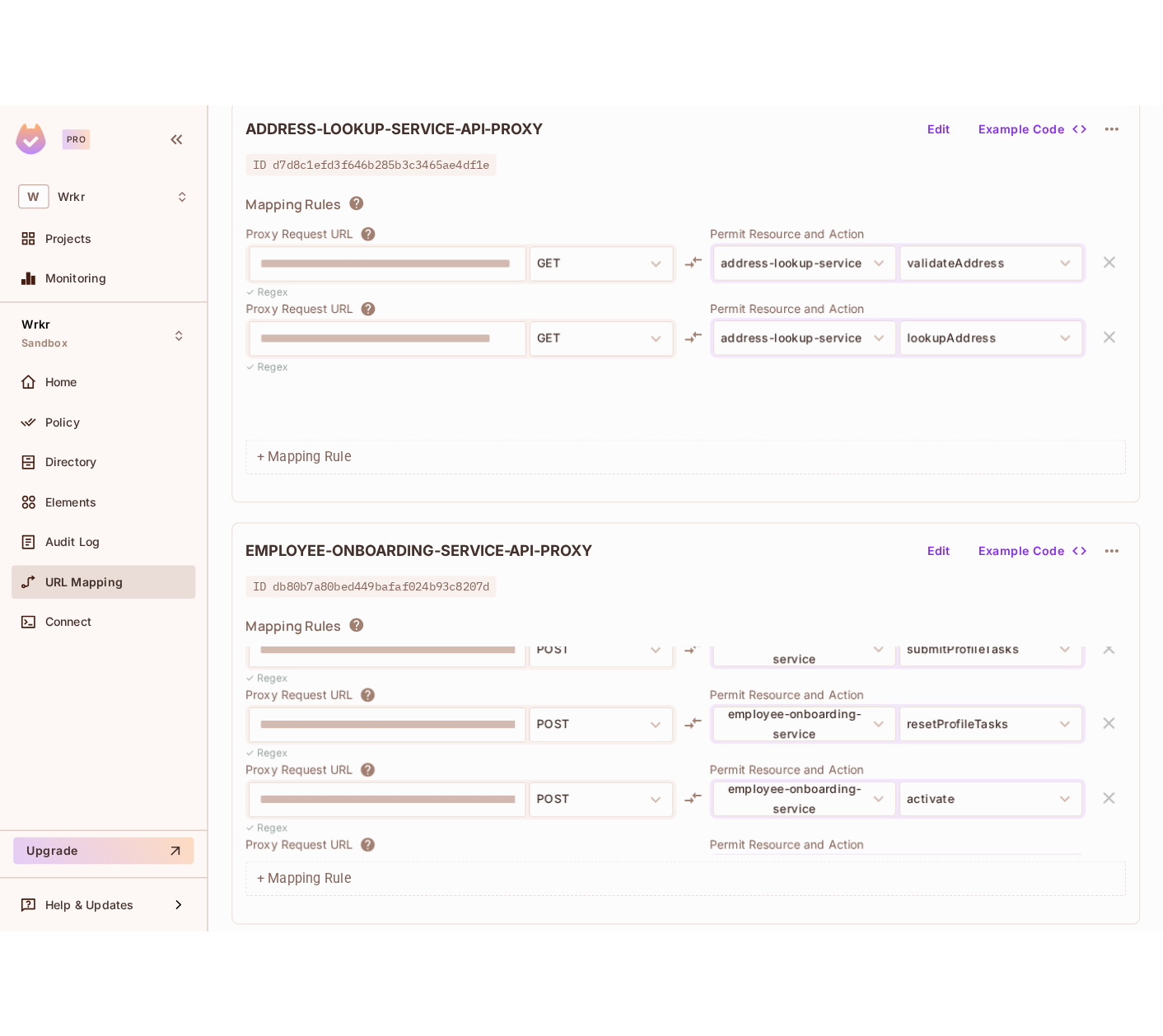
scroll to position [2868, 0]
